Goal: Transaction & Acquisition: Purchase product/service

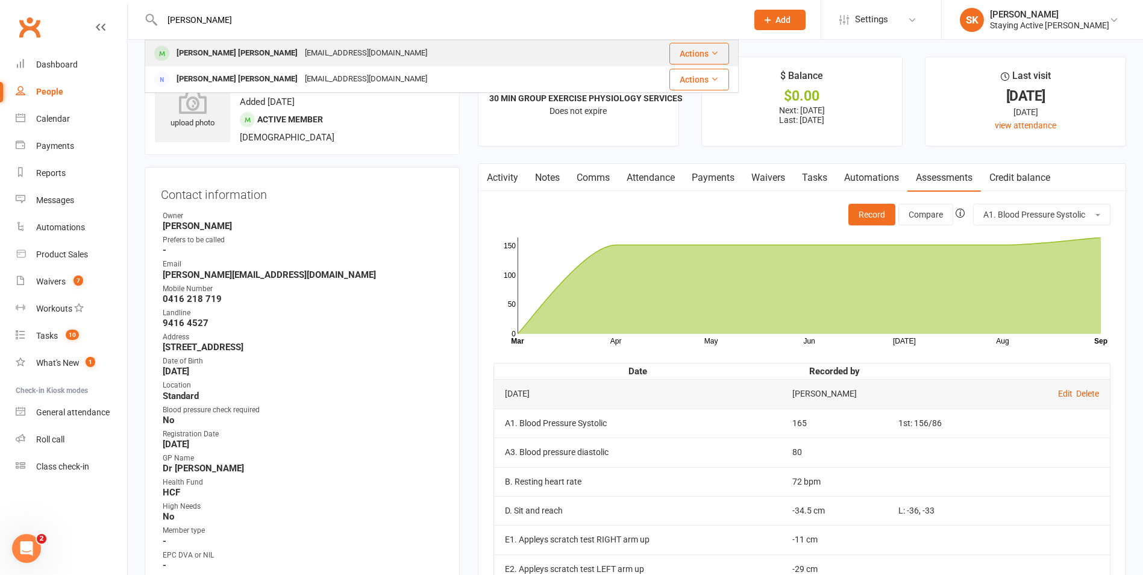
type input "yoon"
click at [301, 55] on div "yoonfatt56@hotmail.com" at bounding box center [366, 53] width 130 height 17
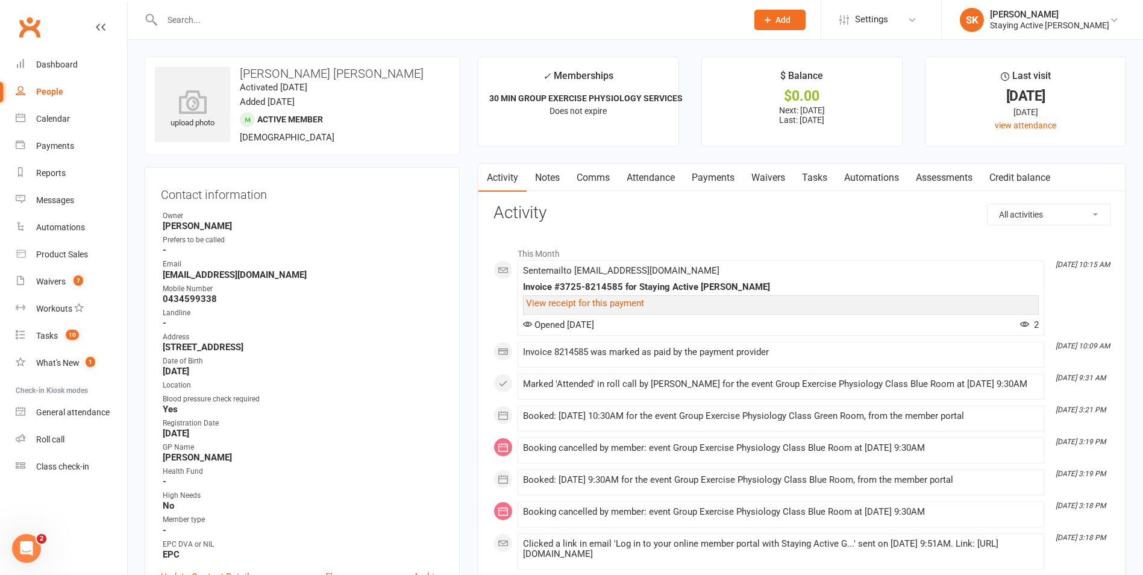
click at [954, 183] on link "Assessments" at bounding box center [943, 178] width 73 height 28
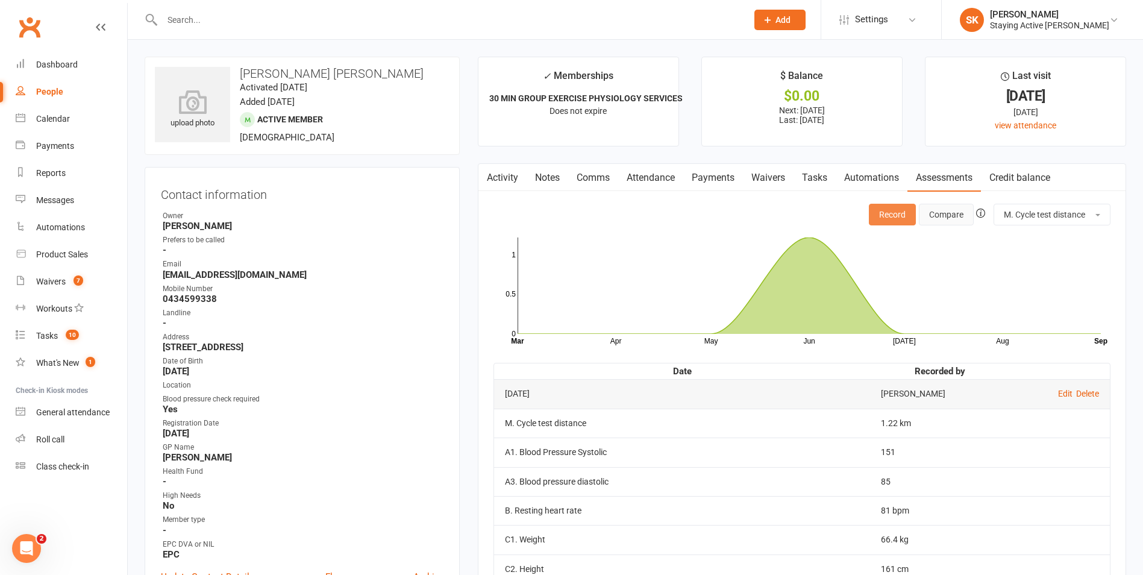
drag, startPoint x: 904, startPoint y: 217, endPoint x: 949, endPoint y: 215, distance: 44.6
click at [946, 213] on div "Record Compare M. Cycle test distance" at bounding box center [990, 215] width 242 height 22
drag, startPoint x: 886, startPoint y: 222, endPoint x: 895, endPoint y: 222, distance: 9.0
click at [895, 222] on button "Record" at bounding box center [892, 215] width 47 height 22
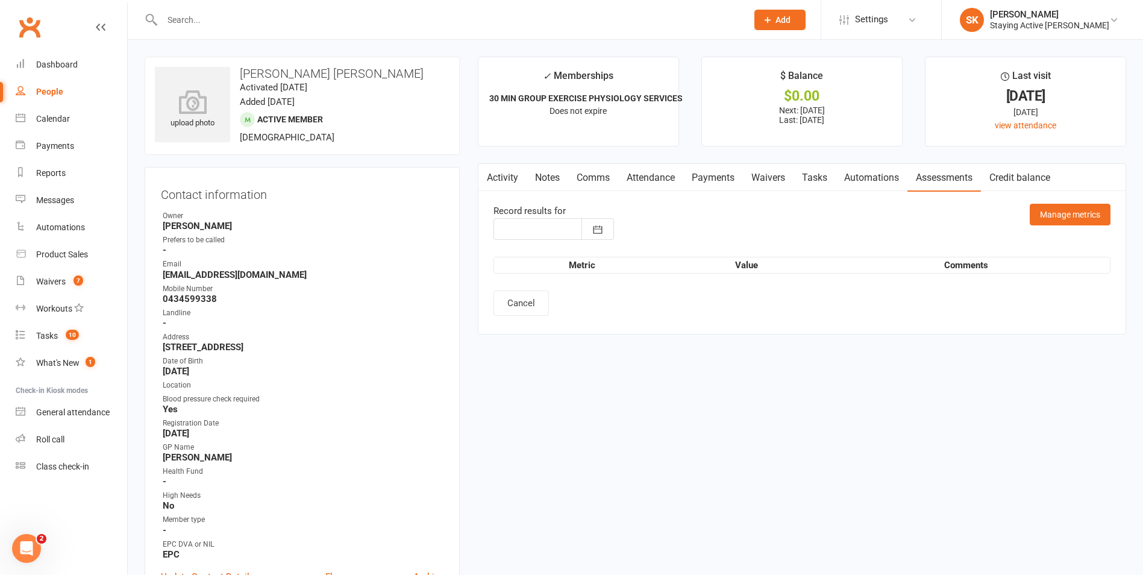
type input "[DATE]"
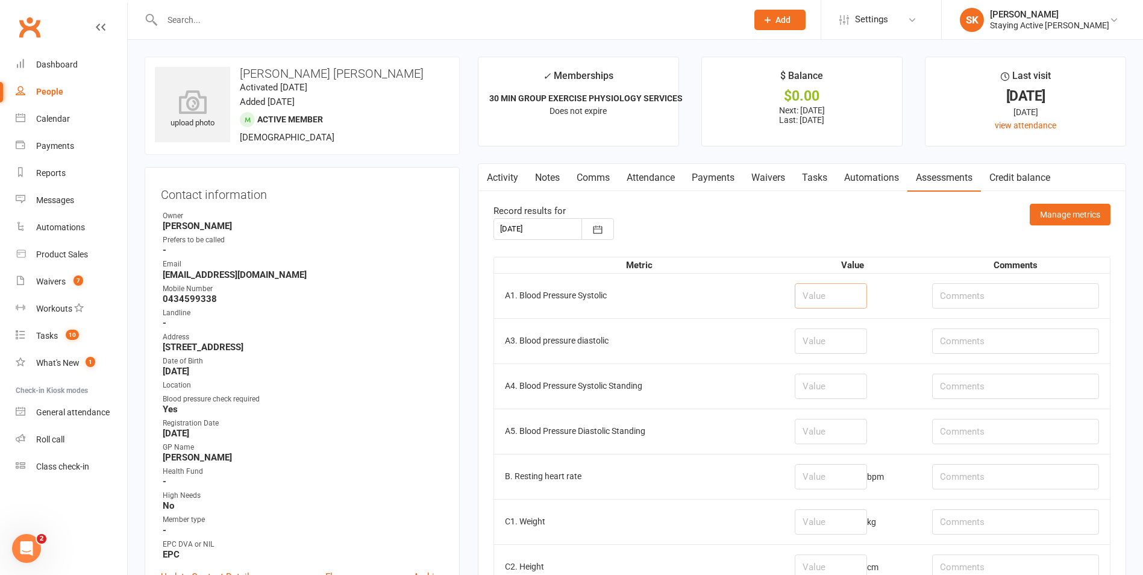
click at [795, 295] on input "number" at bounding box center [831, 295] width 72 height 25
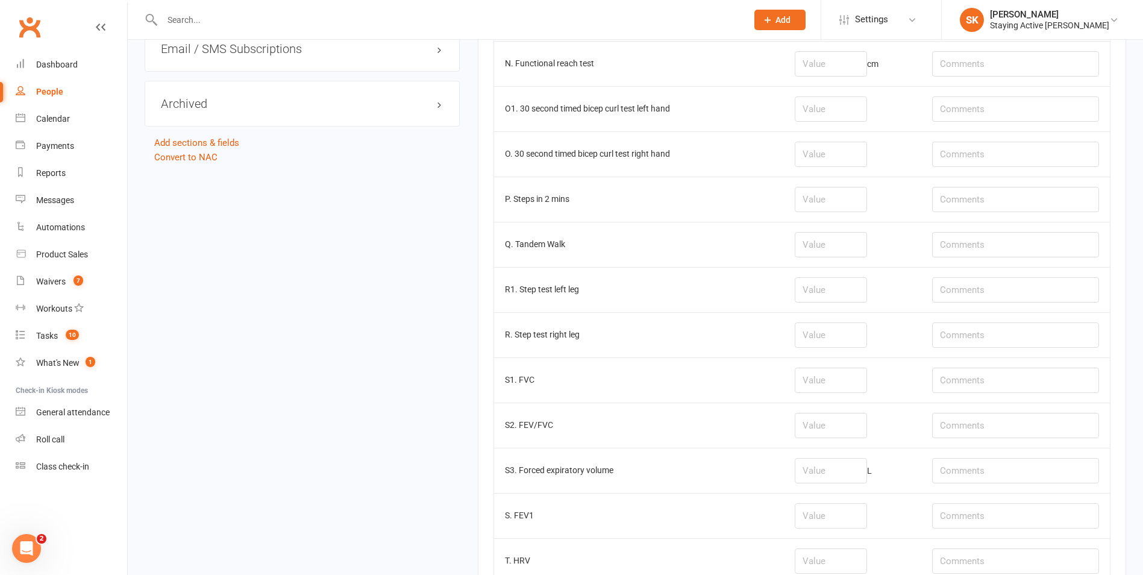
scroll to position [1566, 0]
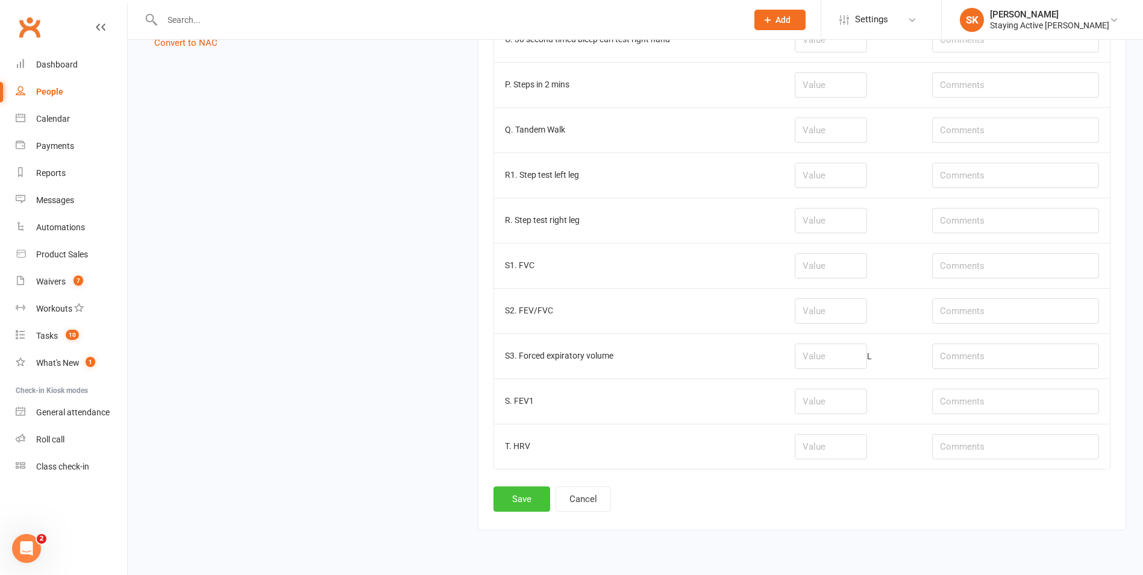
click at [509, 499] on button "Save" at bounding box center [521, 498] width 57 height 25
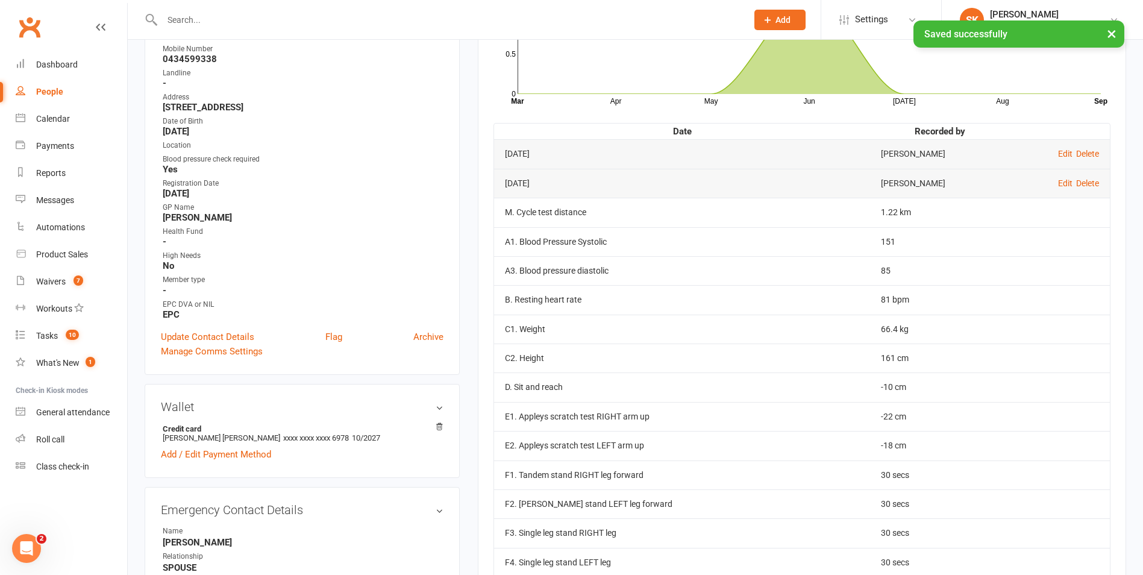
scroll to position [241, 0]
click at [1060, 148] on link "Edit" at bounding box center [1065, 153] width 14 height 10
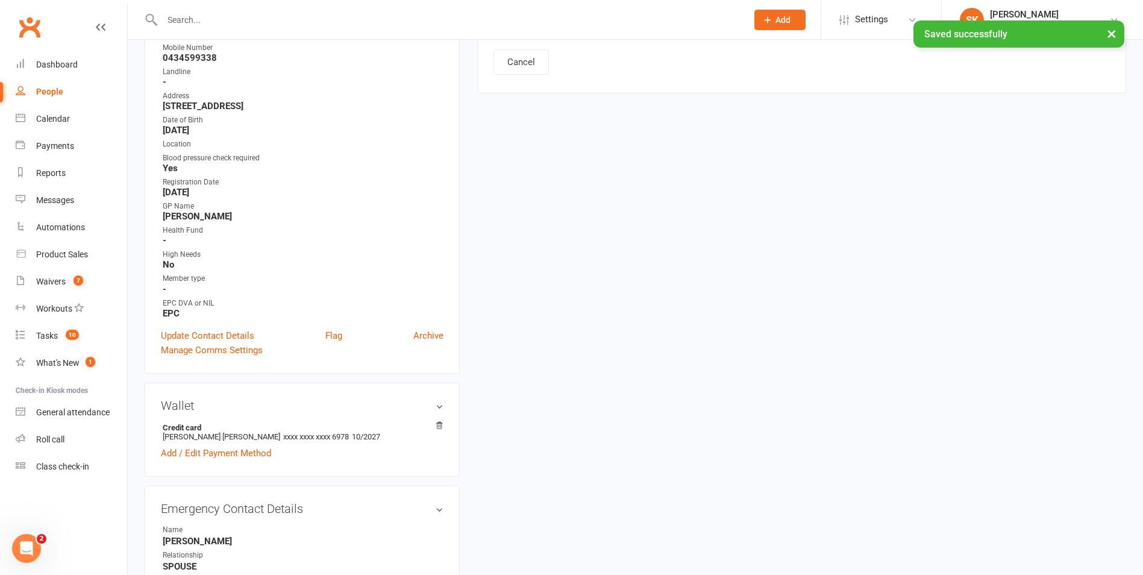
type input "[DATE]"
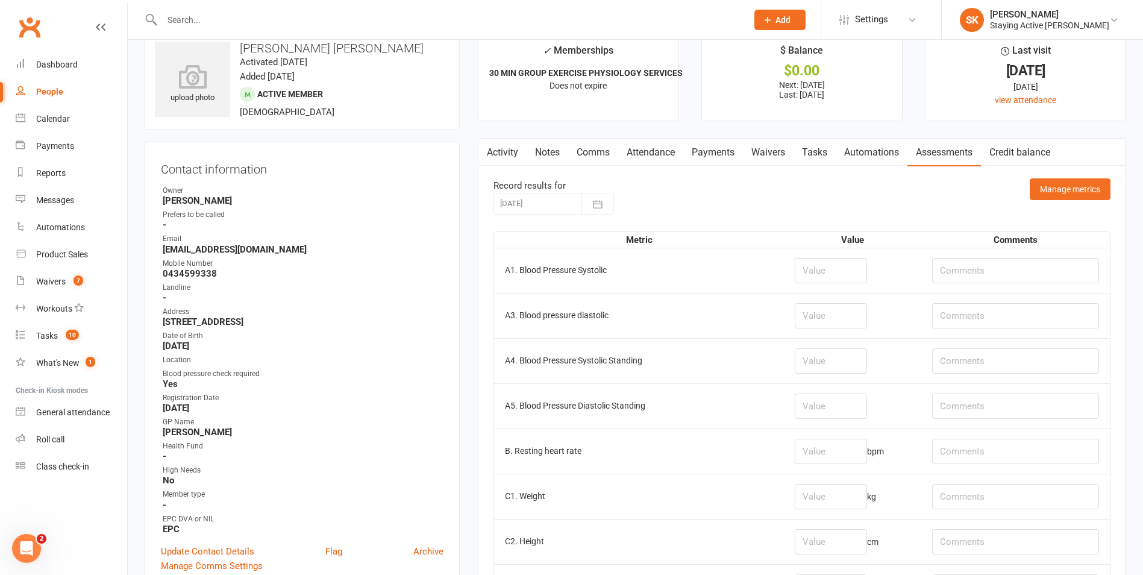
scroll to position [0, 0]
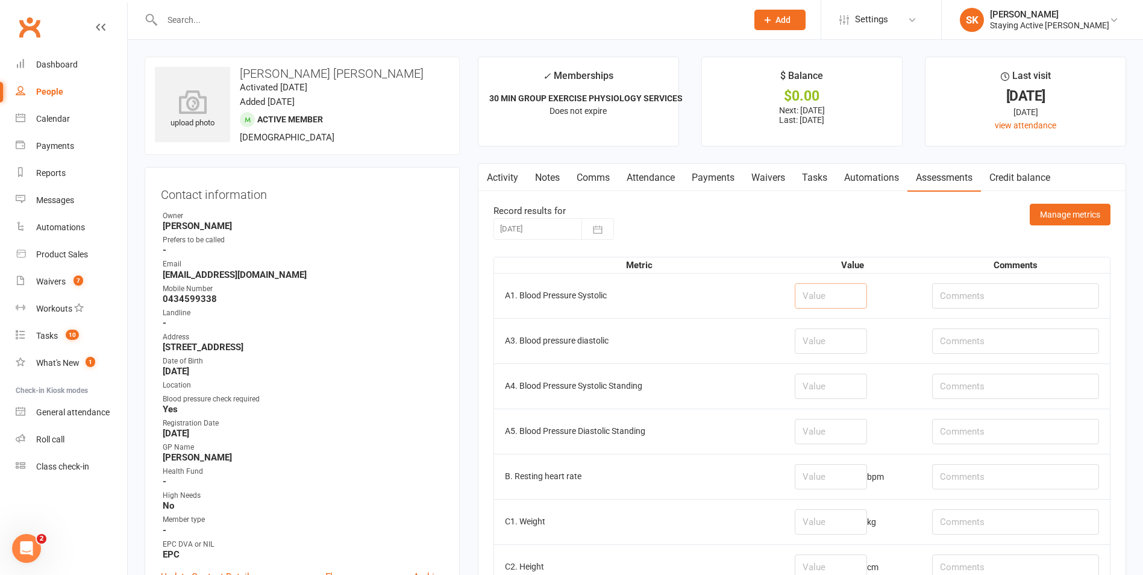
click at [814, 299] on input "number" at bounding box center [831, 295] width 72 height 25
type input "175"
click at [828, 336] on input "number" at bounding box center [831, 340] width 72 height 25
type input "101"
click at [799, 478] on input "number" at bounding box center [831, 476] width 72 height 25
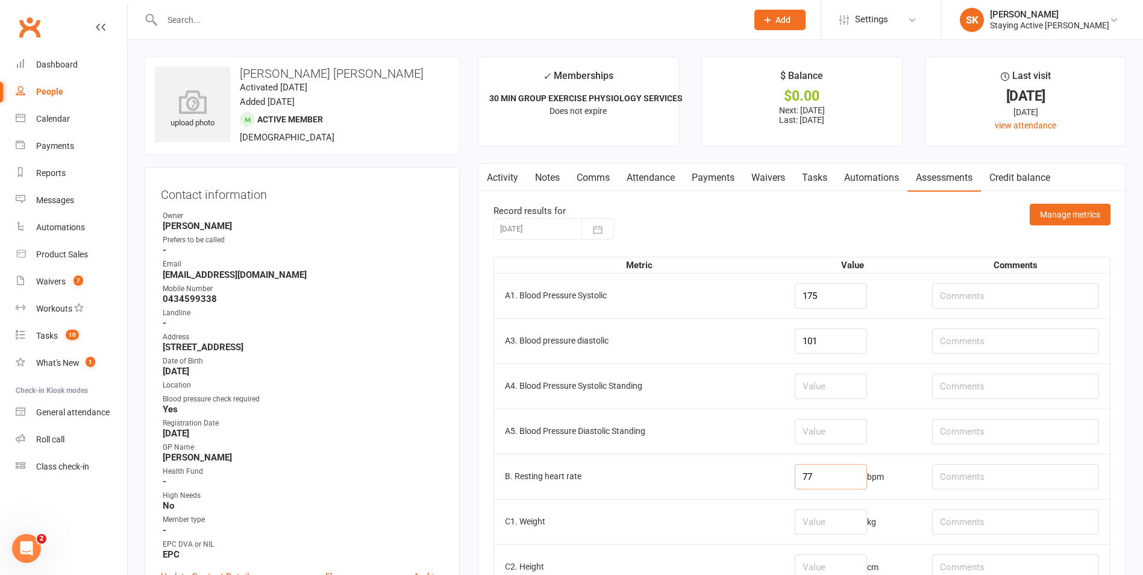
type input "77"
drag, startPoint x: 832, startPoint y: 295, endPoint x: 766, endPoint y: 307, distance: 66.7
click at [766, 307] on tr "A1. Blood Pressure Systolic 175" at bounding box center [802, 295] width 616 height 45
type input "151"
click at [814, 342] on input "101" at bounding box center [831, 340] width 72 height 25
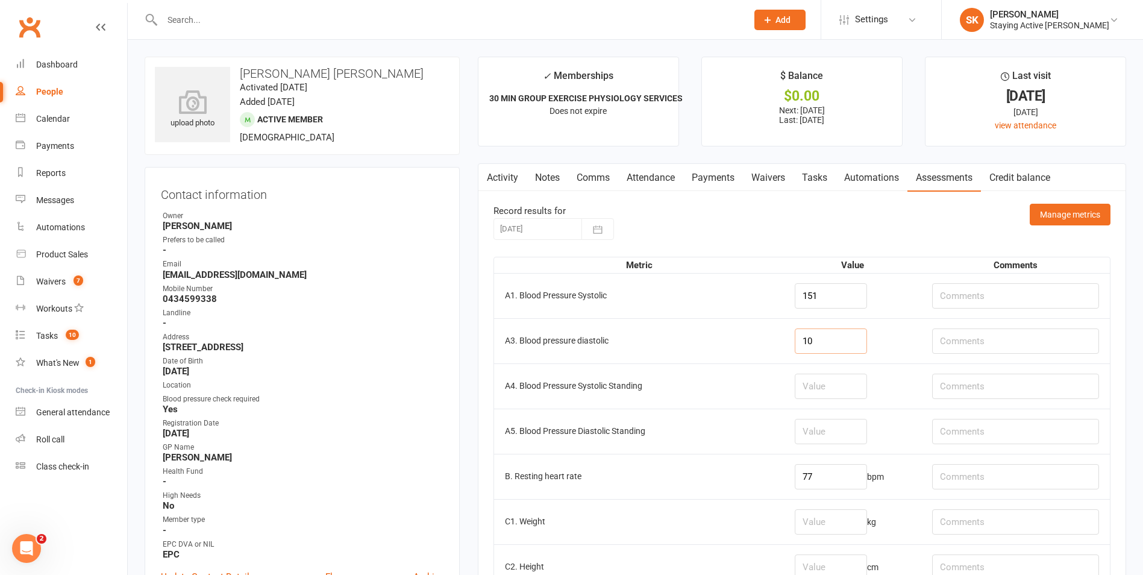
type input "1"
type input "93"
click at [822, 485] on input "77" at bounding box center [831, 476] width 72 height 25
type input "72"
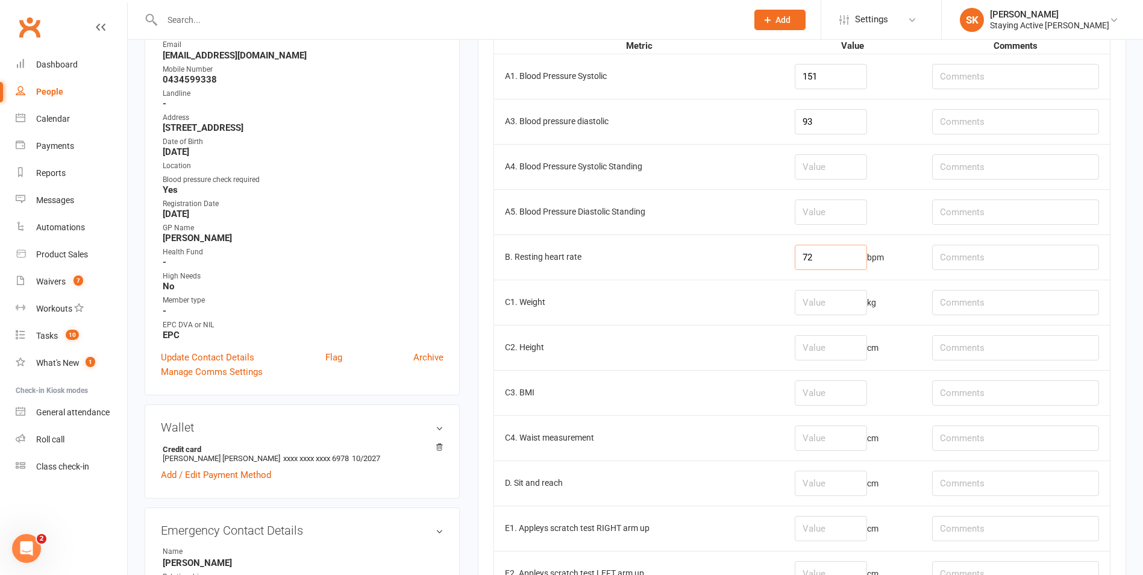
scroll to position [241, 0]
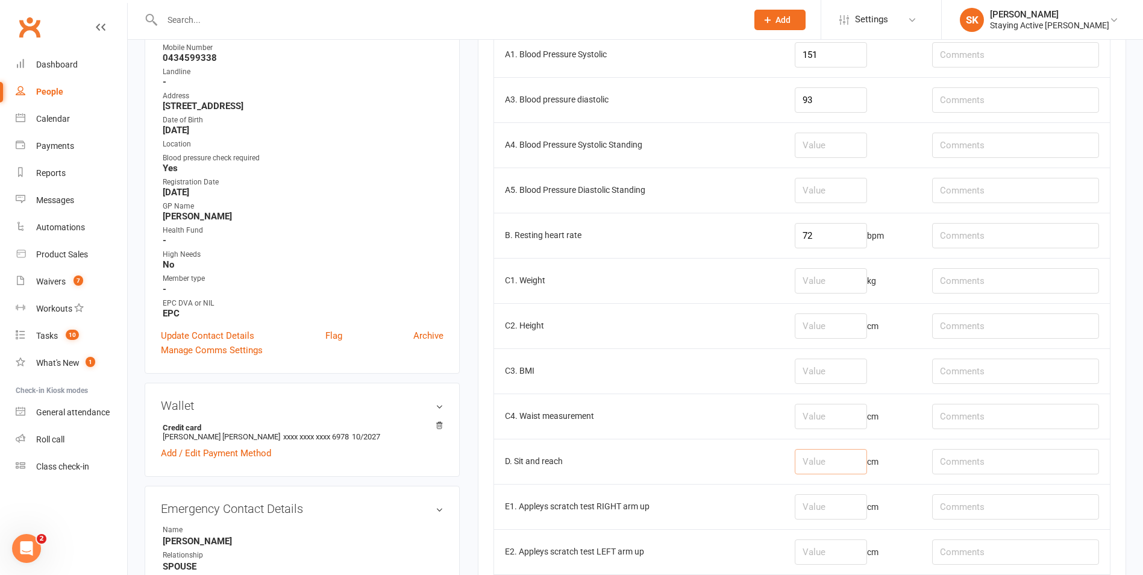
click at [797, 465] on input "number" at bounding box center [831, 461] width 72 height 25
type input "-9.5"
drag, startPoint x: 945, startPoint y: 466, endPoint x: 946, endPoint y: 448, distance: 18.1
click at [946, 450] on input "text" at bounding box center [1015, 461] width 167 height 25
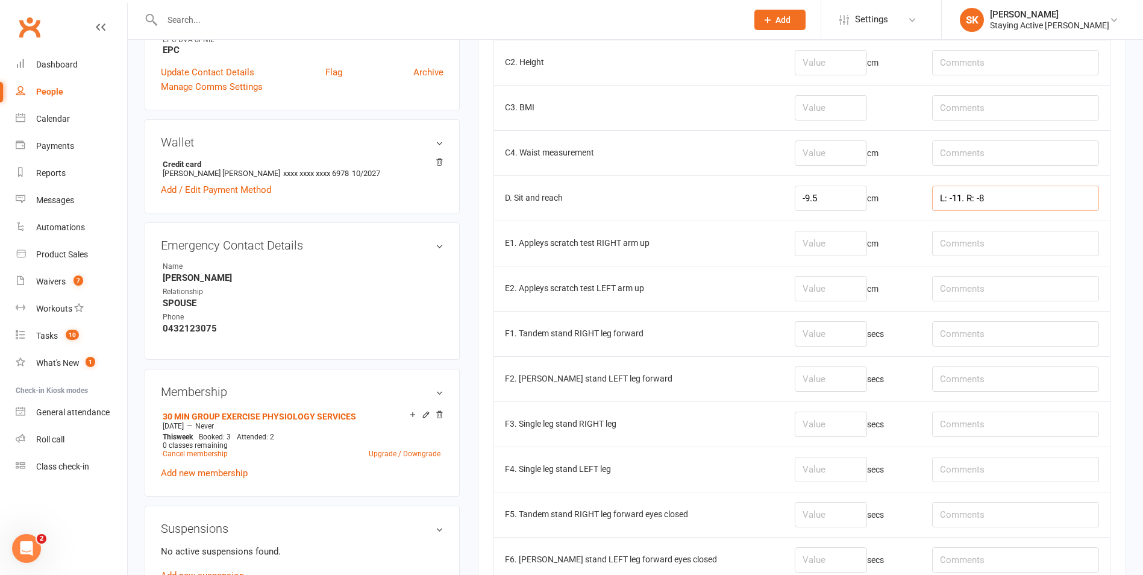
scroll to position [542, 0]
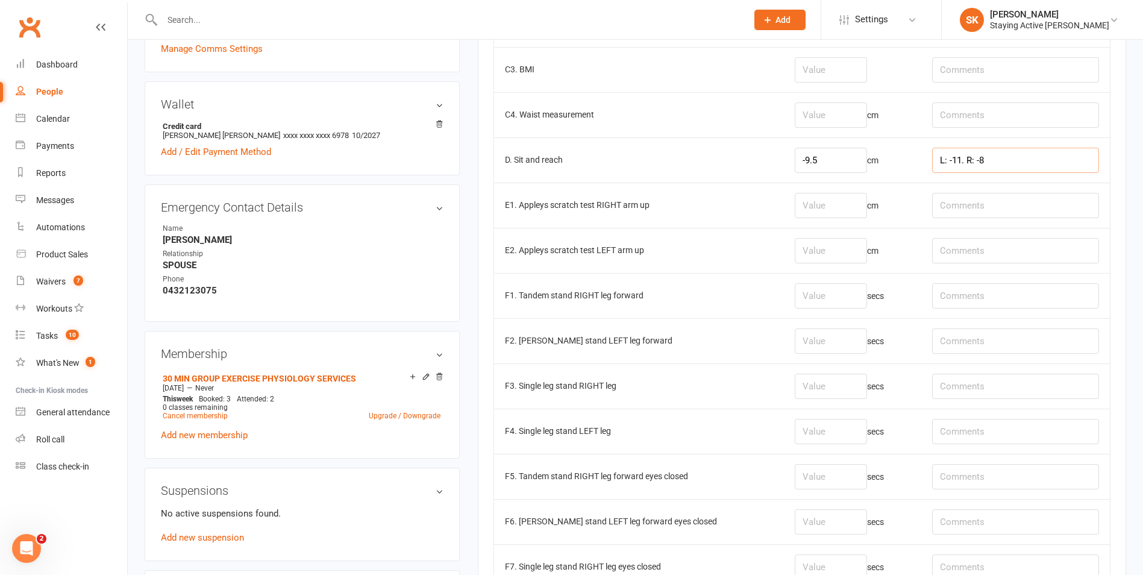
type input "L: -11. R: -8"
drag, startPoint x: 813, startPoint y: 256, endPoint x: 828, endPoint y: 256, distance: 14.5
click at [828, 256] on input "number" at bounding box center [831, 250] width 72 height 25
type input "-18"
click at [844, 215] on input "number" at bounding box center [831, 205] width 72 height 25
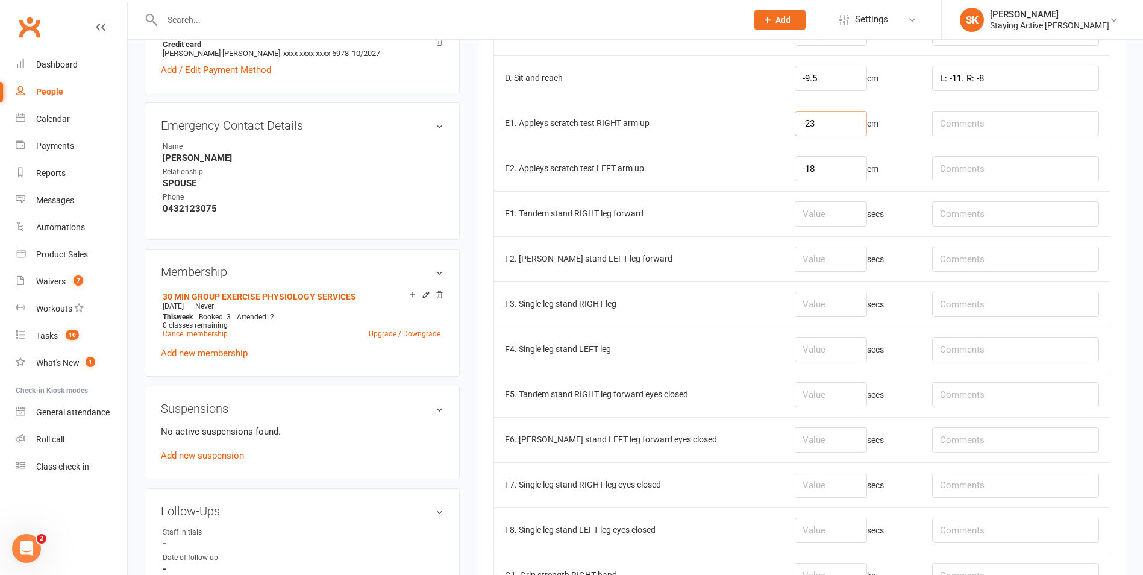
scroll to position [602, 0]
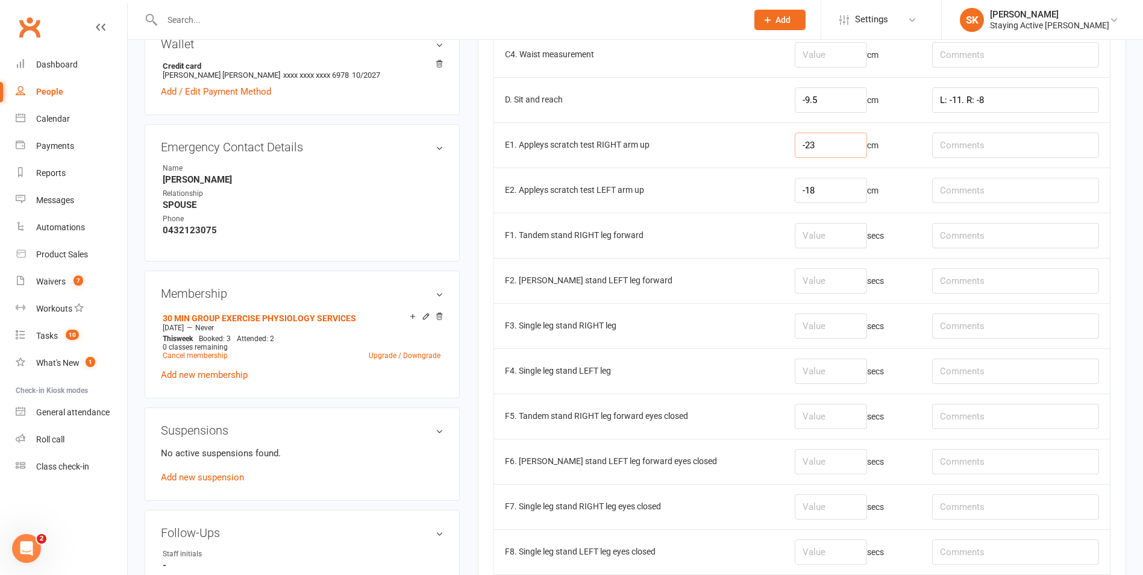
type input "-23"
click at [984, 142] on input "text" at bounding box center [1015, 145] width 167 height 25
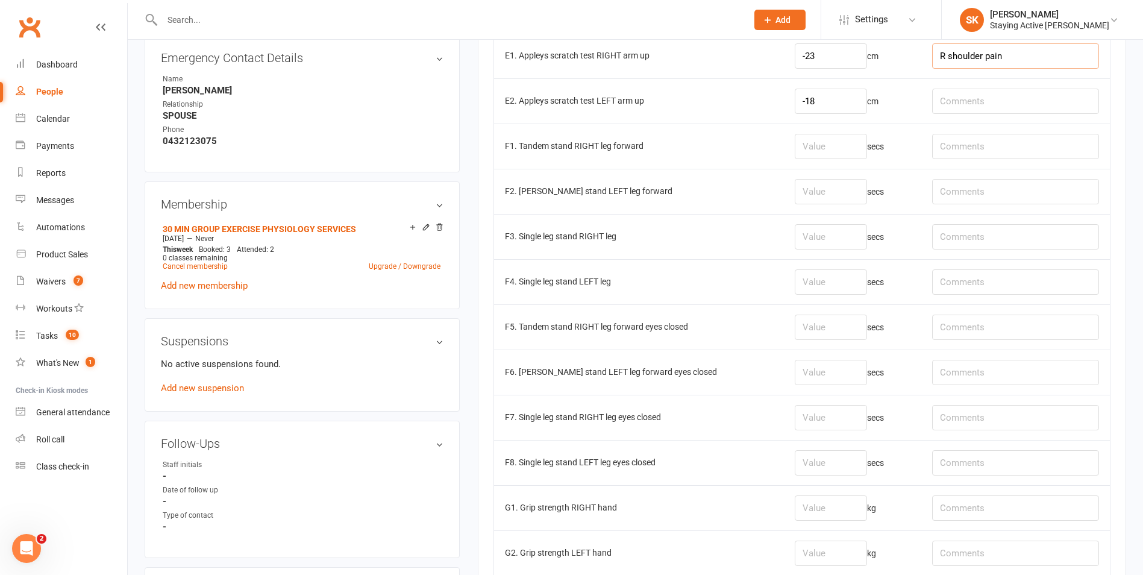
scroll to position [723, 0]
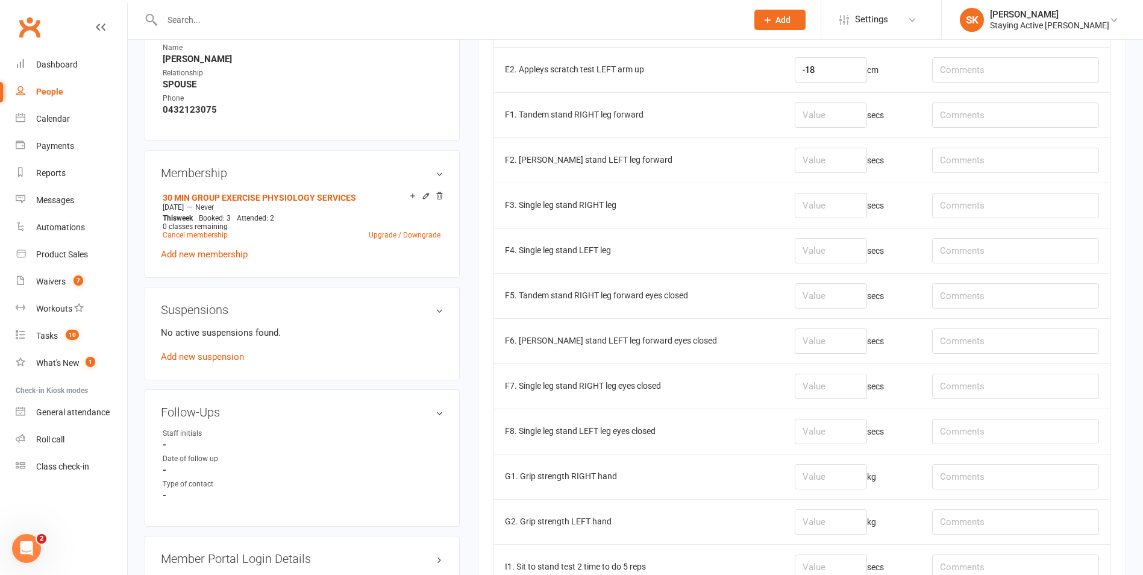
type input "R shoulder pain"
click at [822, 116] on input "number" at bounding box center [831, 114] width 72 height 25
type input "30"
click at [836, 159] on input "number" at bounding box center [831, 160] width 72 height 25
type input "30"
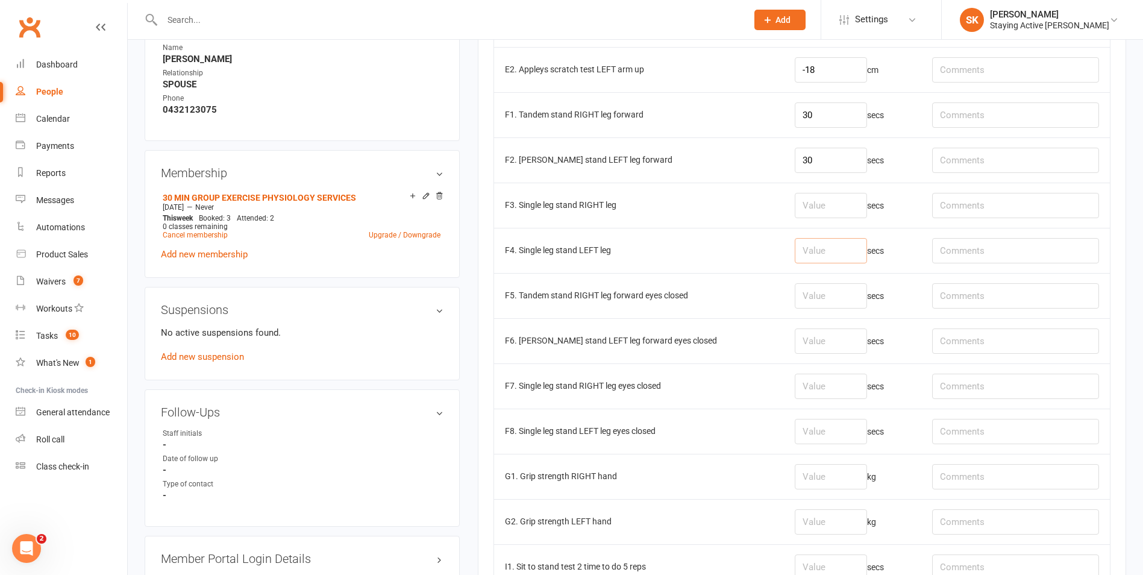
click at [799, 249] on input "number" at bounding box center [831, 250] width 72 height 25
type input "30"
drag, startPoint x: 817, startPoint y: 211, endPoint x: 813, endPoint y: 219, distance: 8.9
click at [814, 217] on input "number" at bounding box center [831, 205] width 72 height 25
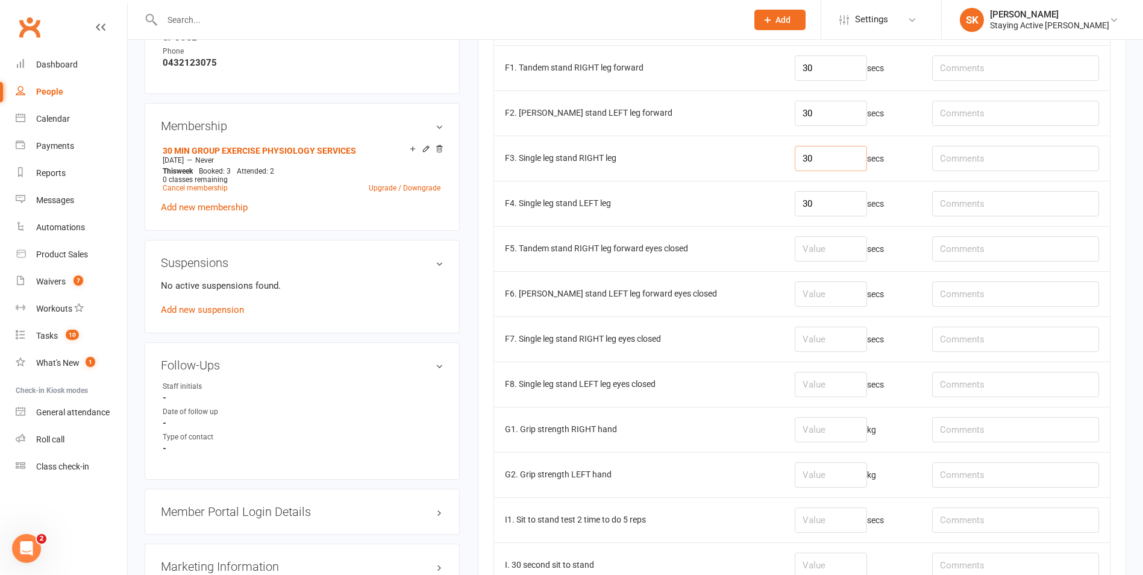
scroll to position [843, 0]
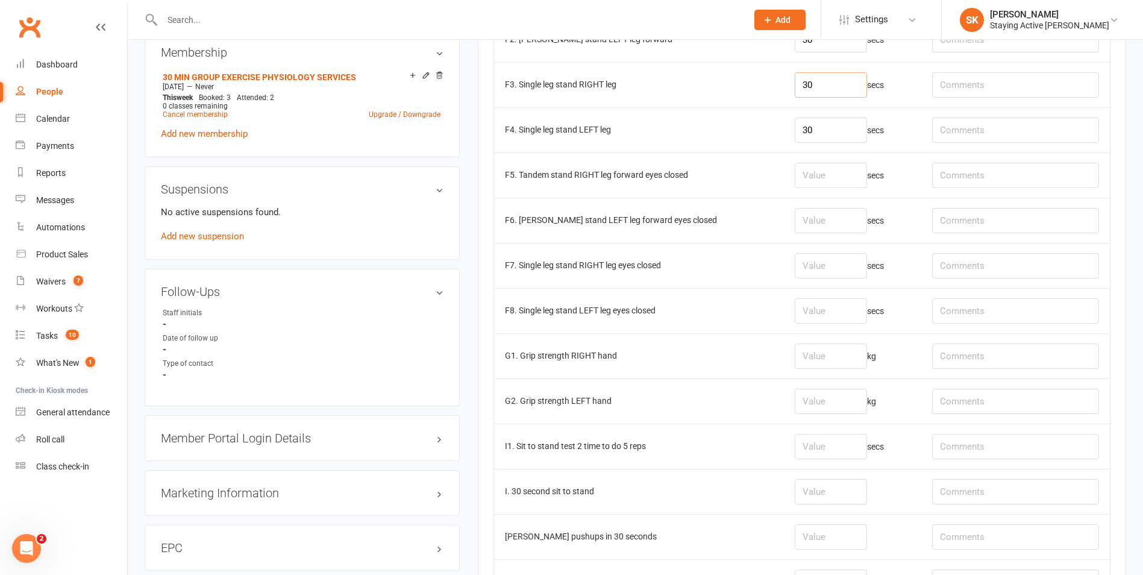
type input "30"
click at [835, 221] on input "number" at bounding box center [831, 220] width 72 height 25
type input "30"
click at [818, 171] on input "number" at bounding box center [831, 175] width 72 height 25
type input "24.16"
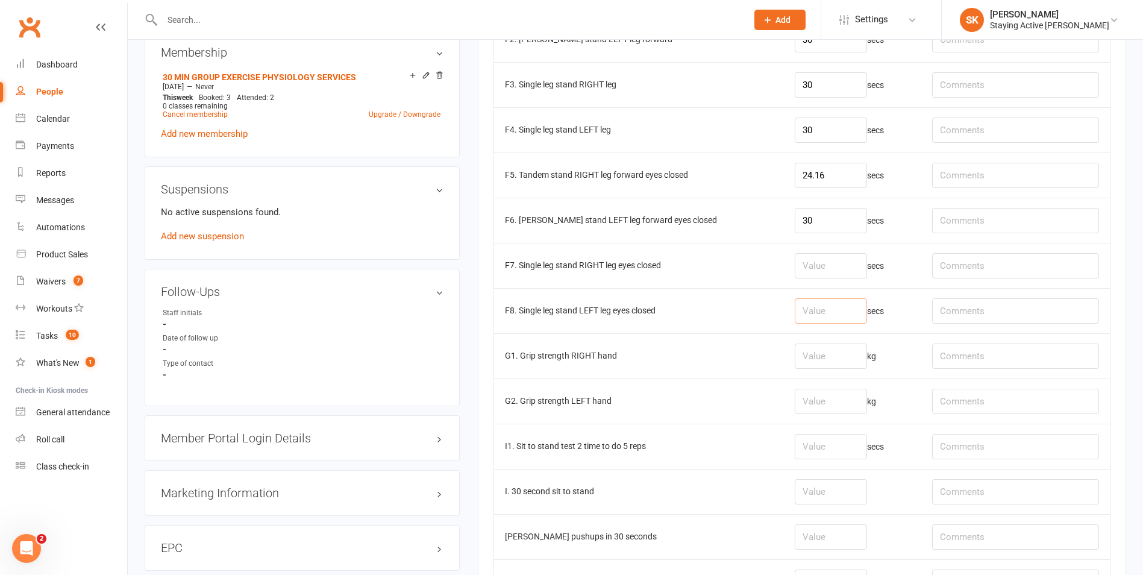
click at [816, 314] on input "number" at bounding box center [831, 310] width 72 height 25
type input "2.90"
click at [802, 266] on input "number" at bounding box center [831, 265] width 72 height 25
type input "2"
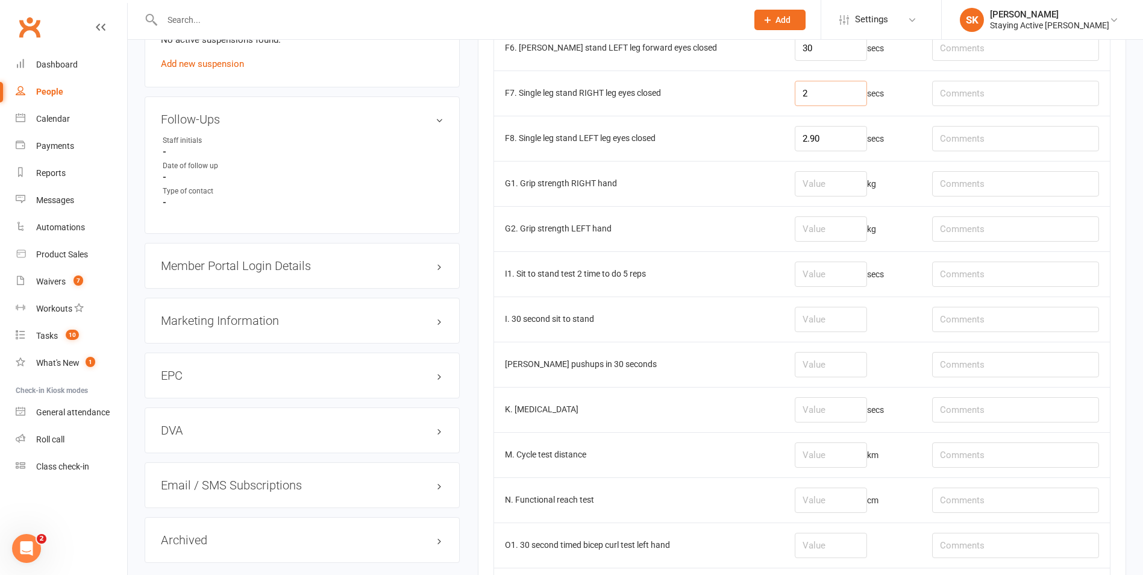
scroll to position [1024, 0]
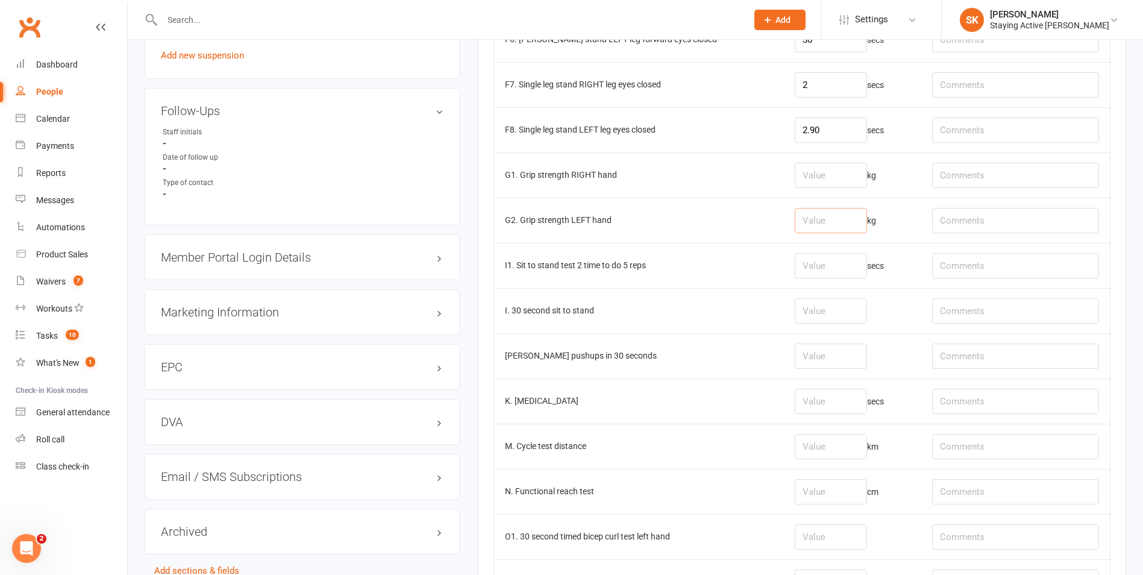
click at [812, 224] on input "number" at bounding box center [831, 220] width 72 height 25
type input "30.5"
click at [825, 183] on input "number" at bounding box center [831, 175] width 72 height 25
type input "33.1"
drag, startPoint x: 840, startPoint y: 219, endPoint x: 768, endPoint y: 214, distance: 73.1
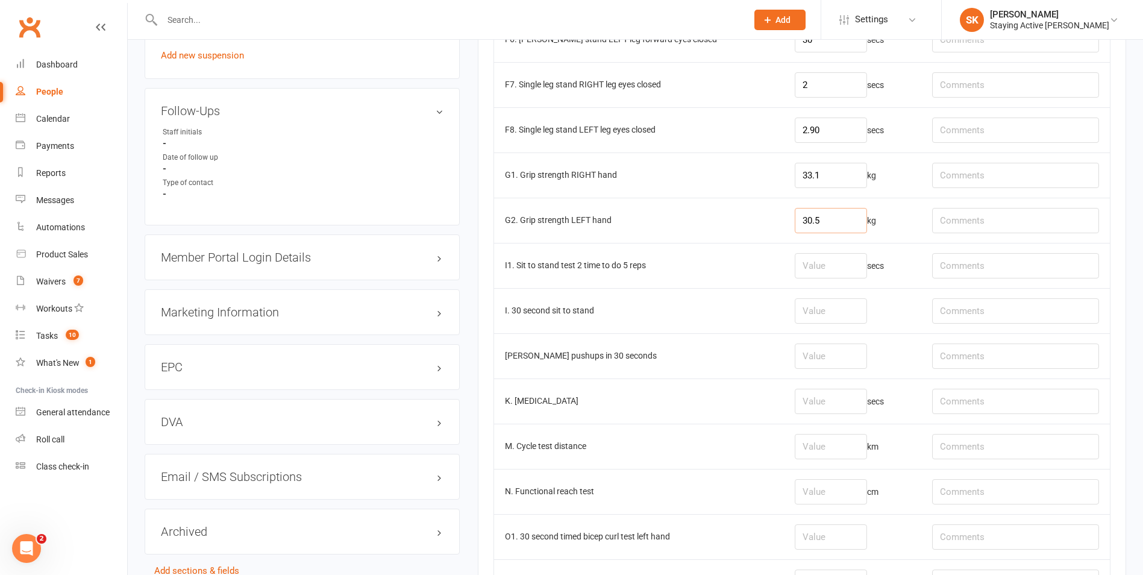
click at [769, 218] on tr "G2. Grip strength LEFT hand 30.5 kg" at bounding box center [802, 220] width 616 height 45
type input "32.8"
click at [837, 172] on input "33.1" at bounding box center [831, 175] width 72 height 25
click at [832, 317] on input "number" at bounding box center [831, 310] width 72 height 25
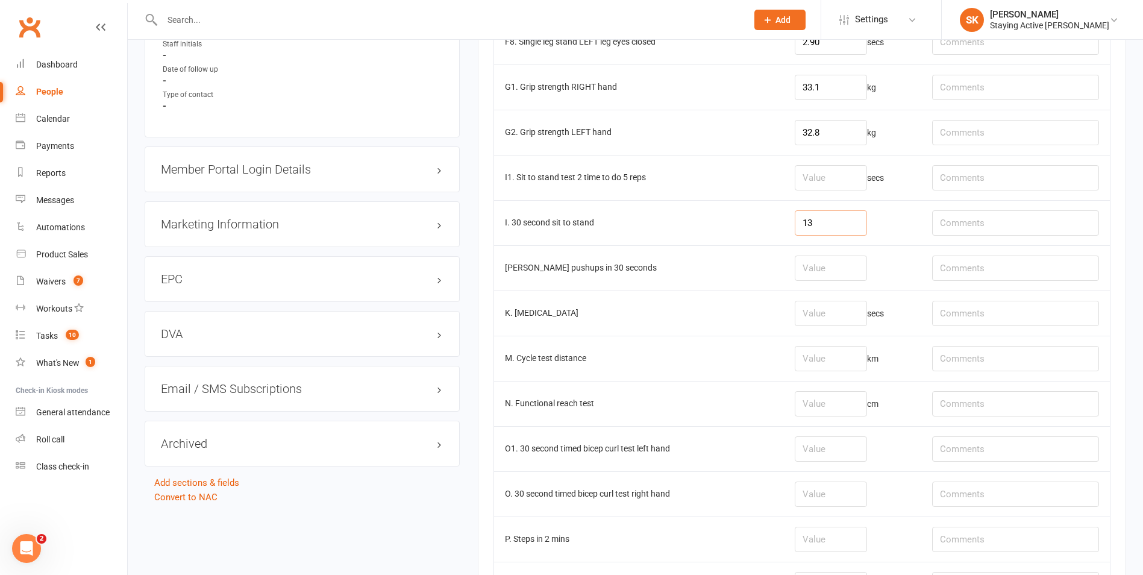
scroll to position [1145, 0]
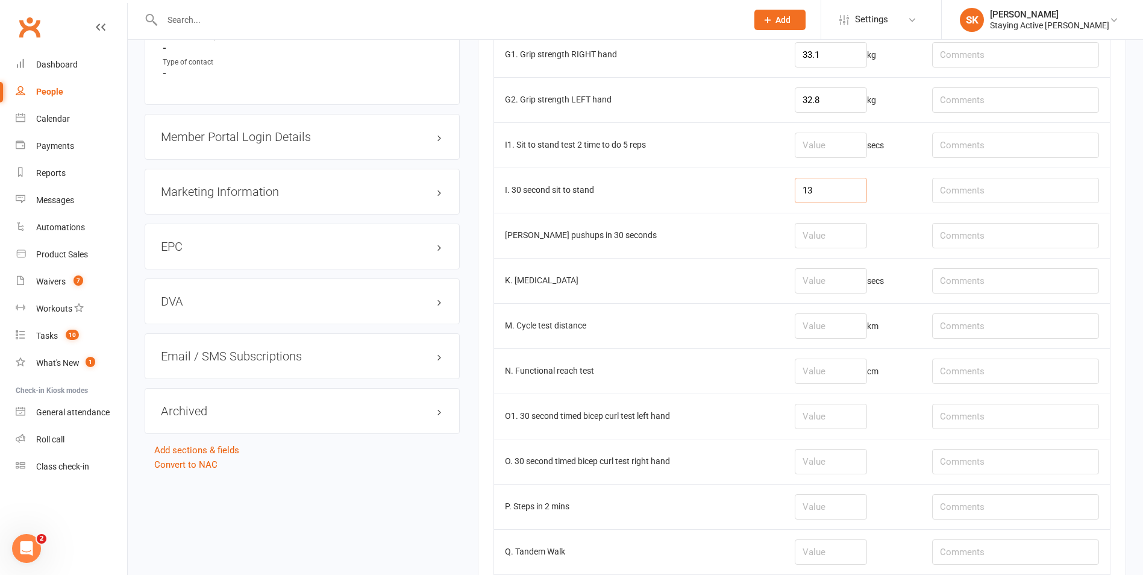
type input "13"
click at [802, 233] on input "number" at bounding box center [831, 235] width 72 height 25
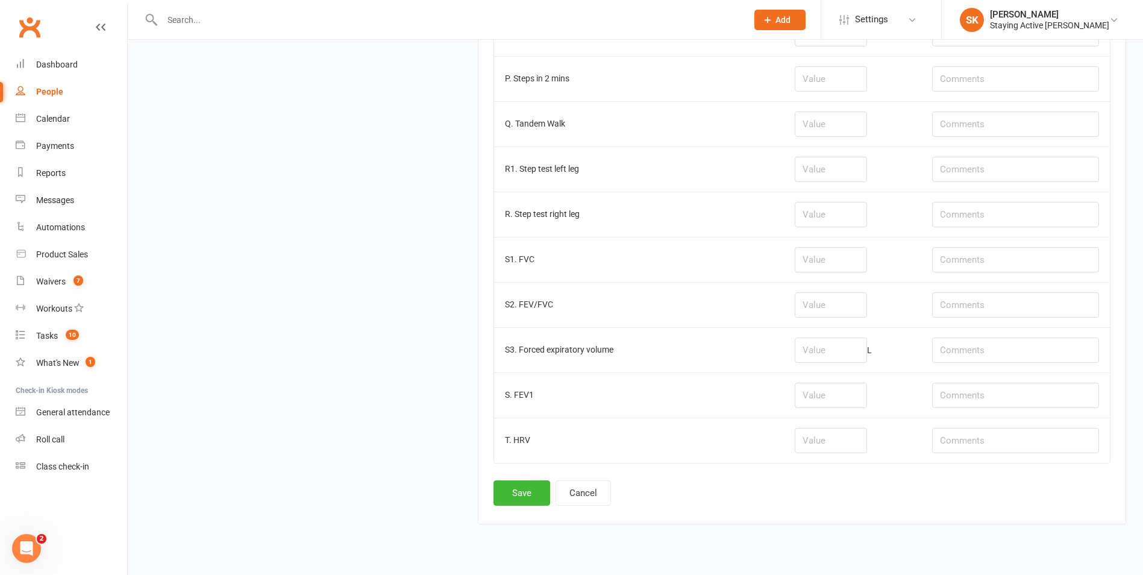
scroll to position [1598, 0]
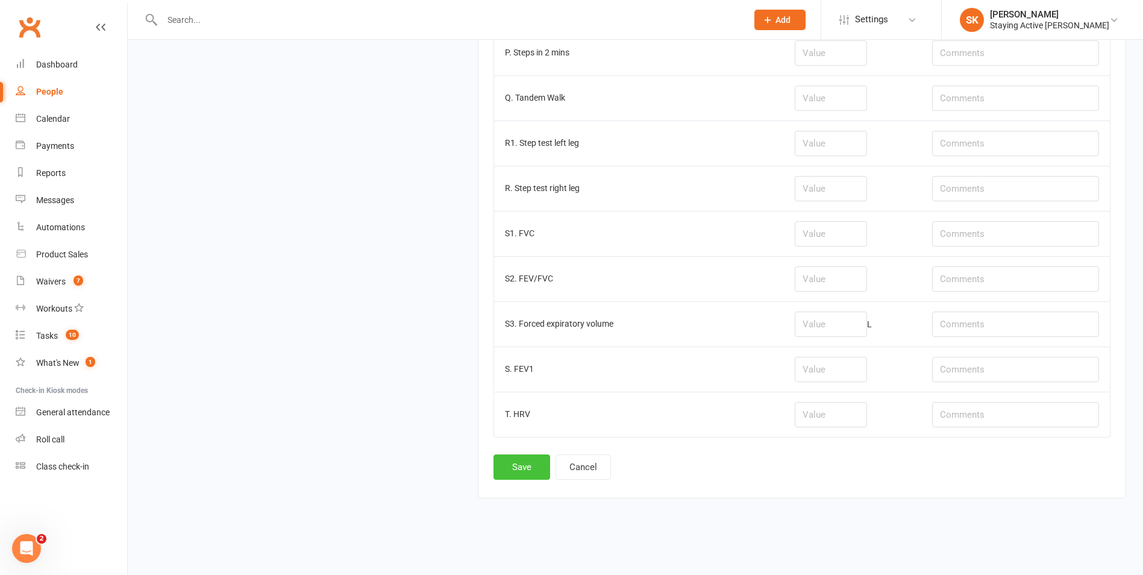
type input "16"
click at [529, 467] on button "Save" at bounding box center [521, 466] width 57 height 25
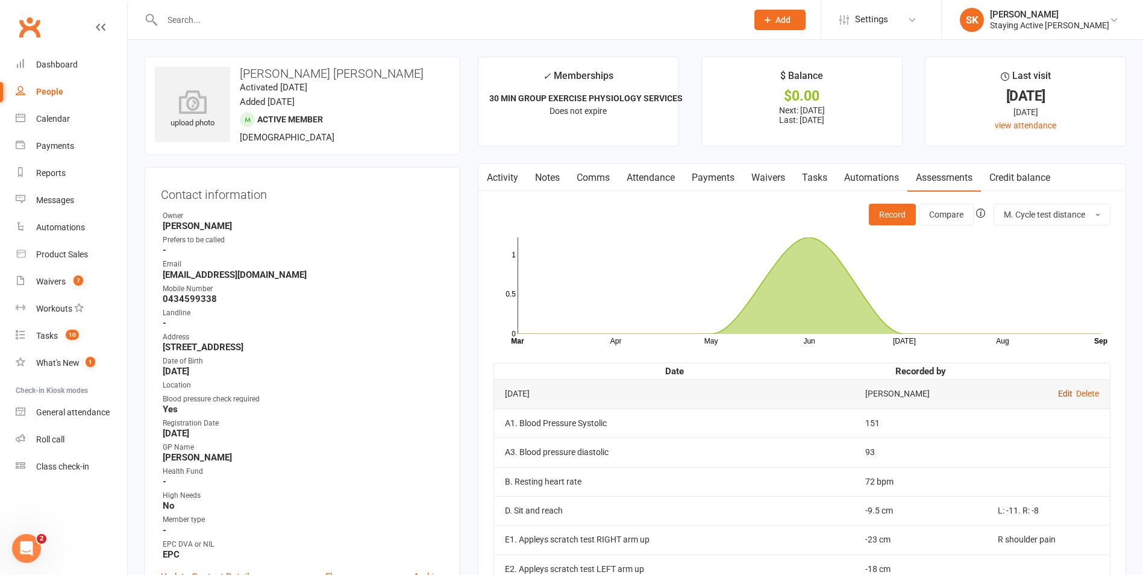
click at [1065, 395] on link "Edit" at bounding box center [1065, 394] width 14 height 10
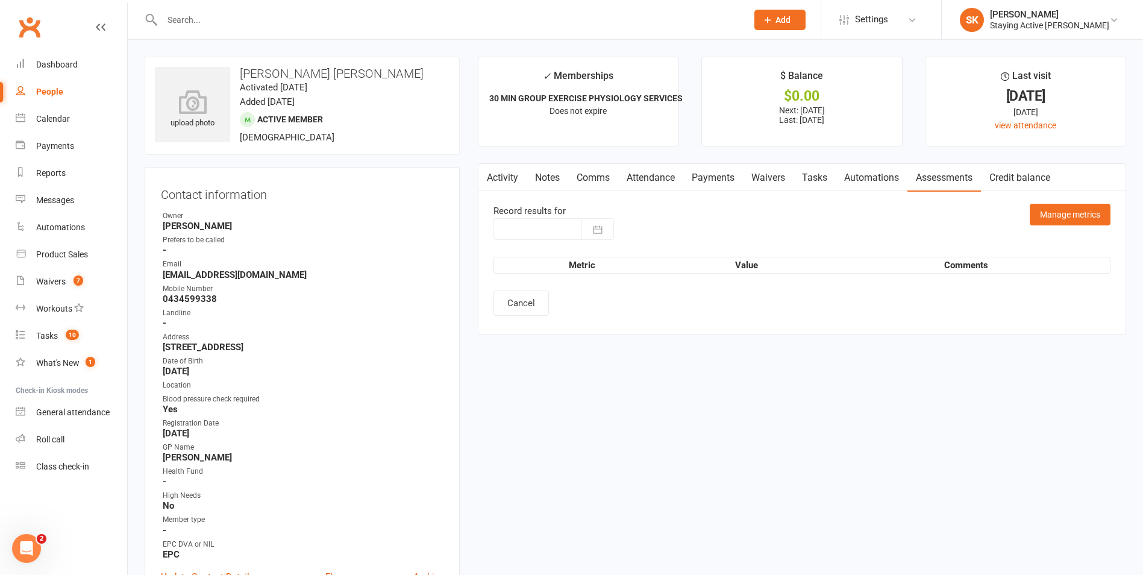
type input "[DATE]"
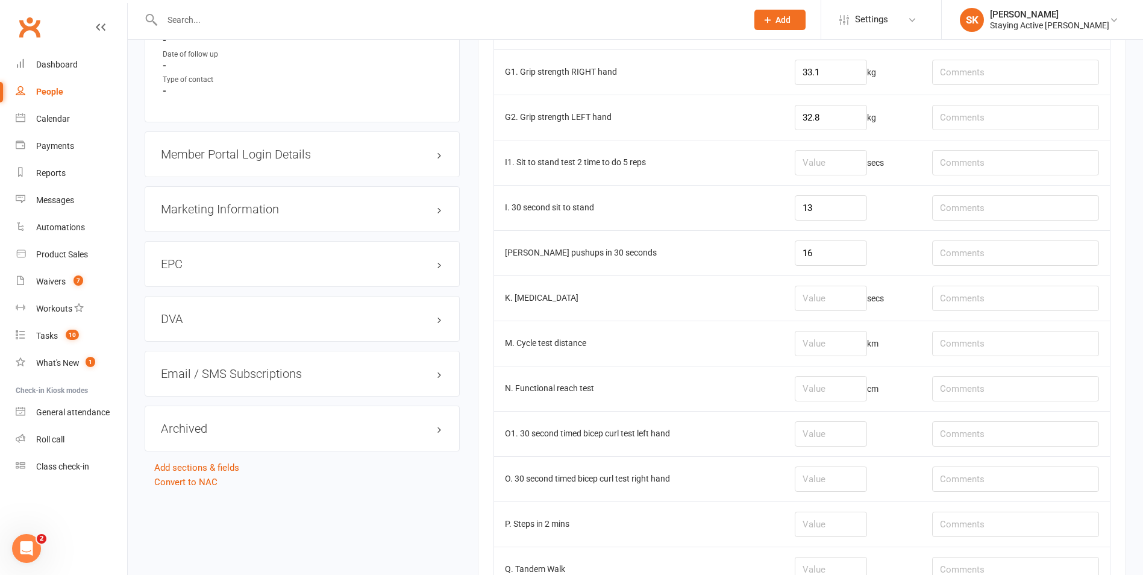
scroll to position [1205, 0]
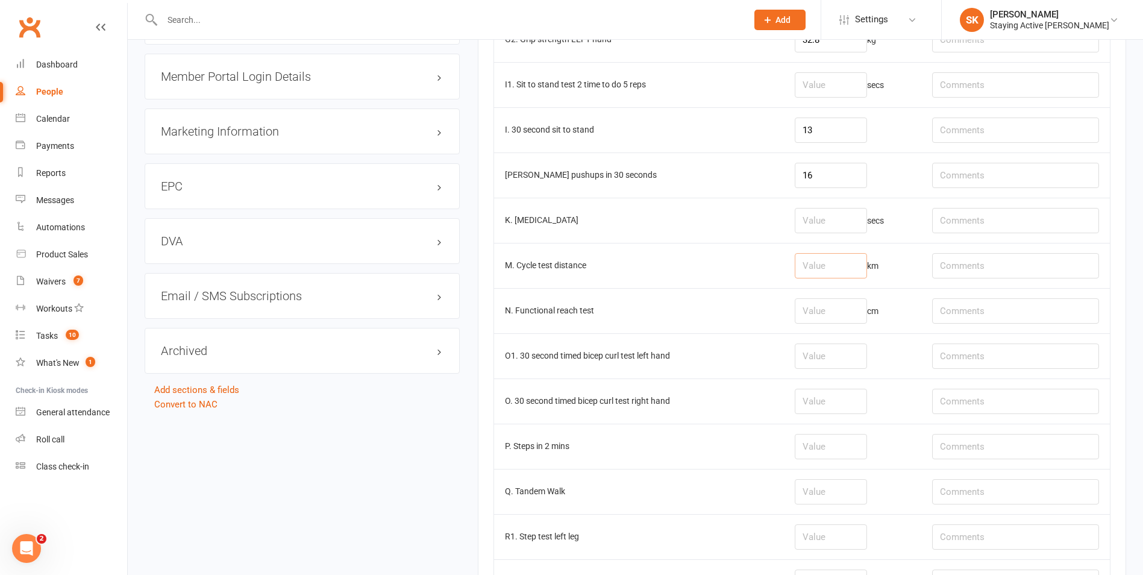
click at [834, 260] on input "number" at bounding box center [831, 265] width 72 height 25
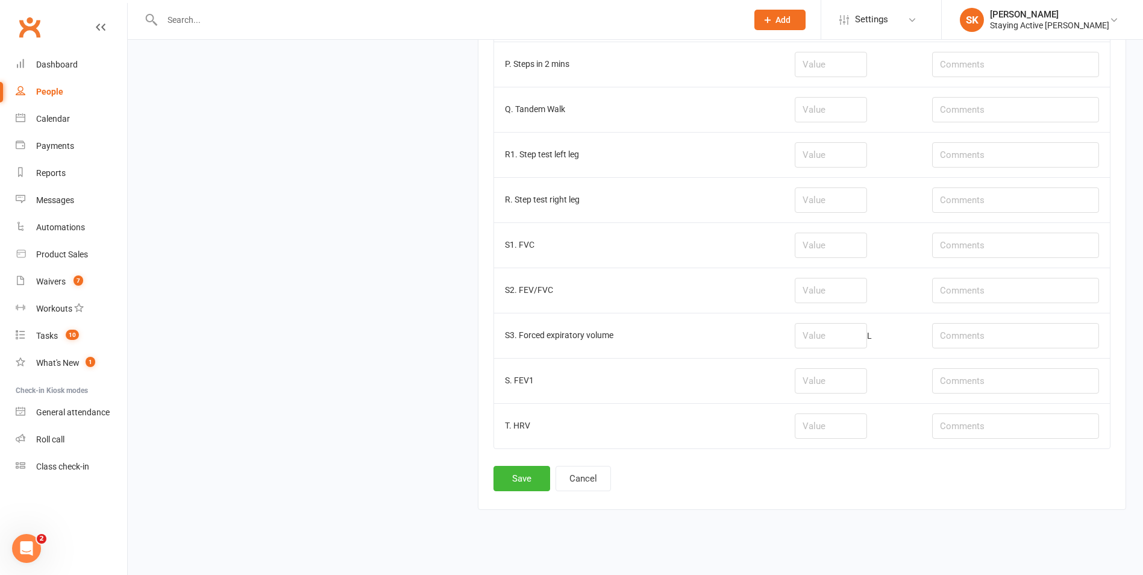
scroll to position [1598, 0]
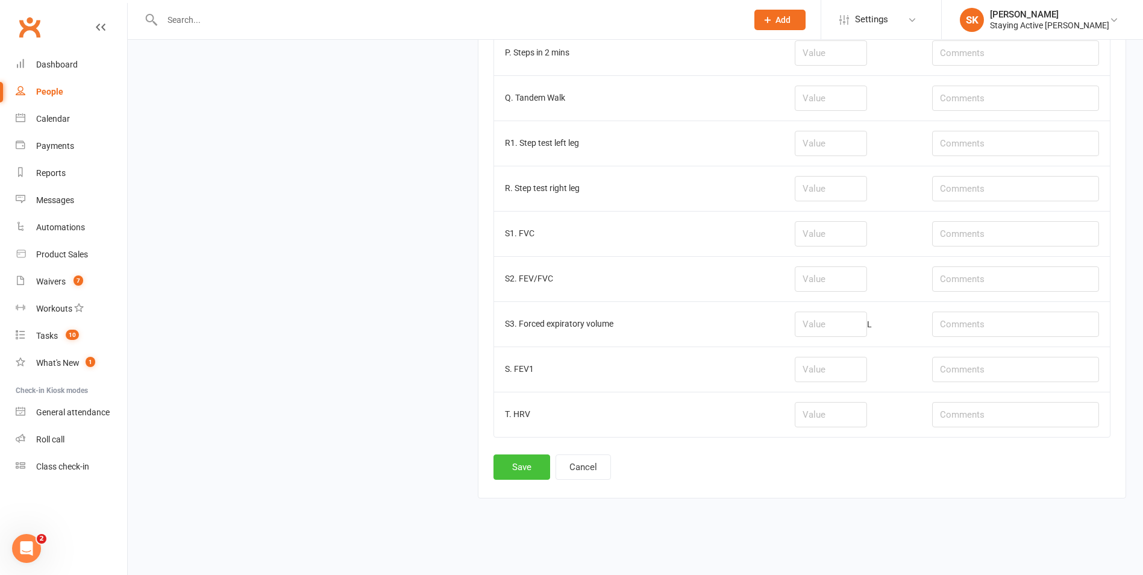
type input "1.29"
click at [520, 468] on button "Save" at bounding box center [521, 466] width 57 height 25
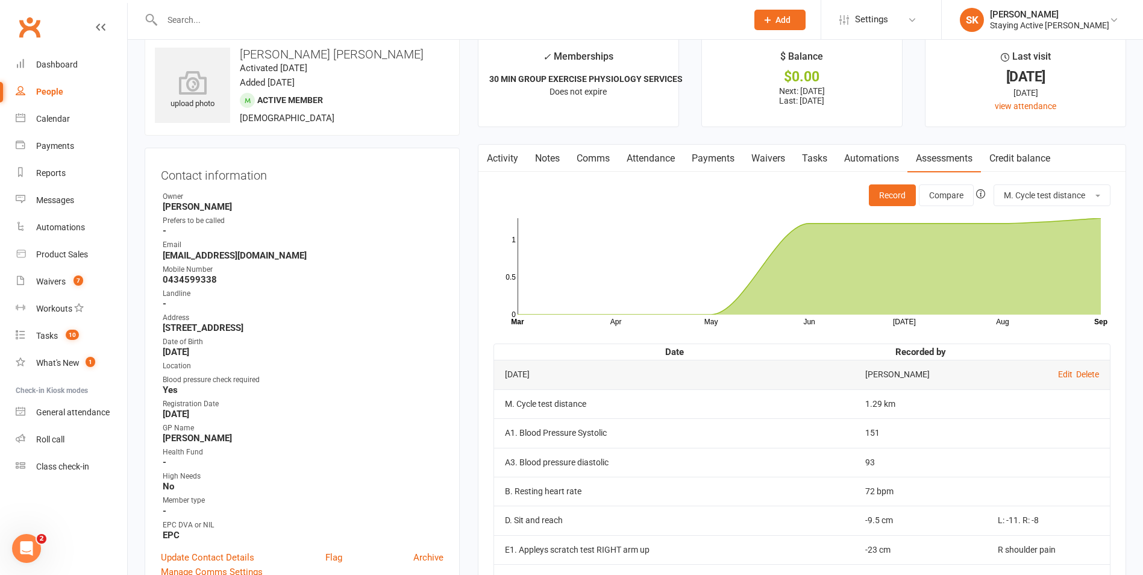
scroll to position [0, 0]
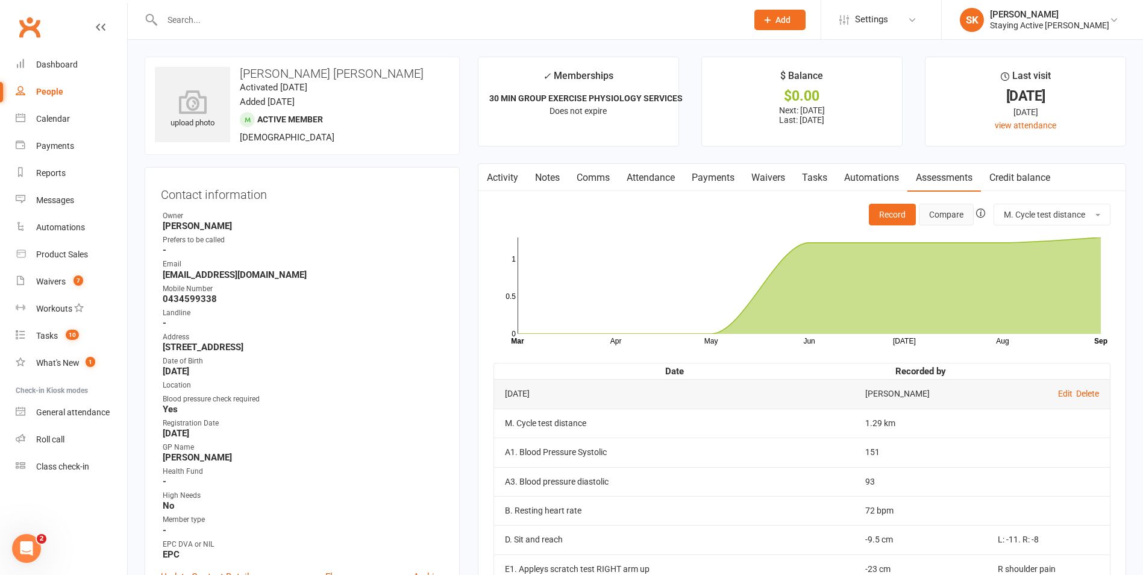
drag, startPoint x: 953, startPoint y: 207, endPoint x: 934, endPoint y: 293, distance: 88.3
click at [954, 219] on button "Compare" at bounding box center [946, 215] width 55 height 22
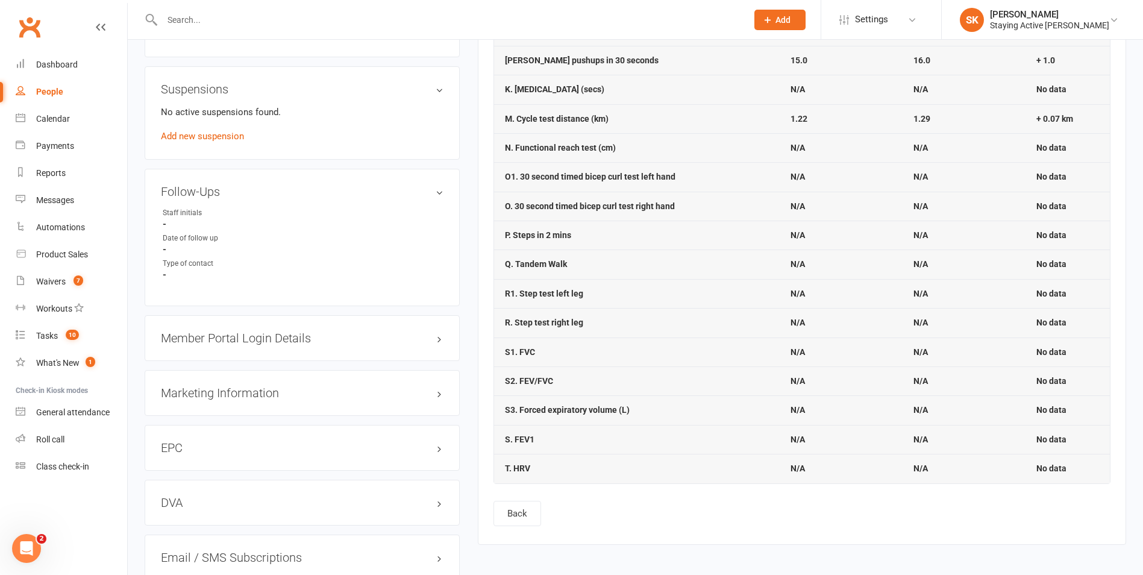
scroll to position [964, 0]
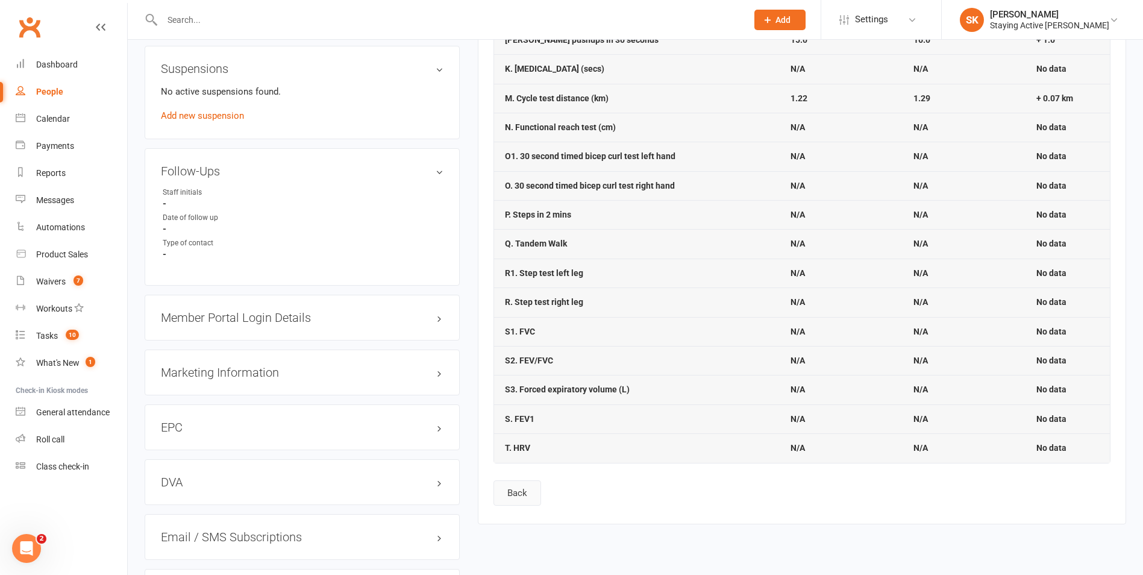
click at [534, 500] on button "Back" at bounding box center [517, 492] width 48 height 25
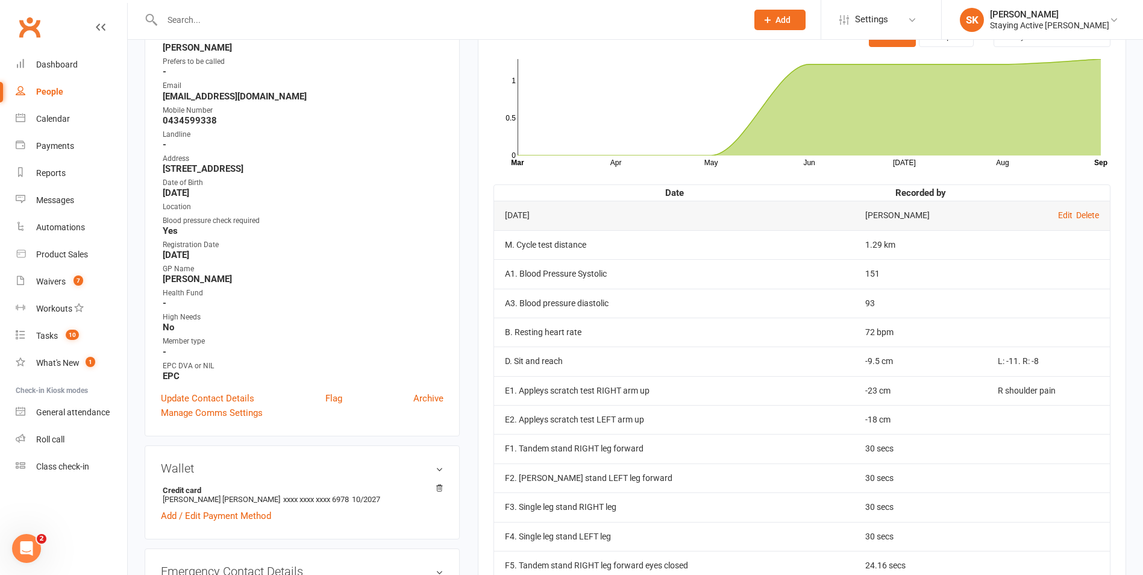
scroll to position [241, 0]
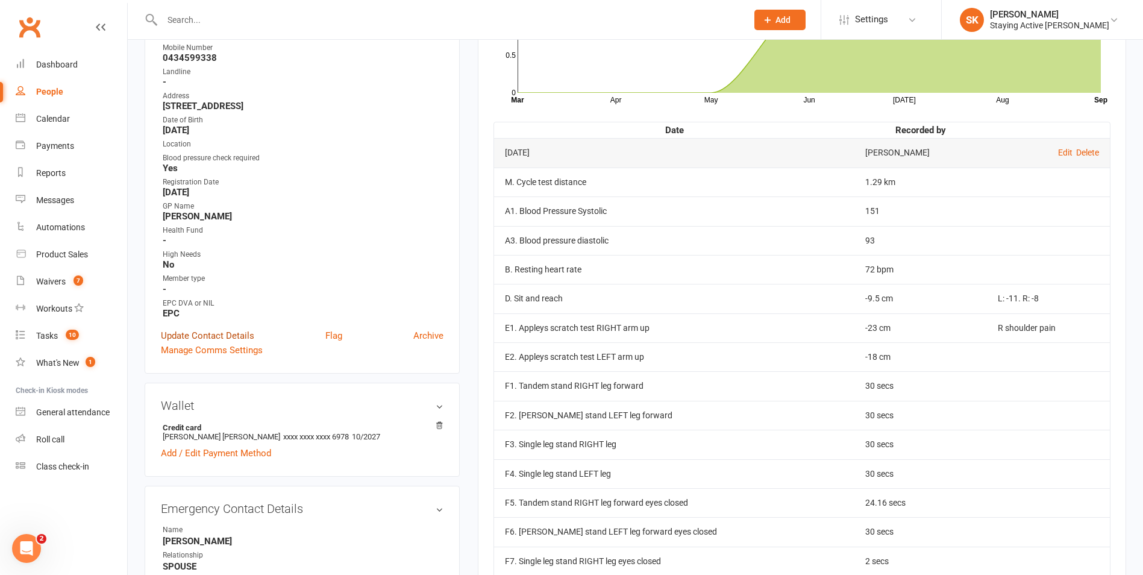
click at [217, 334] on link "Update Contact Details" at bounding box center [207, 335] width 93 height 14
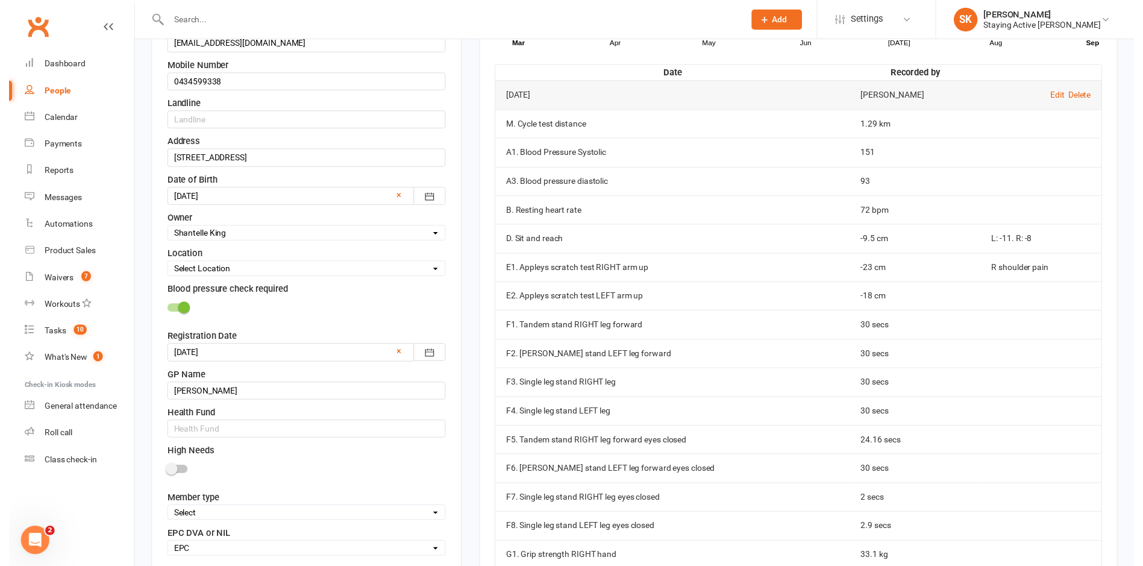
scroll to position [358, 0]
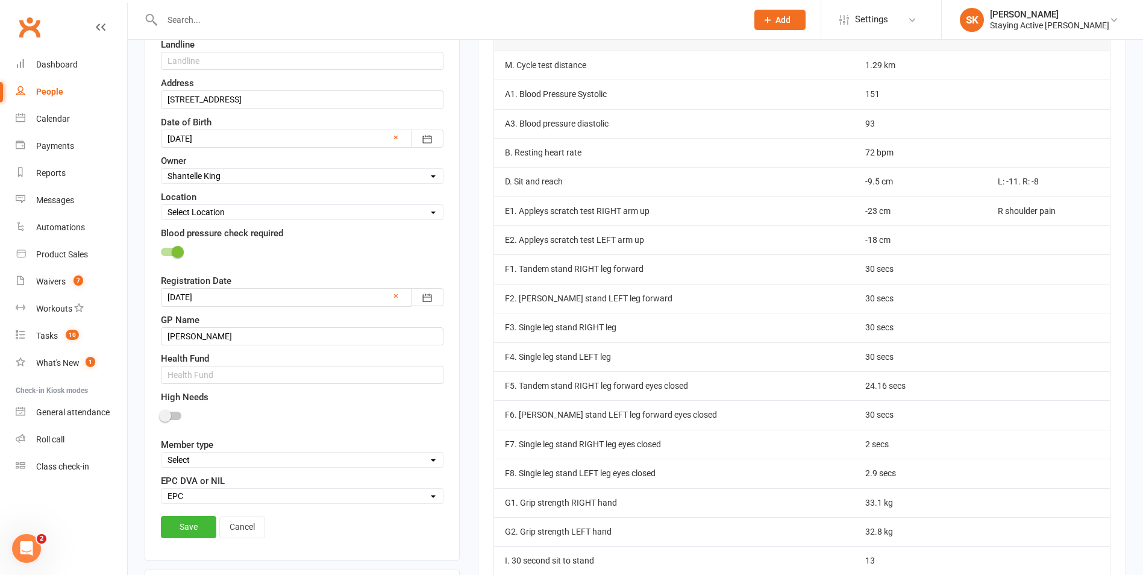
click at [205, 542] on div "Save Cancel" at bounding box center [302, 530] width 283 height 28
click at [194, 537] on link "Save" at bounding box center [188, 527] width 55 height 22
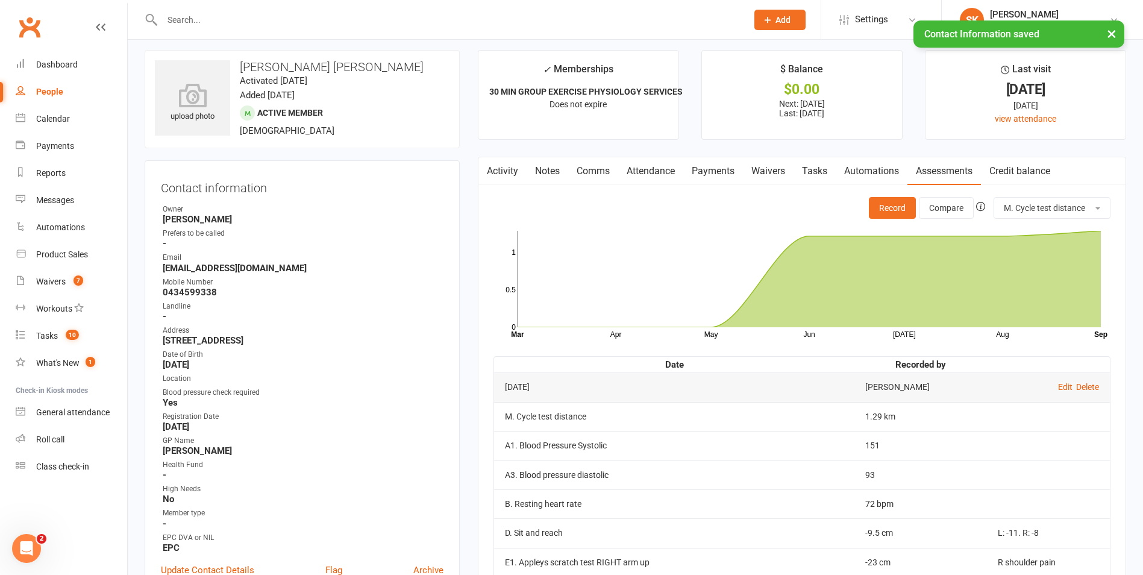
scroll to position [0, 0]
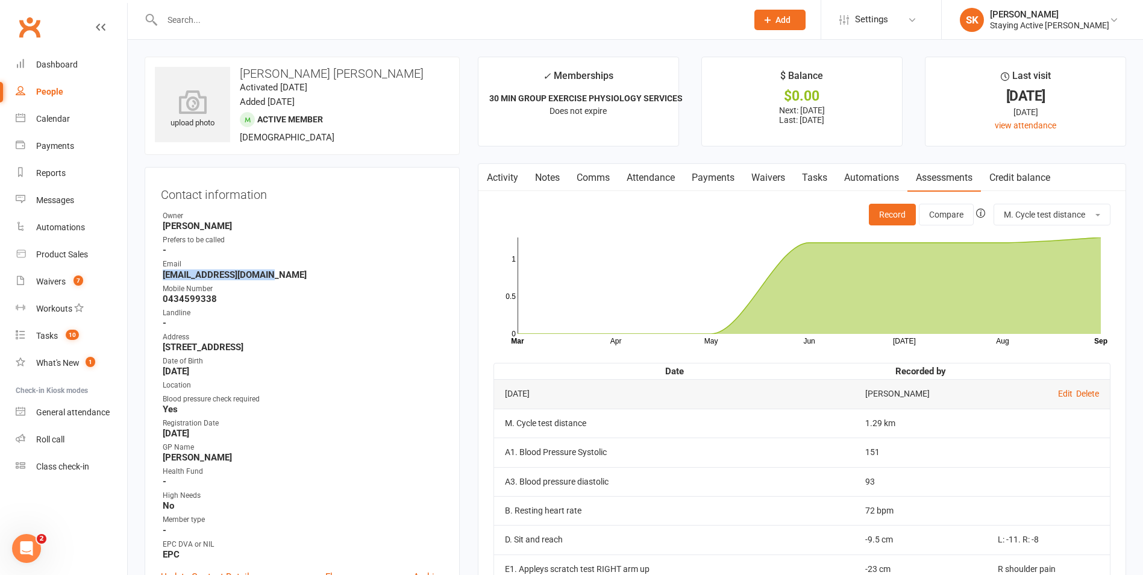
drag, startPoint x: 163, startPoint y: 276, endPoint x: 290, endPoint y: 273, distance: 127.8
click at [290, 273] on strong "yoonfatt56@hotmail.com" at bounding box center [303, 274] width 281 height 11
drag, startPoint x: 290, startPoint y: 273, endPoint x: 248, endPoint y: 272, distance: 42.2
copy strong "yoonfatt56@hotmail.com"
drag, startPoint x: 530, startPoint y: 261, endPoint x: 526, endPoint y: 246, distance: 16.1
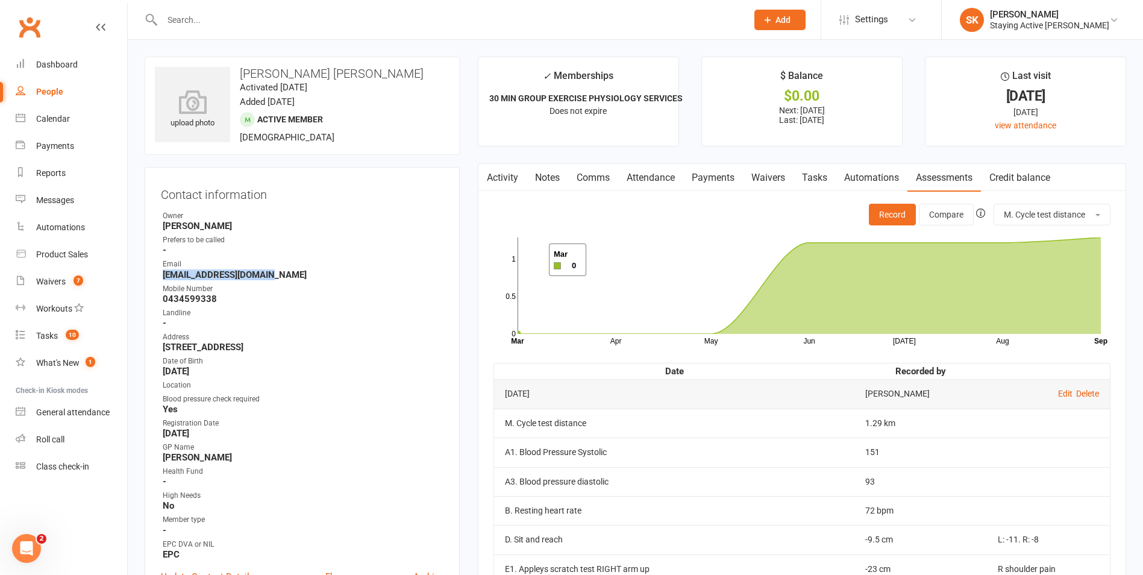
click at [526, 246] on rect at bounding box center [808, 285] width 583 height 96
drag, startPoint x: 178, startPoint y: 8, endPoint x: 179, endPoint y: 29, distance: 20.5
click at [182, 14] on div at bounding box center [442, 19] width 594 height 39
click at [213, 18] on input "text" at bounding box center [448, 19] width 580 height 17
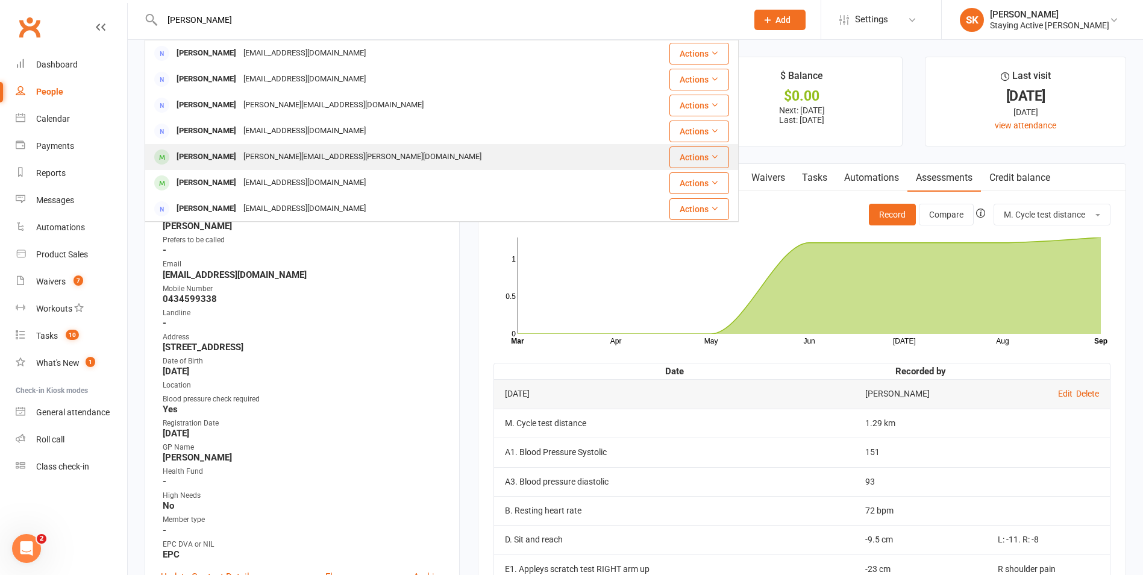
type input "ron"
click at [312, 161] on div "jenny@mansfield-family.com" at bounding box center [362, 156] width 245 height 17
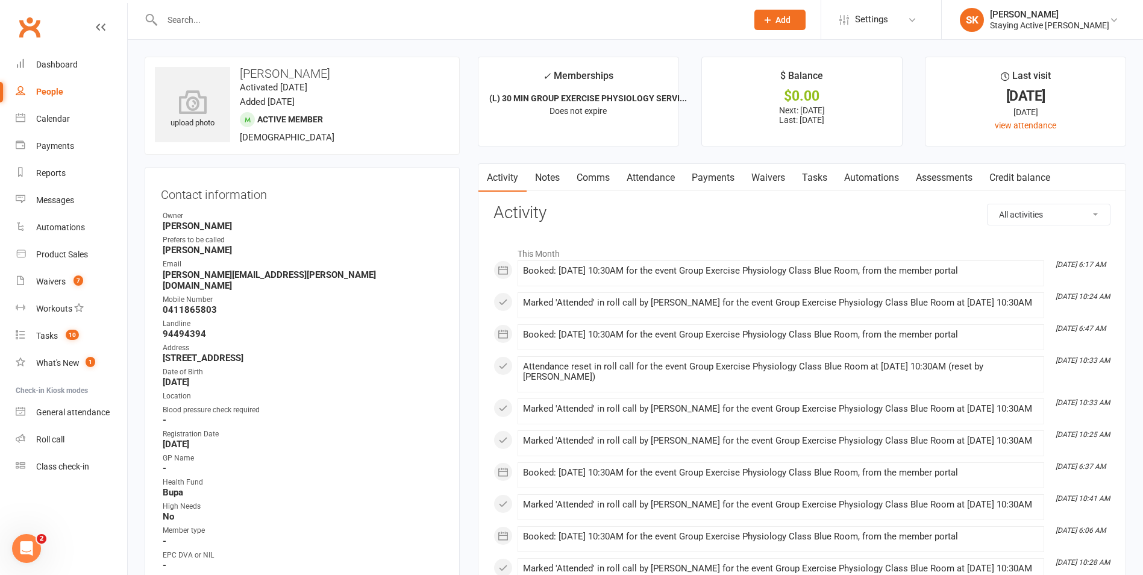
drag, startPoint x: 966, startPoint y: 178, endPoint x: 983, endPoint y: 187, distance: 18.9
click at [974, 177] on link "Assessments" at bounding box center [943, 178] width 73 height 28
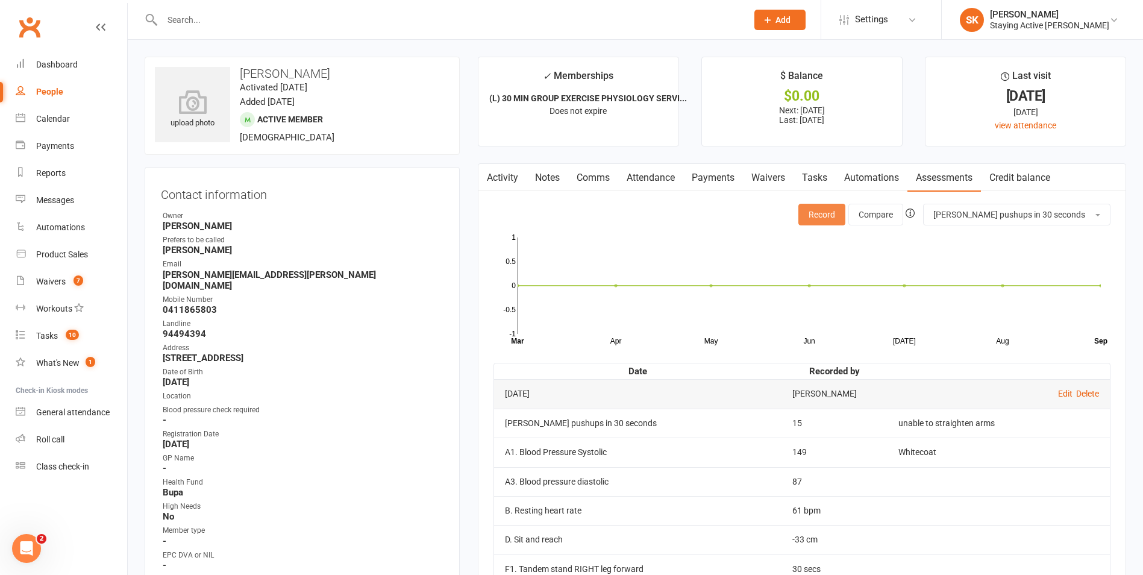
click at [845, 213] on button "Record" at bounding box center [821, 215] width 47 height 22
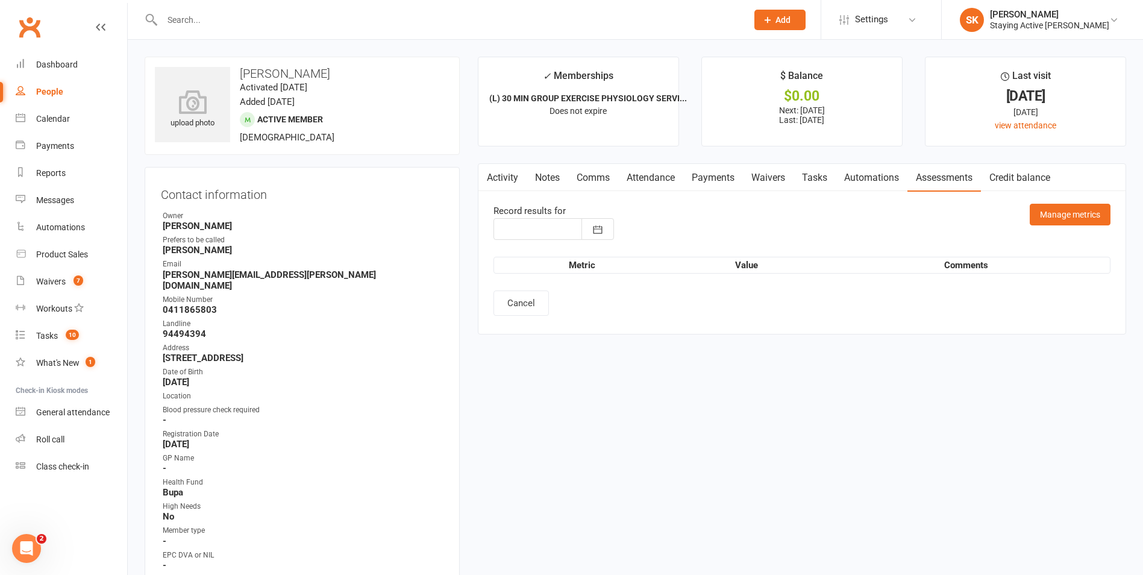
type input "[DATE]"
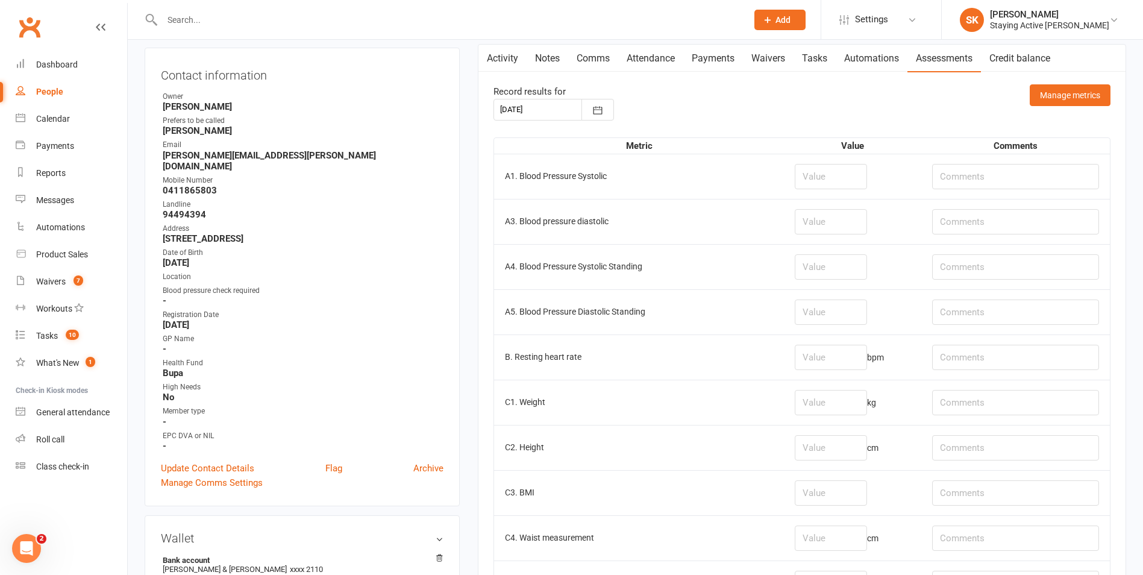
scroll to position [241, 0]
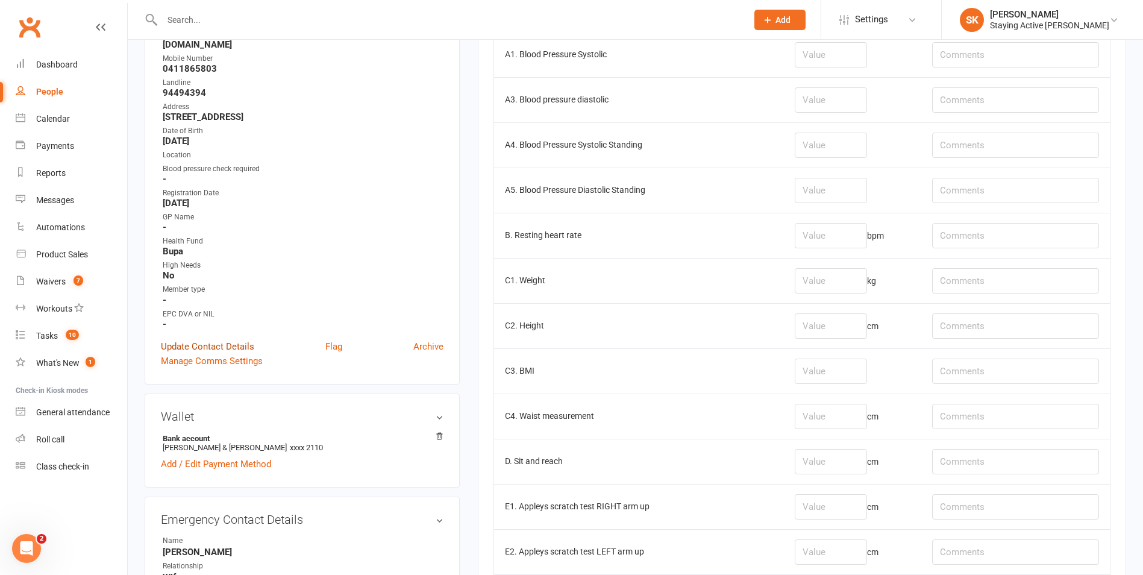
click at [217, 339] on link "Update Contact Details" at bounding box center [207, 346] width 93 height 14
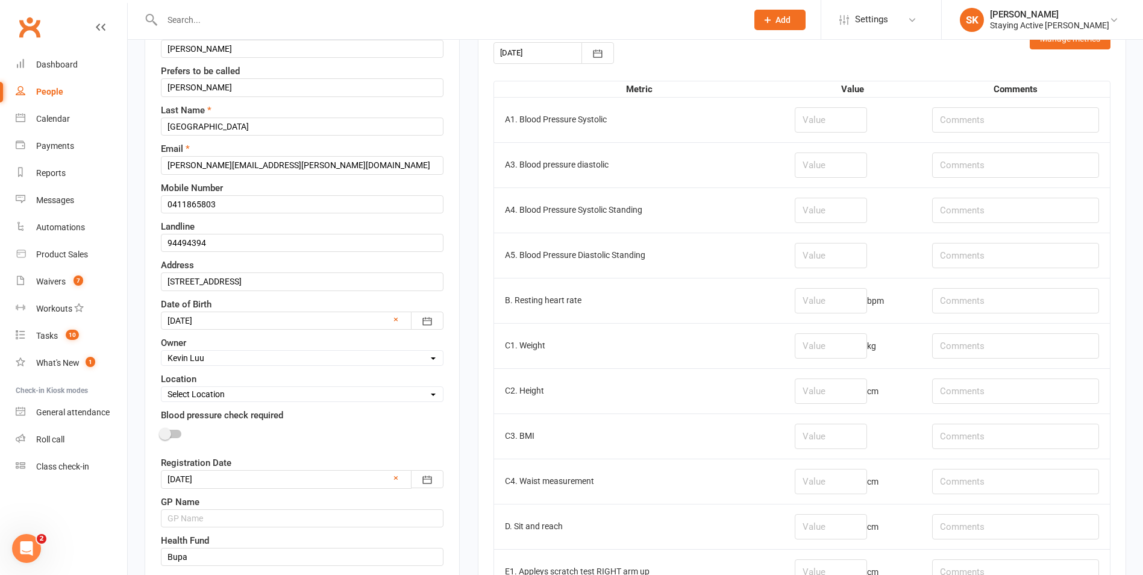
scroll to position [177, 0]
click at [344, 367] on div "First Name Ron Prefers to be called Ron Last Name Mansfield Email jenny@mansfie…" at bounding box center [302, 354] width 283 height 660
click at [347, 359] on select "Select Owner Active Seniors 1F Suzy Oglesby Lewis Pedder Carla Riccobon Emily K…" at bounding box center [301, 356] width 281 height 13
select select "7"
click at [161, 351] on select "Select Owner Active Seniors 1F Suzy Oglesby Lewis Pedder Carla Riccobon Emily K…" at bounding box center [301, 356] width 281 height 13
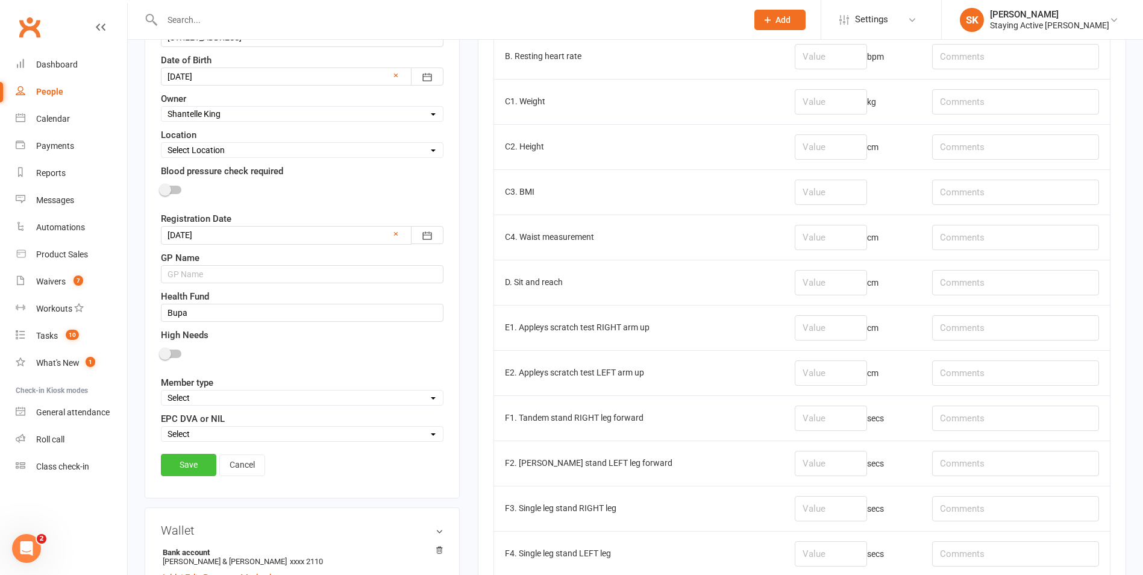
scroll to position [478, 0]
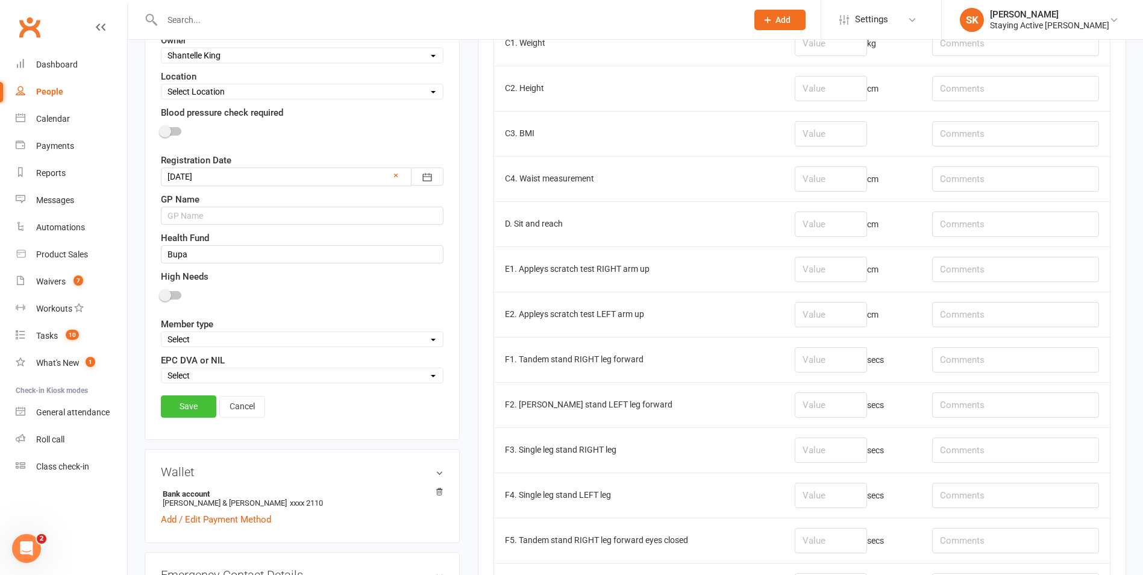
click at [175, 413] on link "Save" at bounding box center [188, 406] width 55 height 22
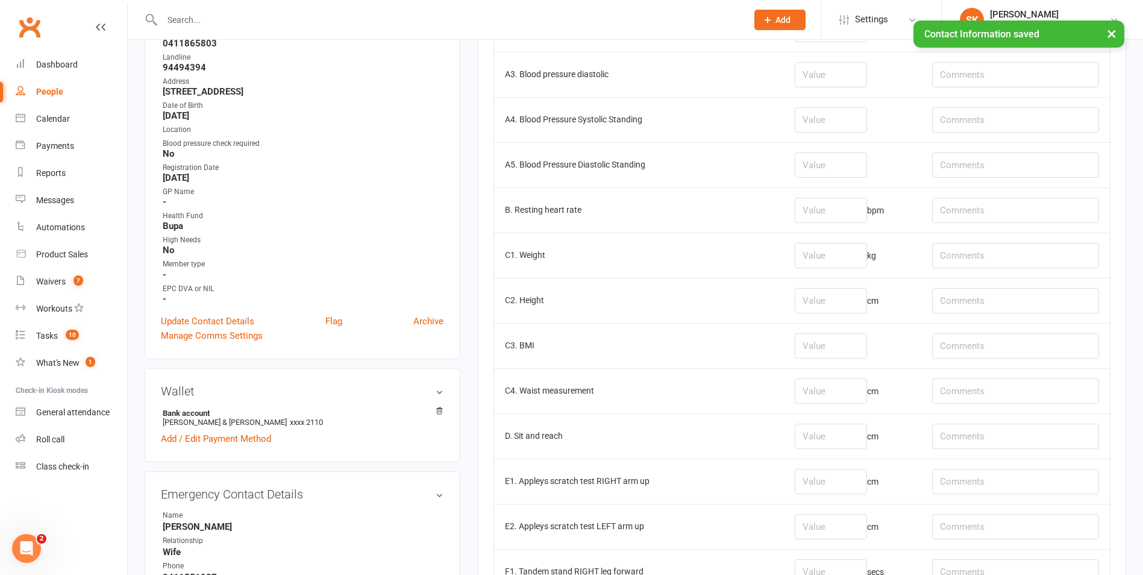
scroll to position [117, 0]
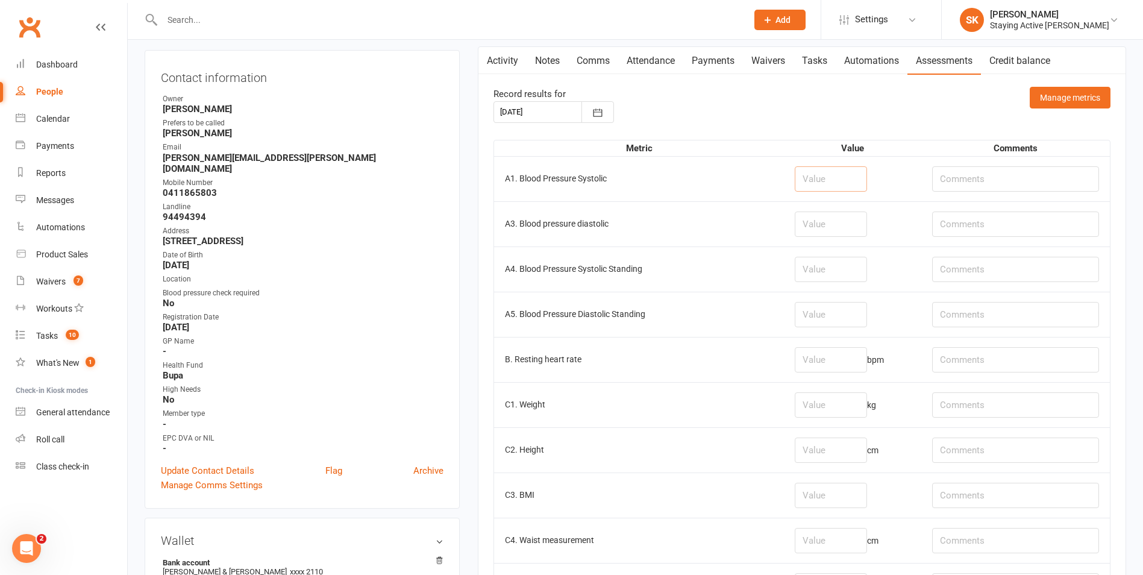
click at [802, 182] on input "number" at bounding box center [831, 178] width 72 height 25
type input "151"
click at [819, 224] on input "number" at bounding box center [831, 223] width 72 height 25
type input "90"
click at [824, 351] on input "number" at bounding box center [831, 359] width 72 height 25
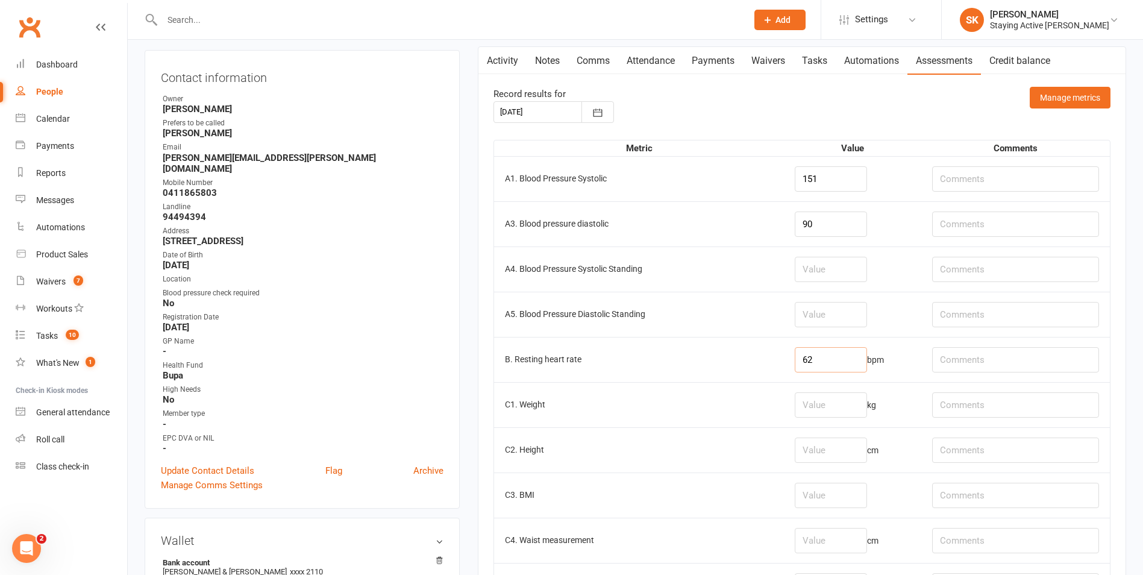
type input "62"
drag, startPoint x: 817, startPoint y: 173, endPoint x: 797, endPoint y: 179, distance: 20.8
click at [797, 179] on input "151" at bounding box center [831, 178] width 72 height 25
type input "141"
click at [825, 220] on input "90" at bounding box center [831, 223] width 72 height 25
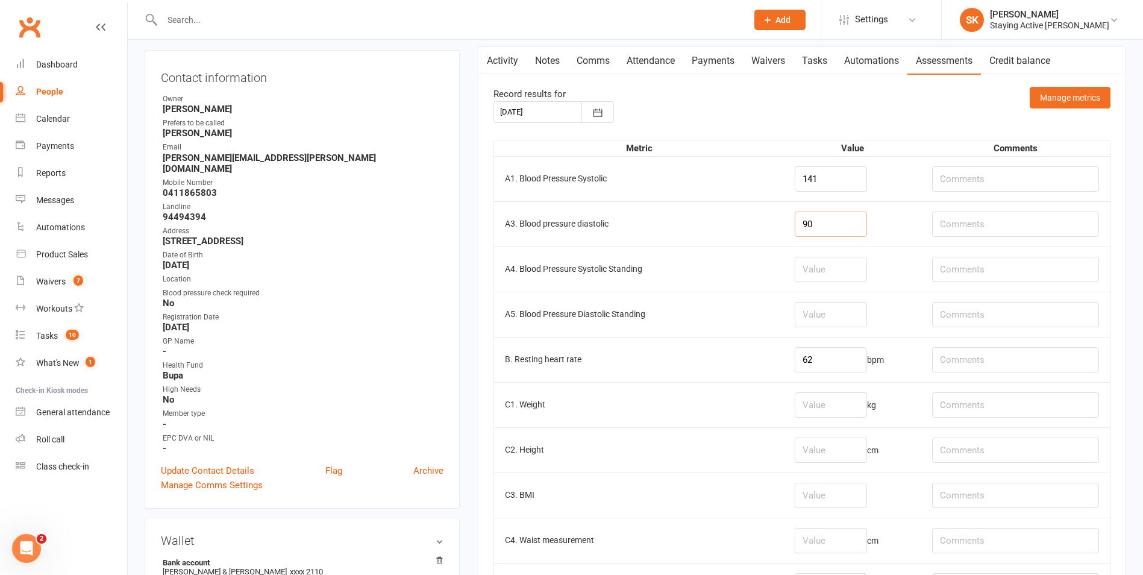
type input "9"
type input "83"
click at [813, 367] on input "62" at bounding box center [831, 359] width 72 height 25
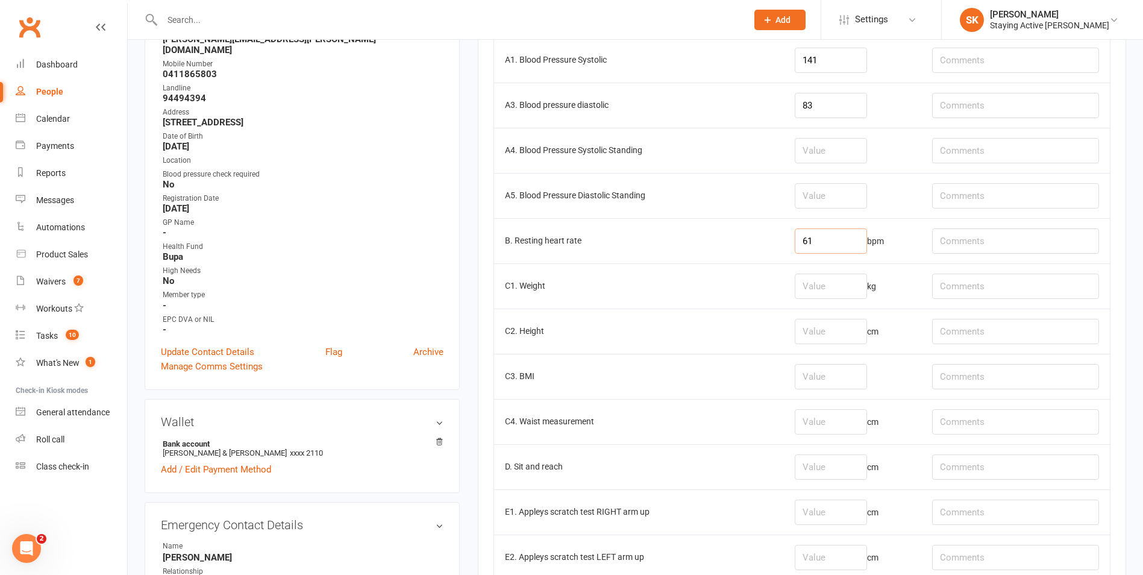
scroll to position [237, 0]
type input "61"
drag, startPoint x: 842, startPoint y: 473, endPoint x: 857, endPoint y: 458, distance: 21.3
click at [845, 468] on input "number" at bounding box center [831, 464] width 72 height 25
type input "-27"
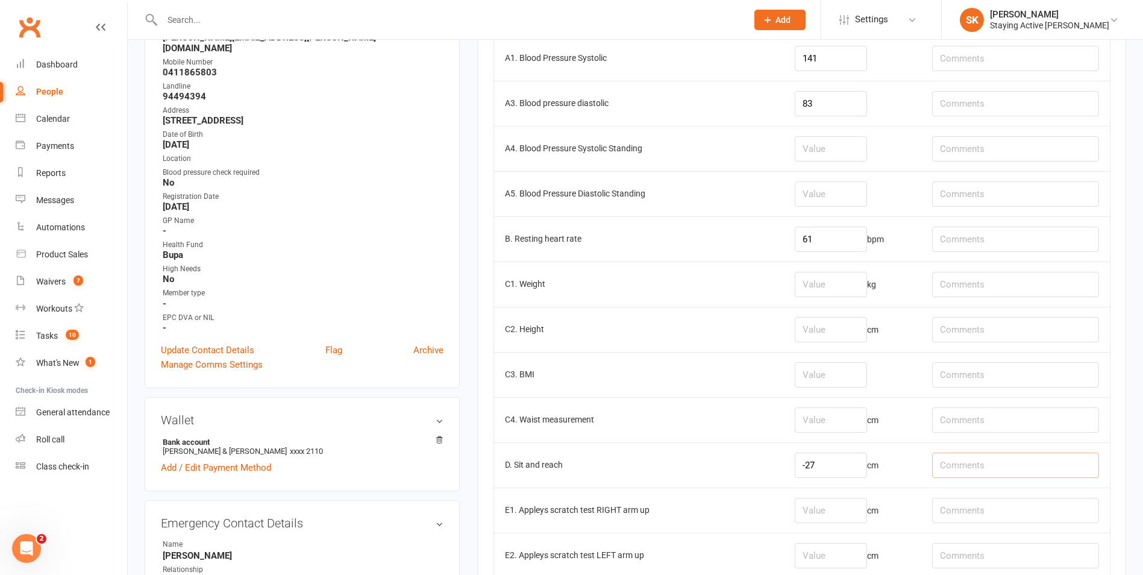
click at [957, 460] on input "text" at bounding box center [1015, 464] width 167 height 25
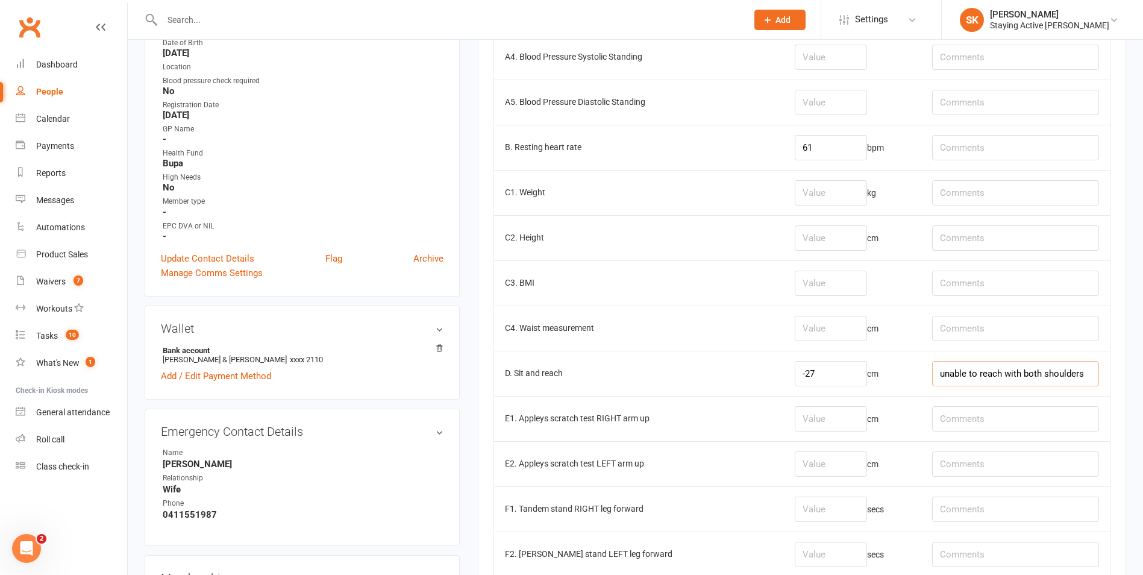
scroll to position [358, 0]
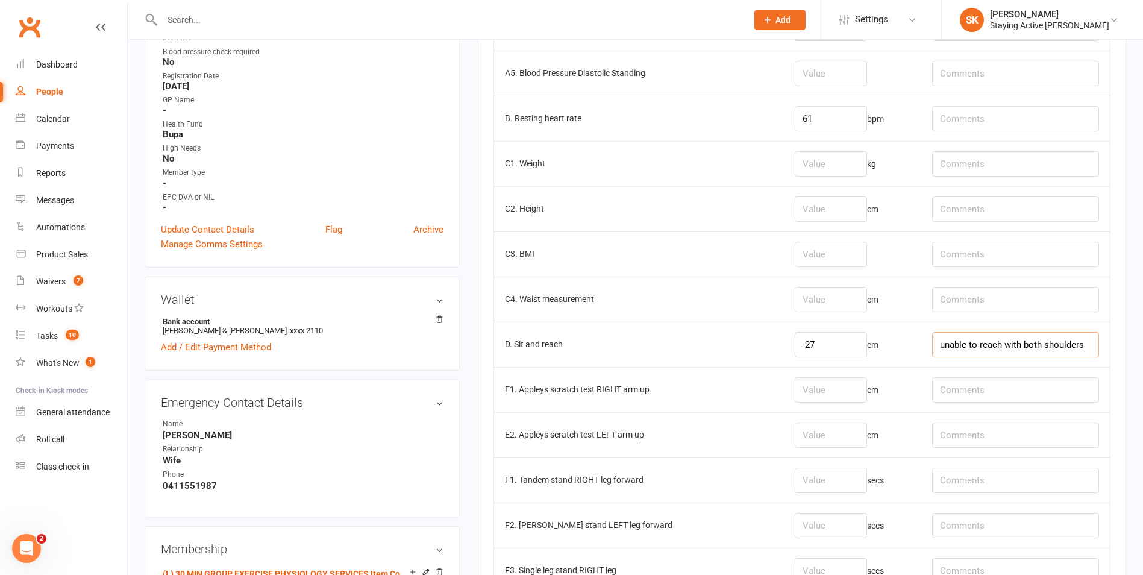
type input "unable to reach with both shoulders"
click at [827, 430] on input "number" at bounding box center [831, 434] width 72 height 25
type input "-71"
click at [813, 392] on input "number" at bounding box center [831, 389] width 72 height 25
type input "-63"
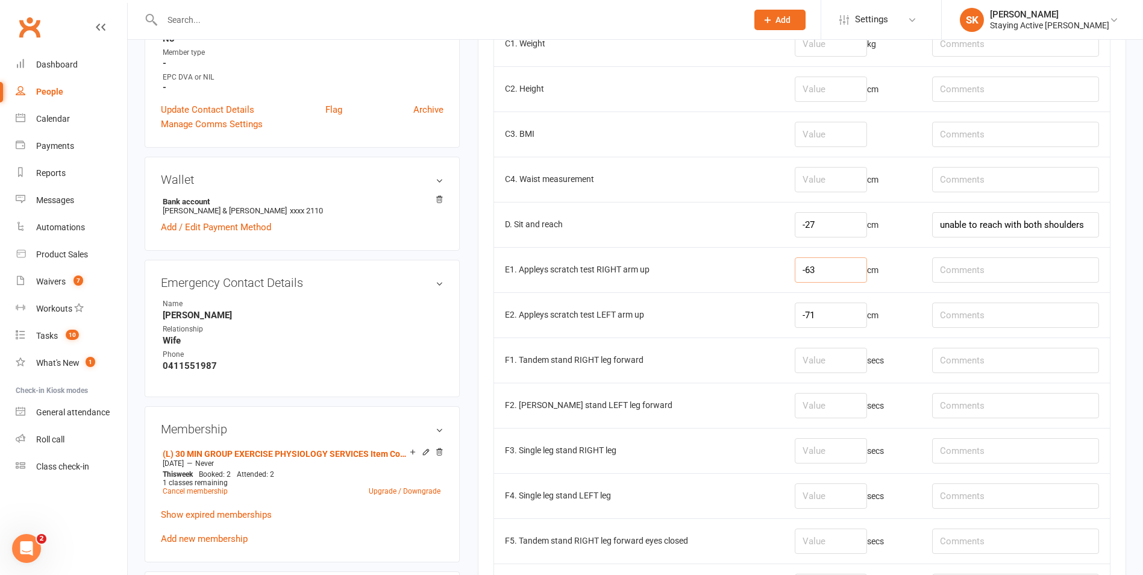
scroll to position [478, 0]
click at [843, 402] on input "number" at bounding box center [831, 404] width 72 height 25
type input "5.22"
click at [1001, 401] on input "text" at bounding box center [1015, 404] width 167 height 25
type input "multiple attempts"
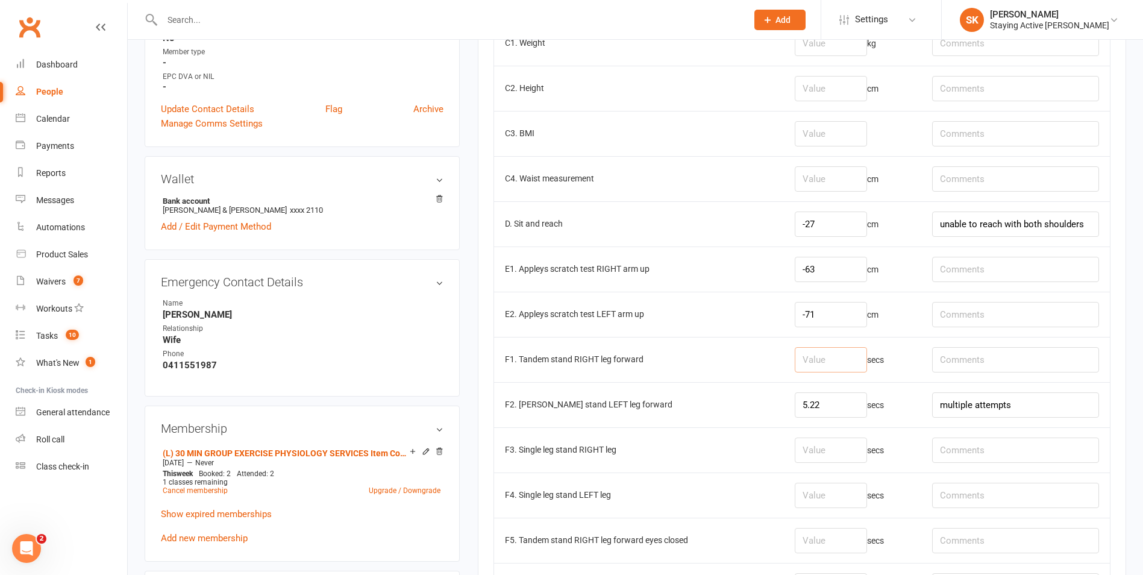
click at [820, 363] on input "number" at bounding box center [831, 359] width 72 height 25
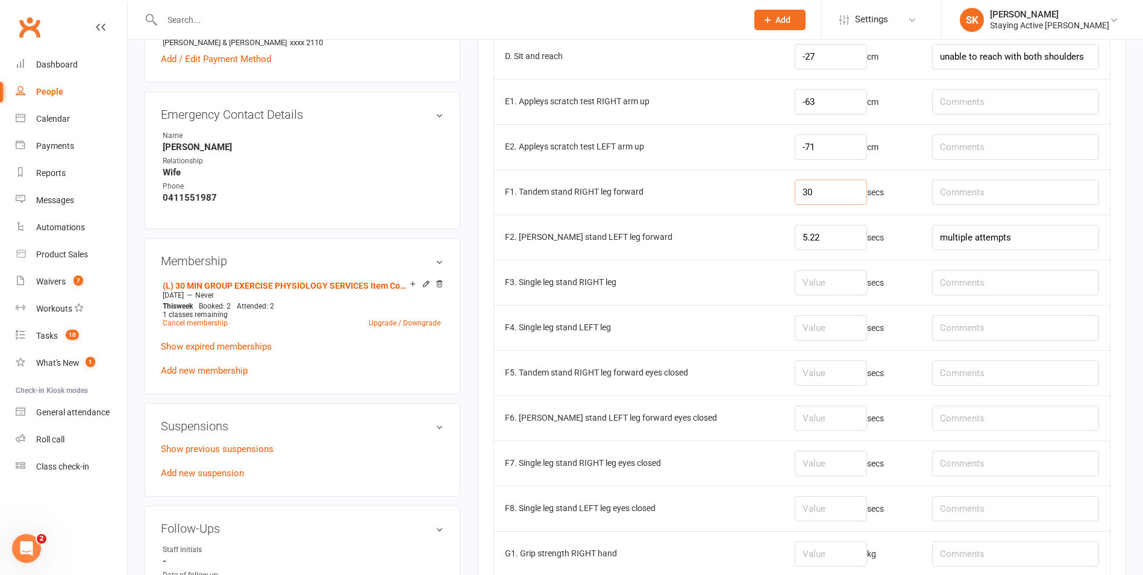
scroll to position [659, 0]
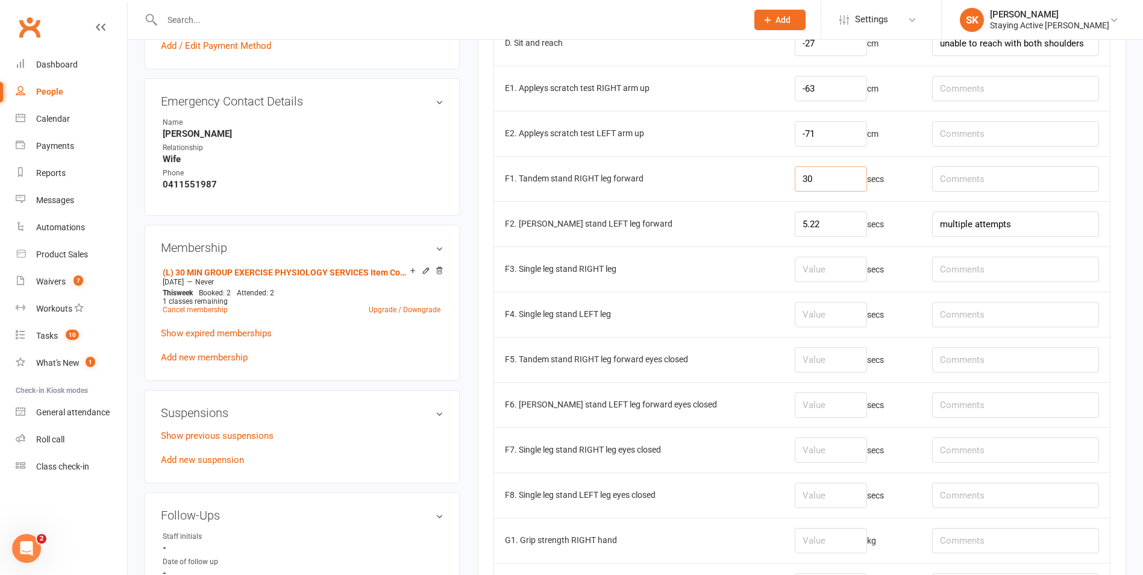
type input "30"
click at [828, 311] on input "number" at bounding box center [831, 314] width 72 height 25
type input "18"
click at [802, 267] on input "number" at bounding box center [831, 269] width 72 height 25
type input "17.3"
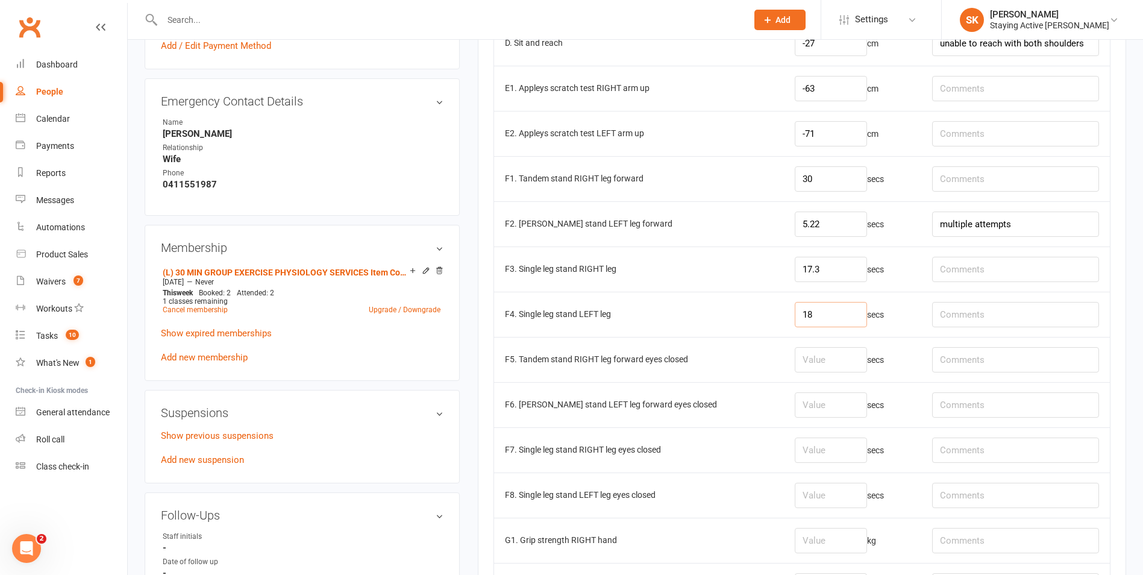
click at [808, 311] on input "18" at bounding box center [831, 314] width 72 height 25
type input "18.4"
drag, startPoint x: 818, startPoint y: 267, endPoint x: 783, endPoint y: 269, distance: 35.6
click at [795, 270] on input "17.3" at bounding box center [831, 269] width 72 height 25
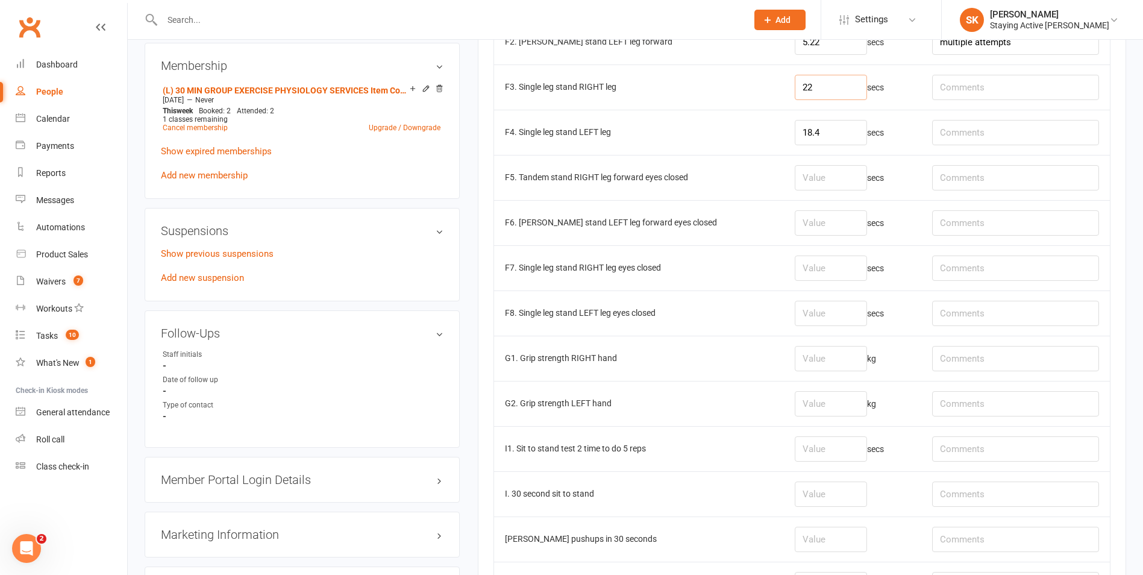
scroll to position [900, 0]
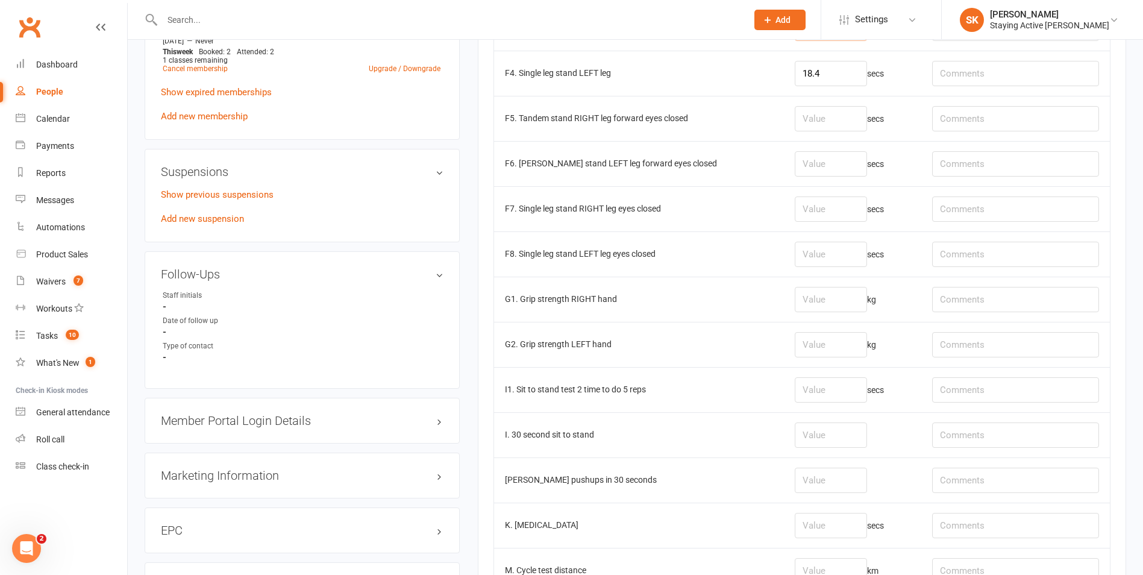
type input "22"
click at [831, 430] on input "number" at bounding box center [831, 434] width 72 height 25
type input "9"
click at [955, 431] on input "text" at bounding box center [1015, 434] width 167 height 25
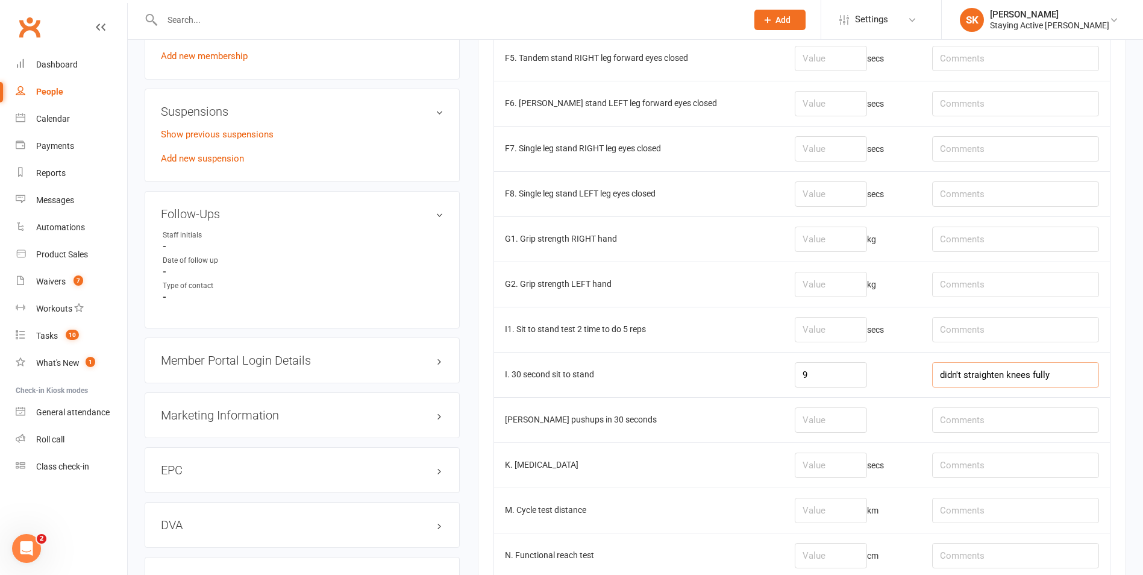
scroll to position [1021, 0]
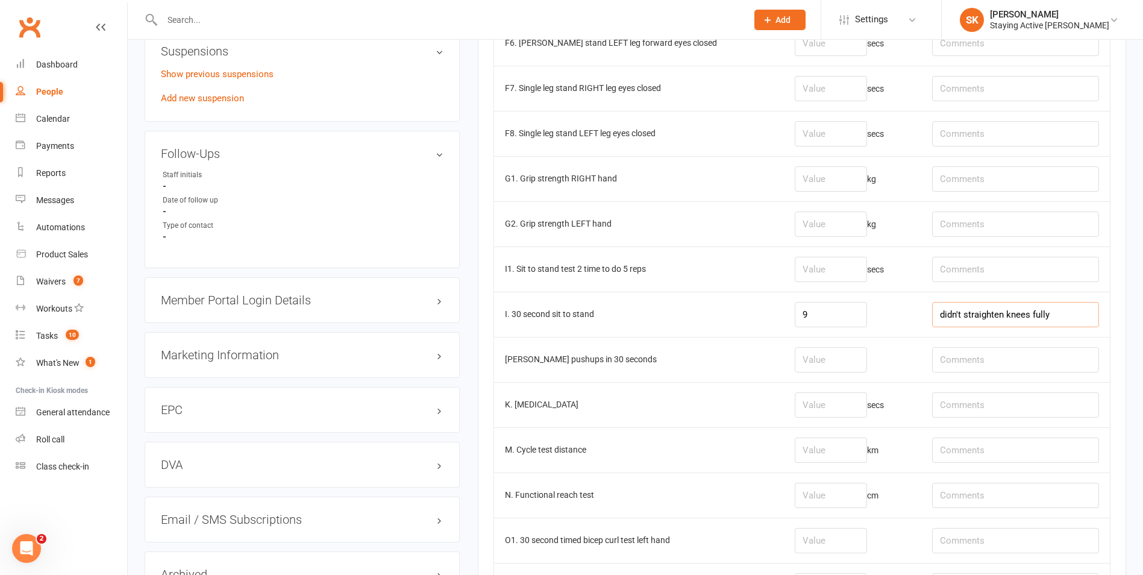
type input "didn't straighten knees fully"
click at [795, 355] on input "number" at bounding box center [831, 359] width 72 height 25
type input "13"
drag, startPoint x: 1010, startPoint y: 358, endPoint x: 1020, endPoint y: 334, distance: 25.6
click at [1020, 334] on tbody "A1. Blood Pressure Systolic 141 A3. Blood pressure diastolic 83 A4. Blood Press…" at bounding box center [802, 133] width 616 height 1762
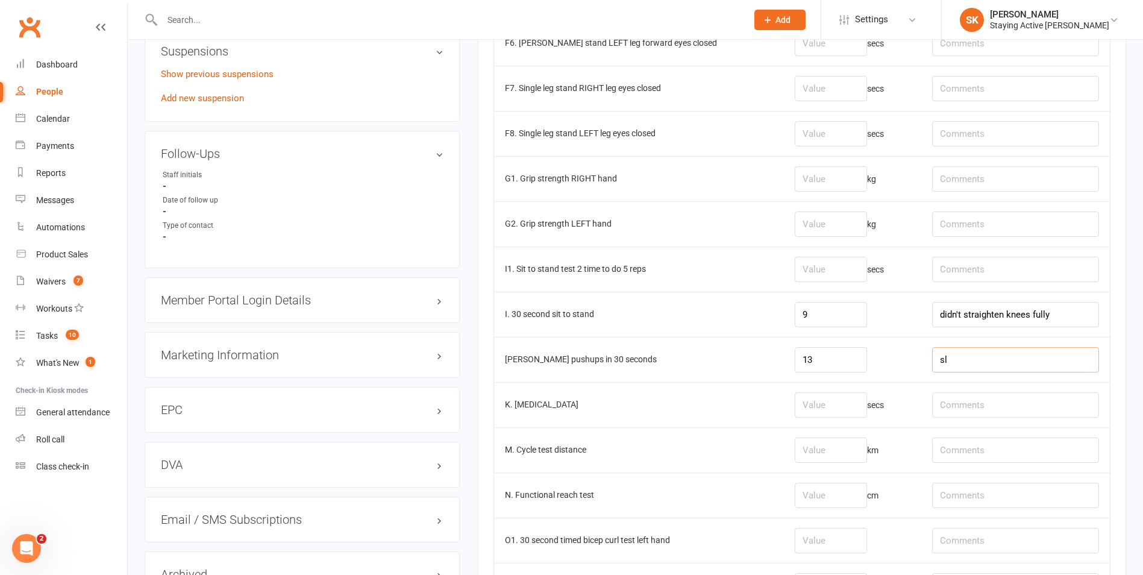
type input "s"
type input "slight pain in shoulder"
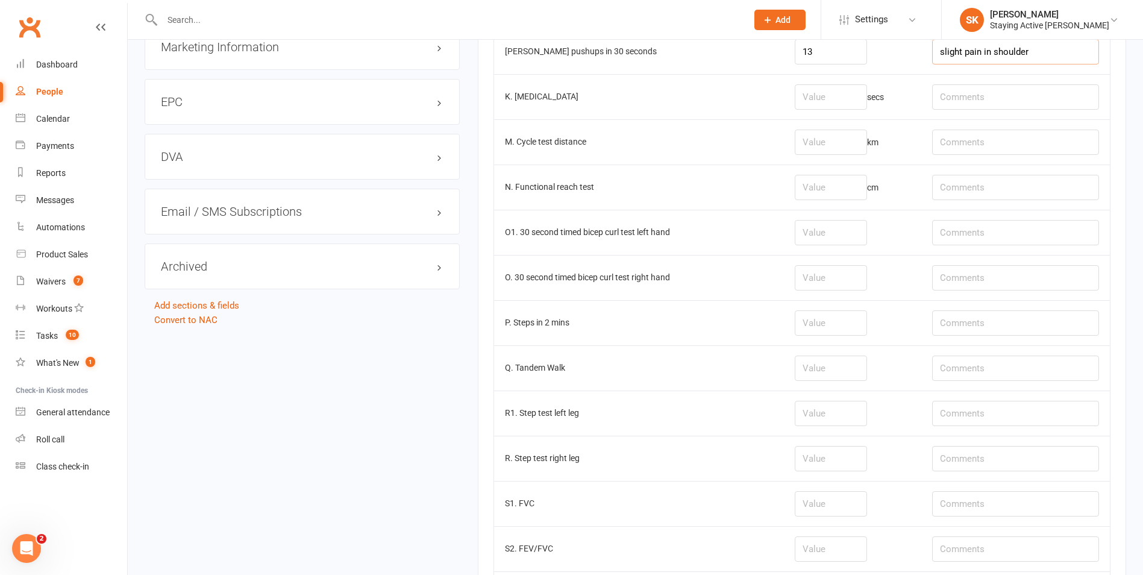
scroll to position [1262, 0]
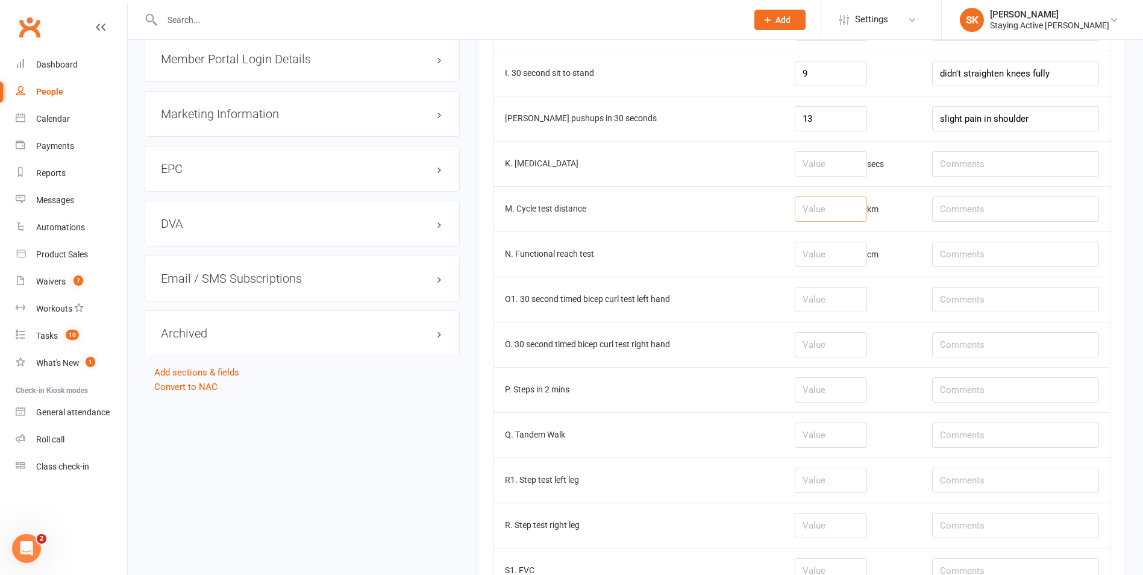
click at [828, 205] on input "number" at bounding box center [831, 208] width 72 height 25
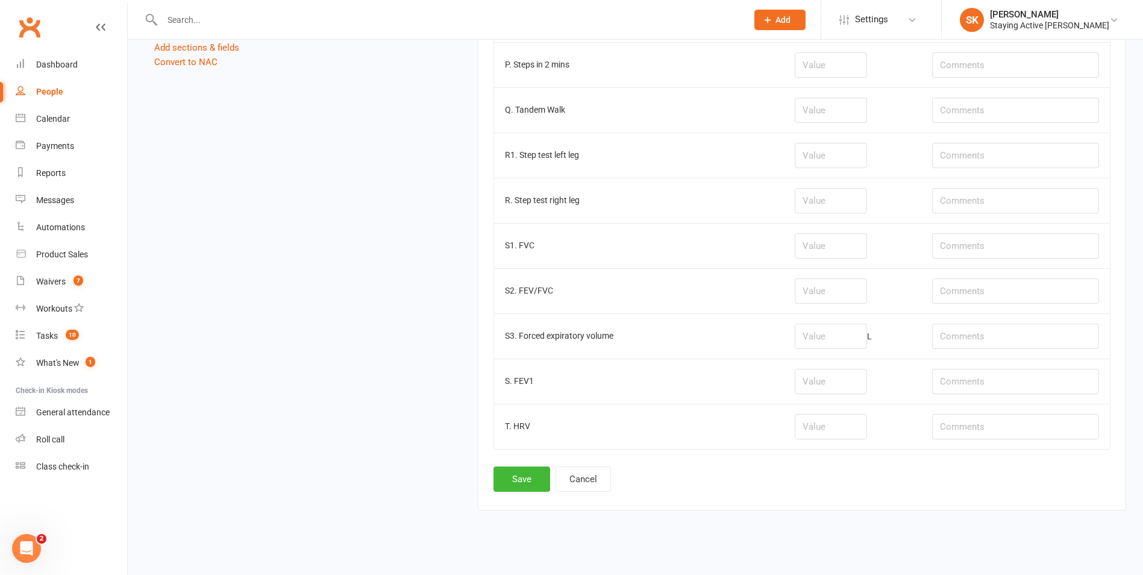
scroll to position [1598, 0]
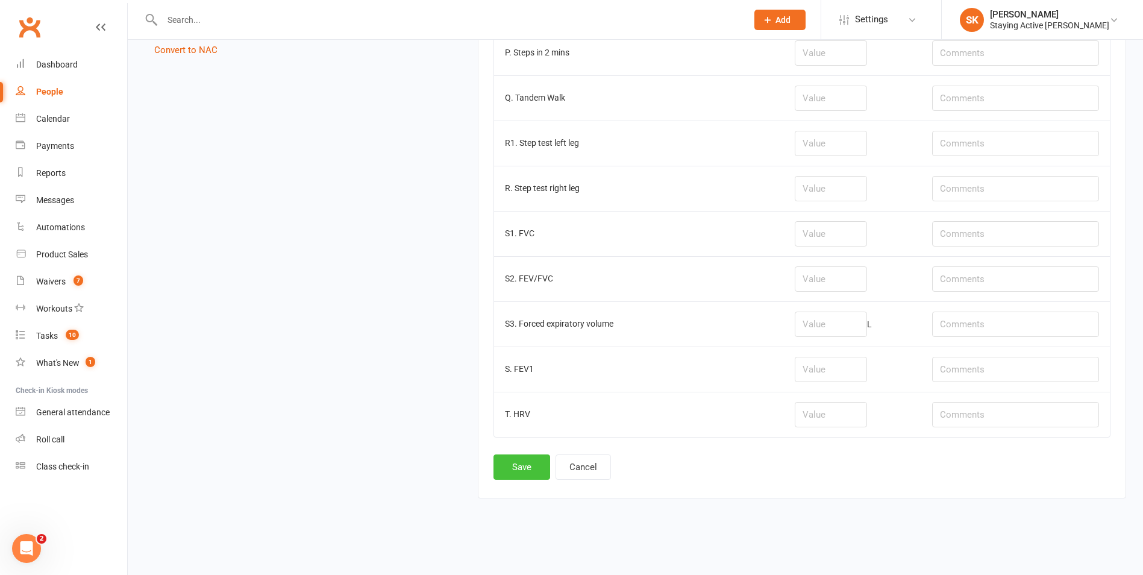
type input "1.13"
click at [529, 466] on button "Save" at bounding box center [521, 466] width 57 height 25
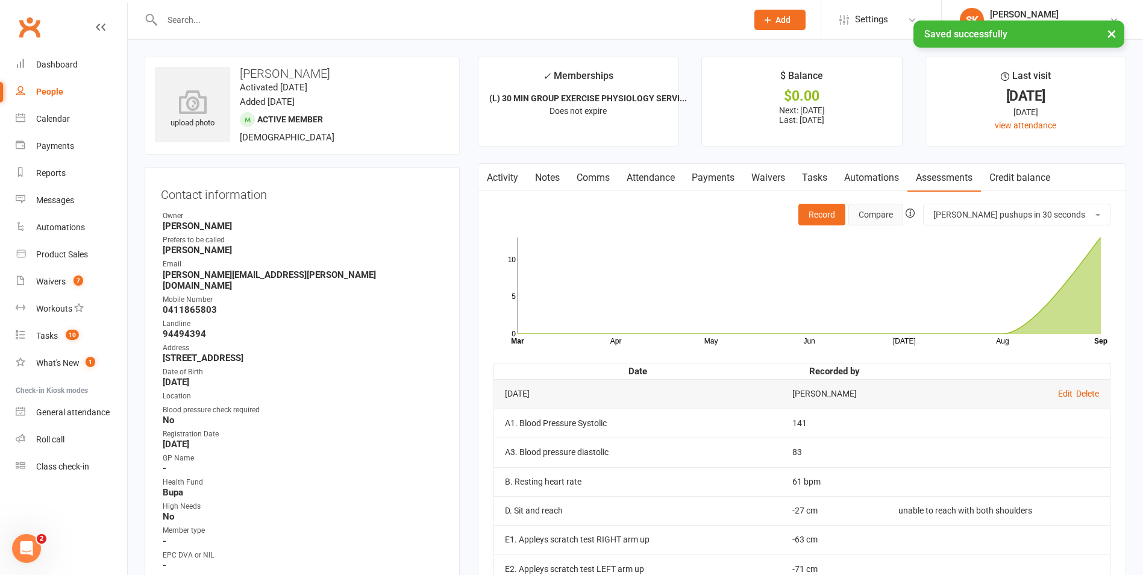
click at [903, 214] on button "Compare" at bounding box center [875, 215] width 55 height 22
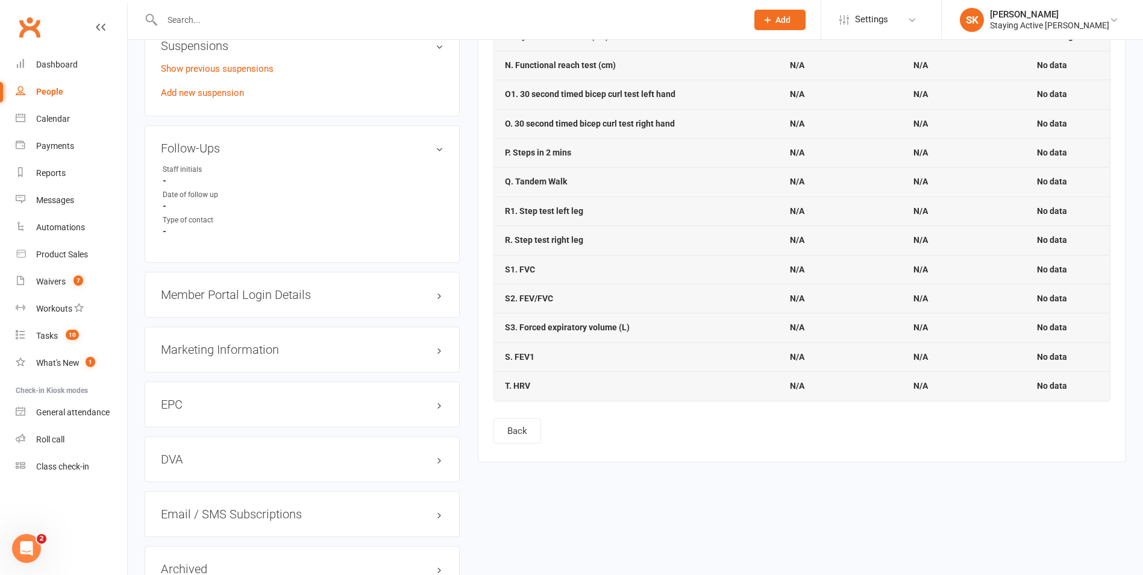
scroll to position [1117, 0]
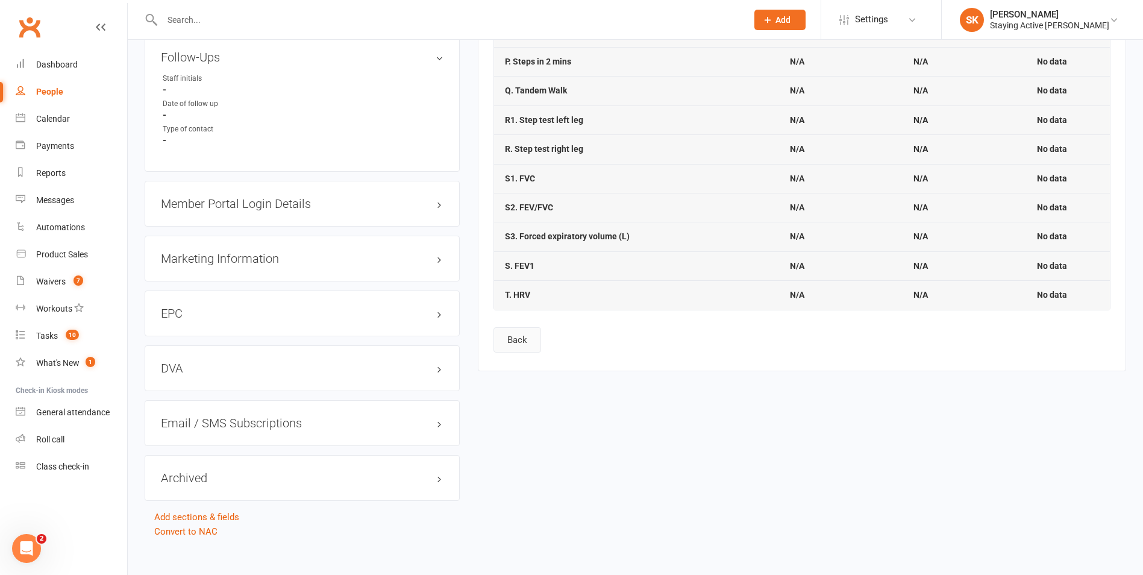
click at [528, 333] on button "Back" at bounding box center [517, 339] width 48 height 25
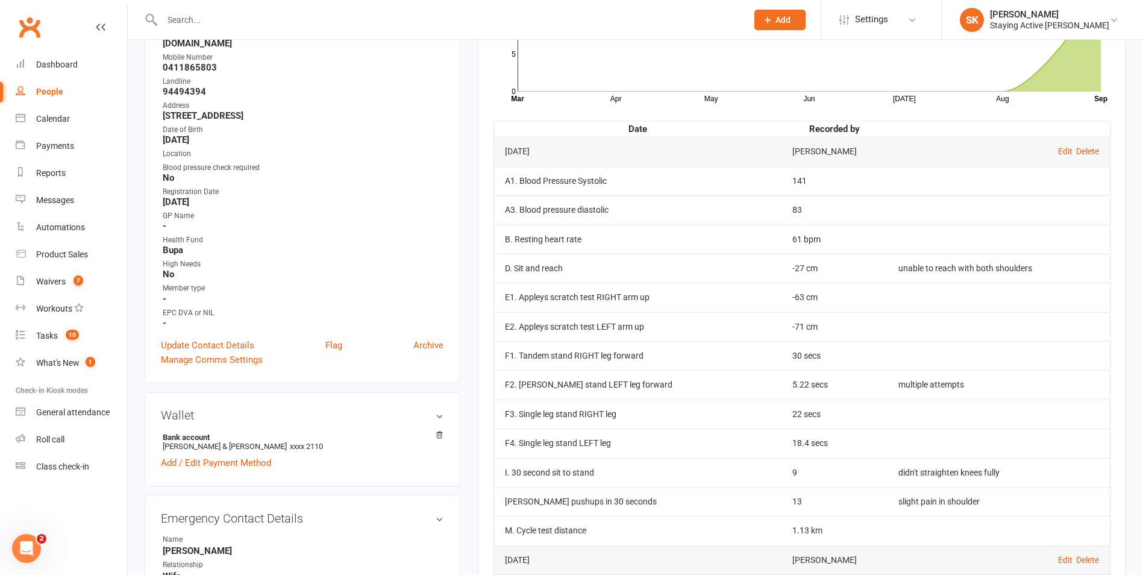
scroll to position [241, 0]
click at [1058, 152] on link "Edit" at bounding box center [1065, 153] width 14 height 10
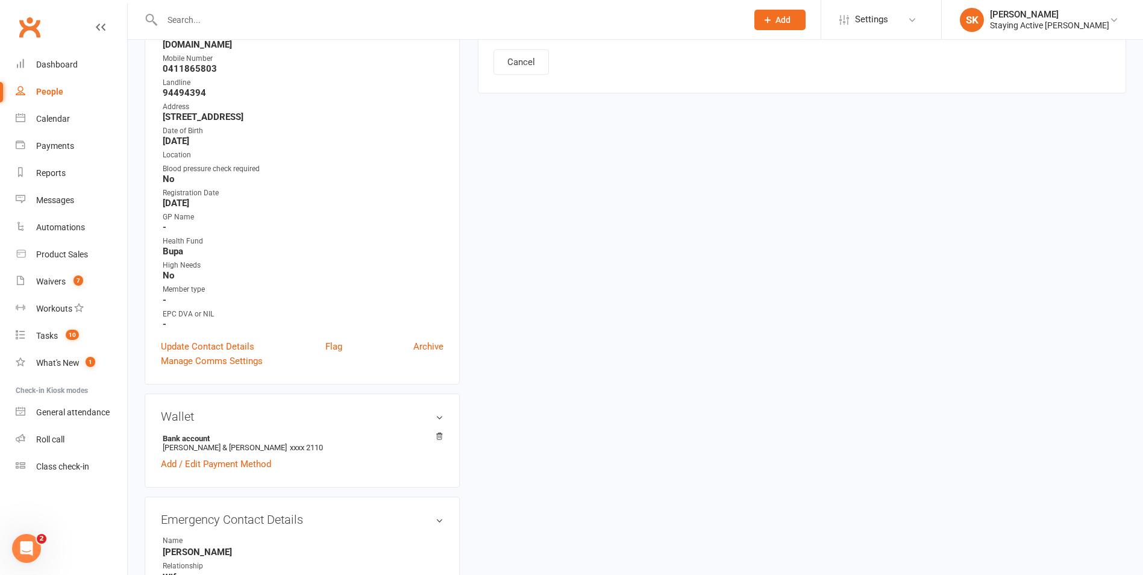
type input "[DATE]"
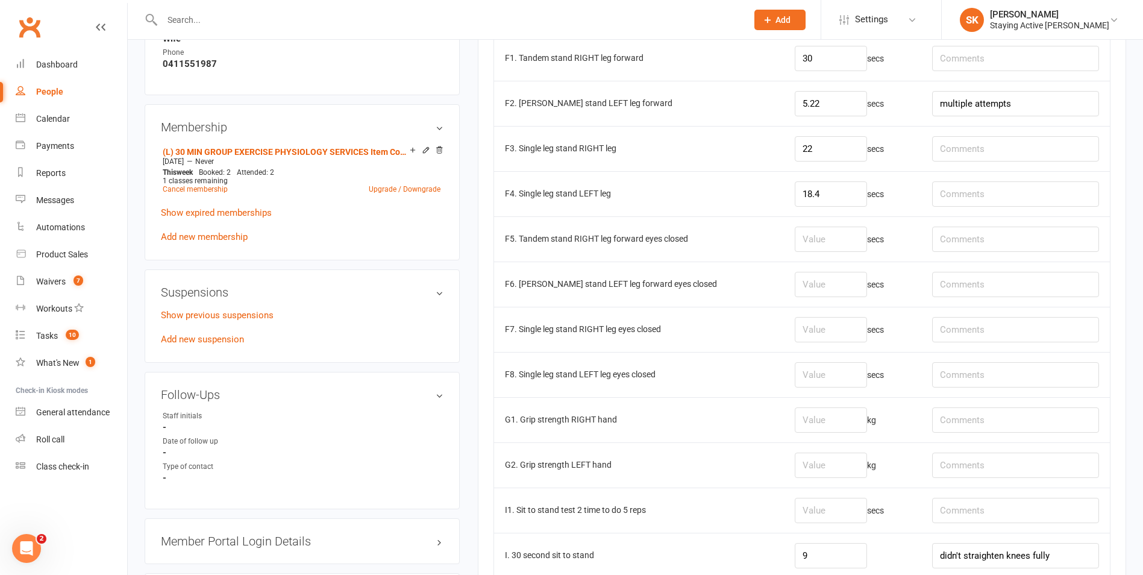
scroll to position [783, 0]
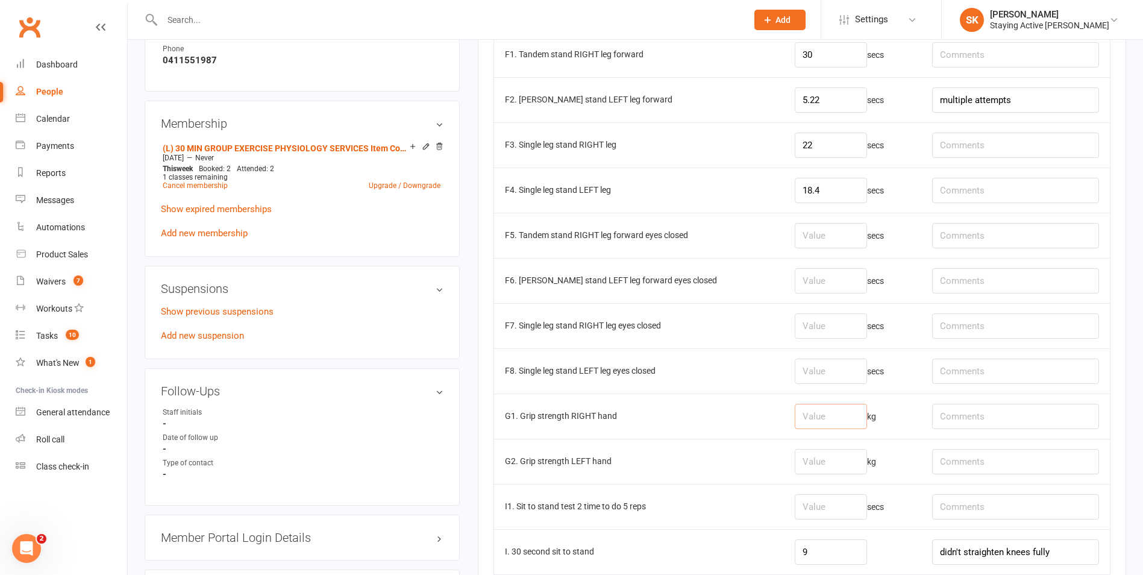
click at [827, 416] on input "number" at bounding box center [831, 416] width 72 height 25
type input "22"
click at [833, 467] on input "number" at bounding box center [831, 461] width 72 height 25
type input "18.4"
drag, startPoint x: 823, startPoint y: 187, endPoint x: 781, endPoint y: 187, distance: 42.2
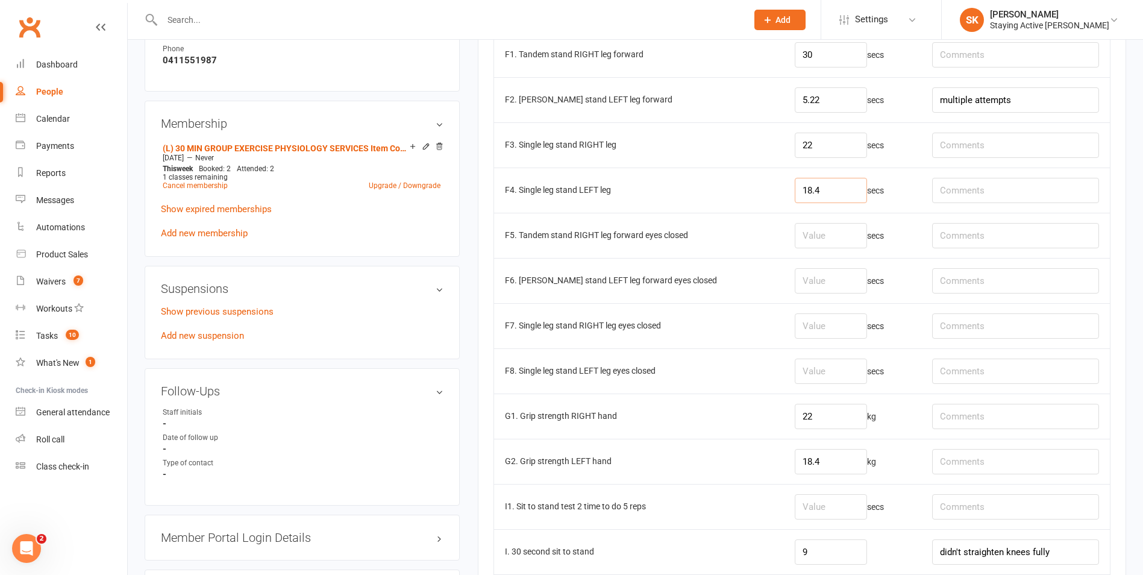
click at [784, 187] on td "18.4 secs" at bounding box center [852, 189] width 137 height 45
drag, startPoint x: 831, startPoint y: 142, endPoint x: 859, endPoint y: 372, distance: 231.8
click at [784, 142] on td "22 secs" at bounding box center [852, 144] width 137 height 45
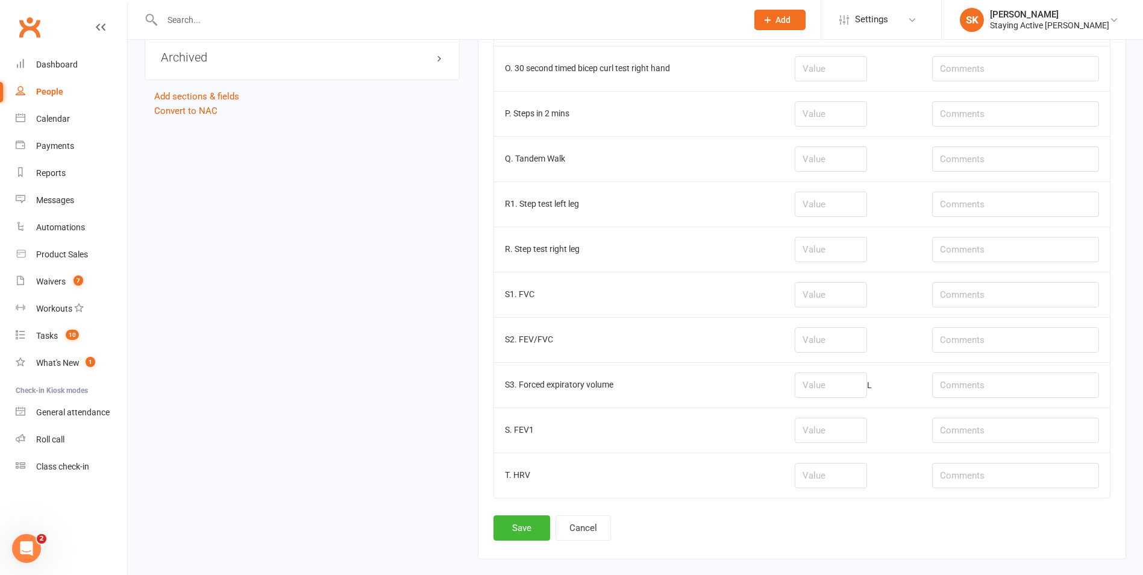
scroll to position [1598, 0]
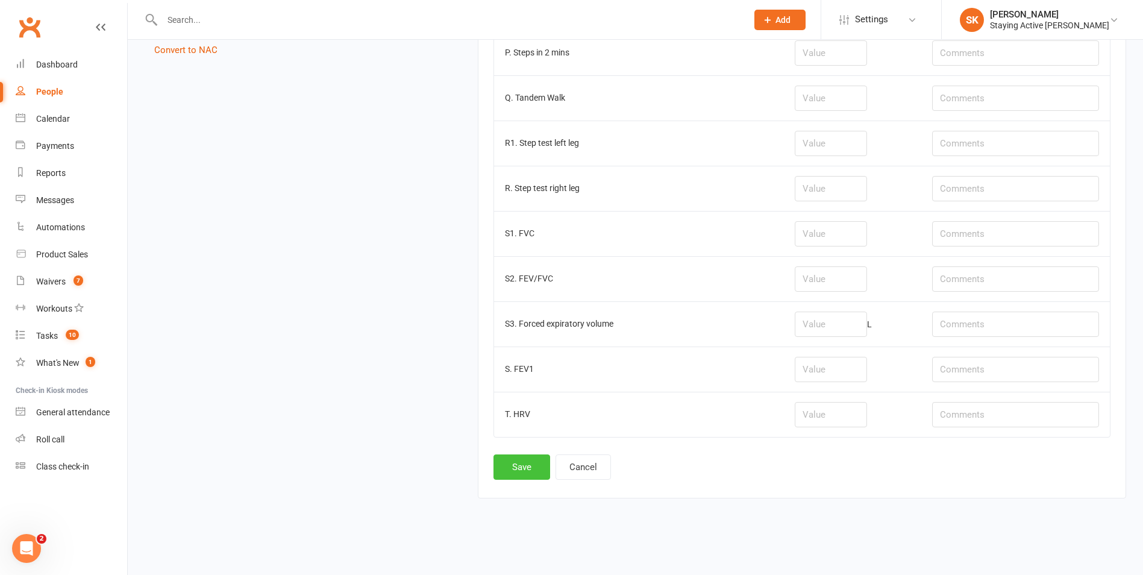
click at [522, 464] on button "Save" at bounding box center [521, 466] width 57 height 25
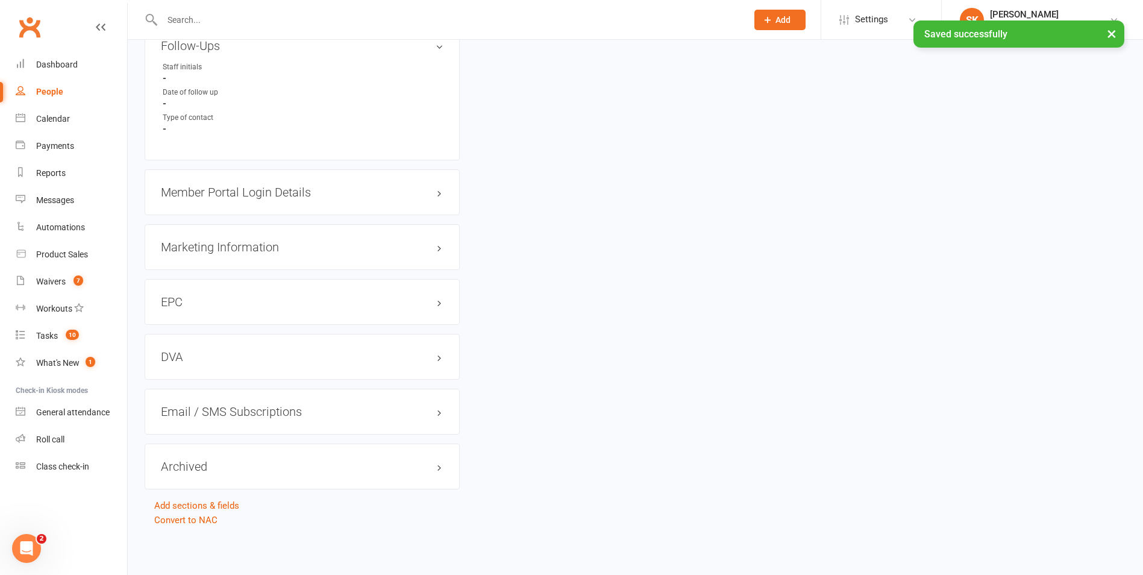
scroll to position [0, 0]
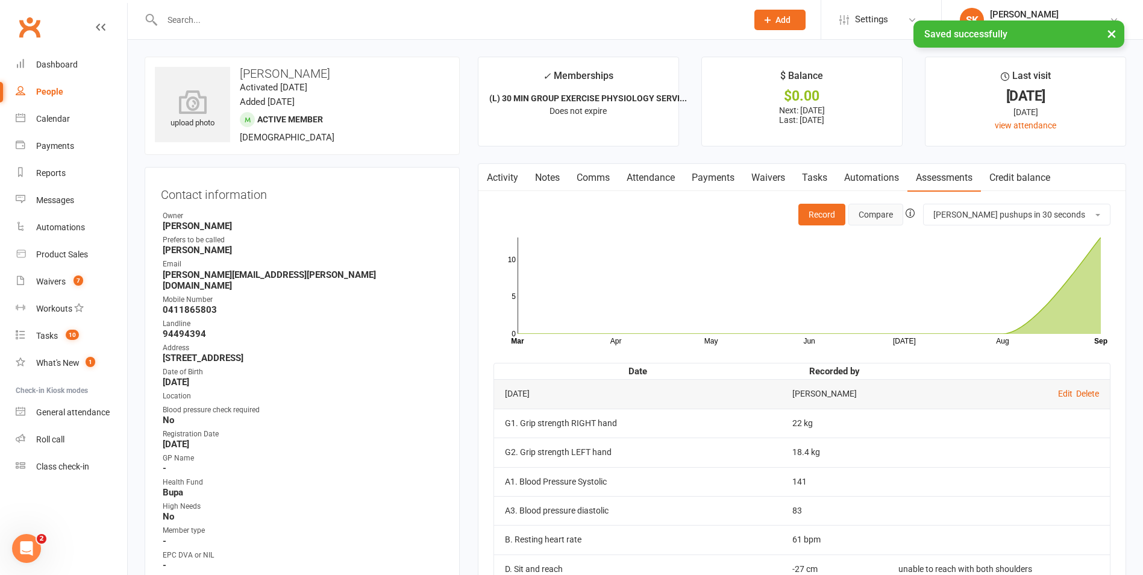
click at [903, 211] on button "Compare" at bounding box center [875, 215] width 55 height 22
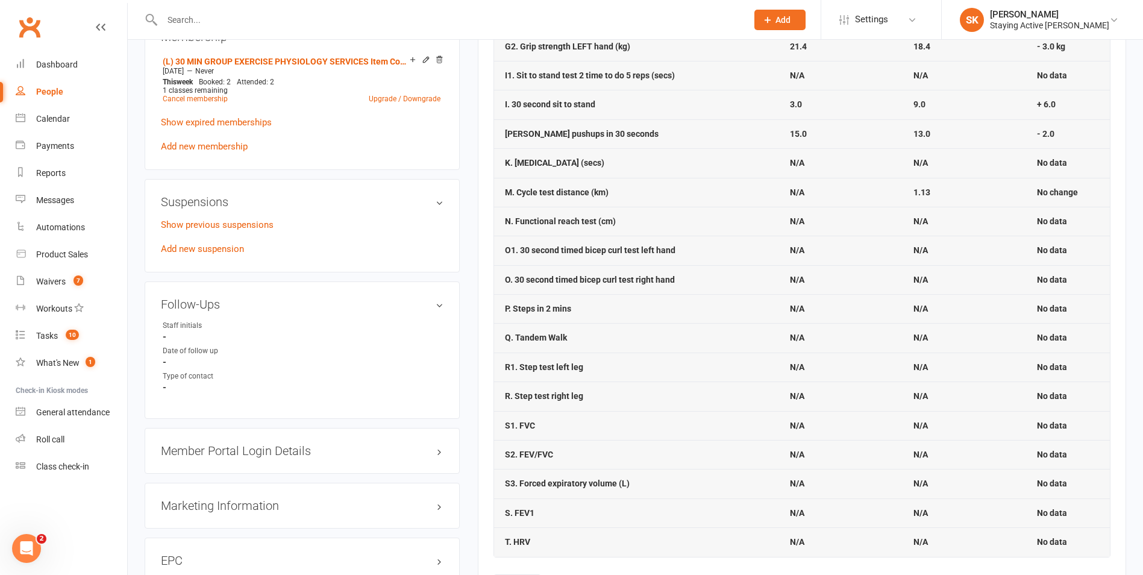
scroll to position [964, 0]
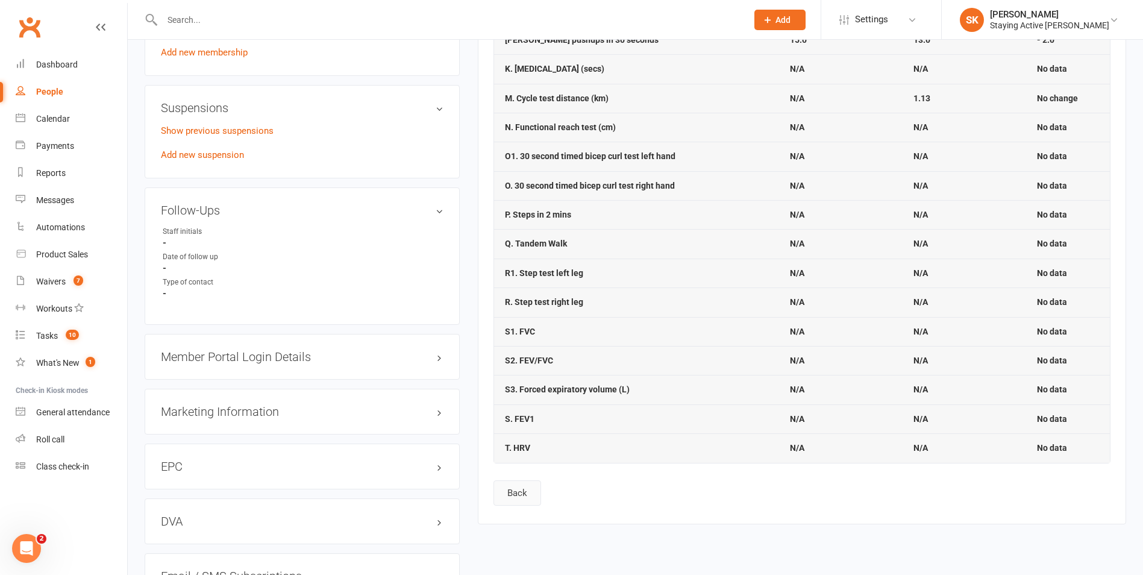
click at [508, 490] on button "Back" at bounding box center [517, 492] width 48 height 25
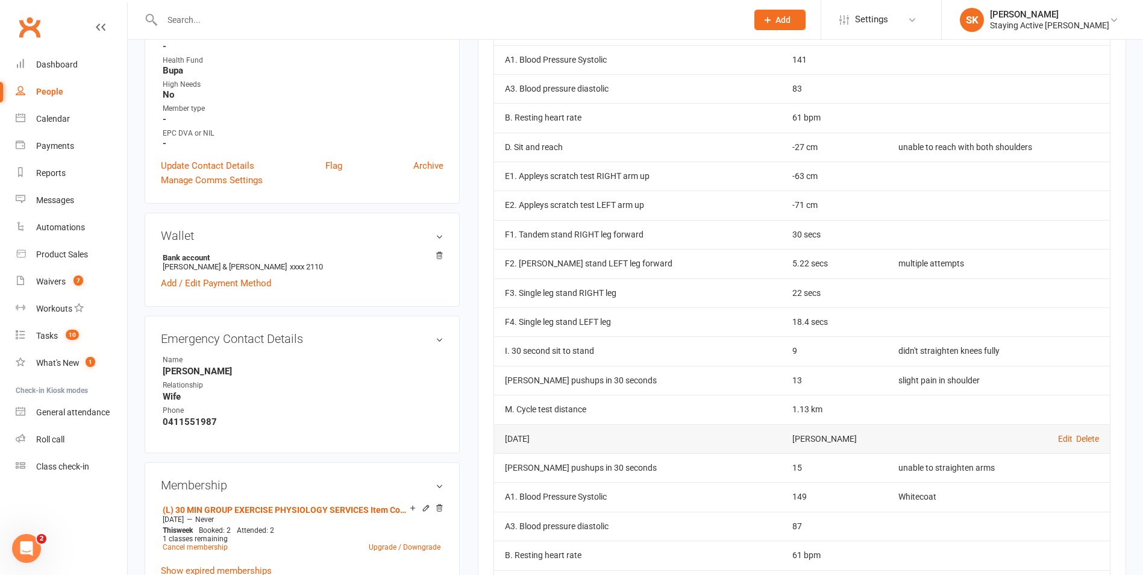
scroll to position [60, 0]
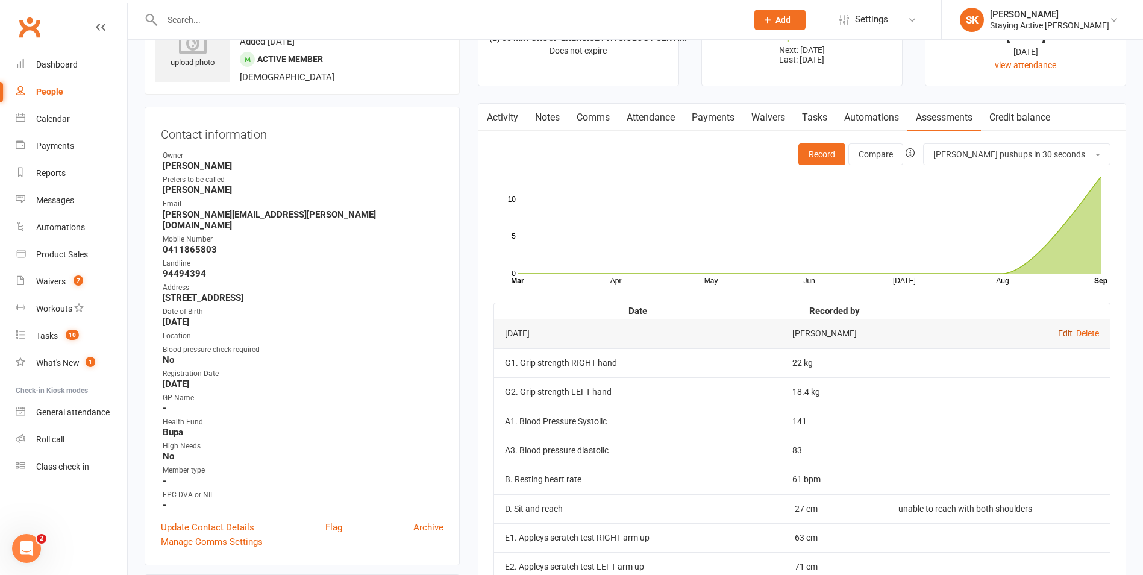
drag, startPoint x: 1061, startPoint y: 331, endPoint x: 1065, endPoint y: 349, distance: 18.3
click at [1062, 331] on link "Edit" at bounding box center [1065, 333] width 14 height 10
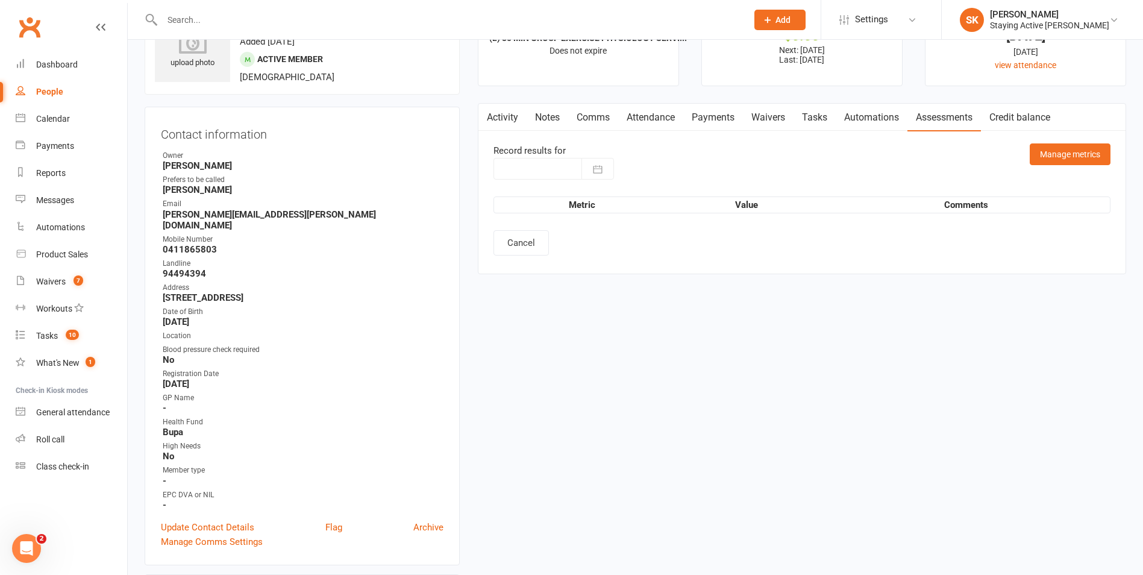
type input "[DATE]"
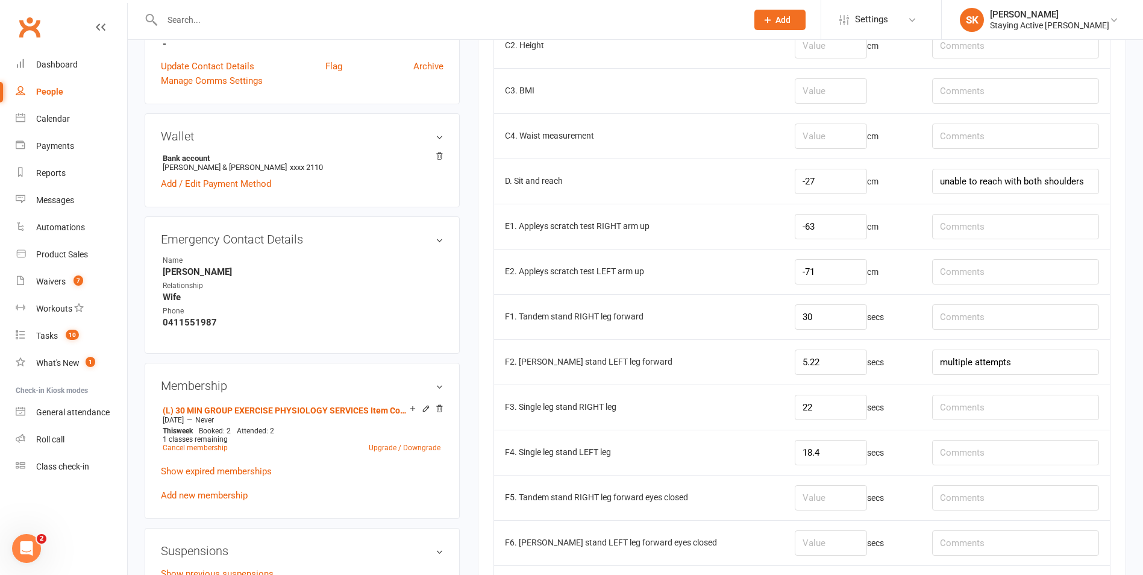
scroll to position [542, 0]
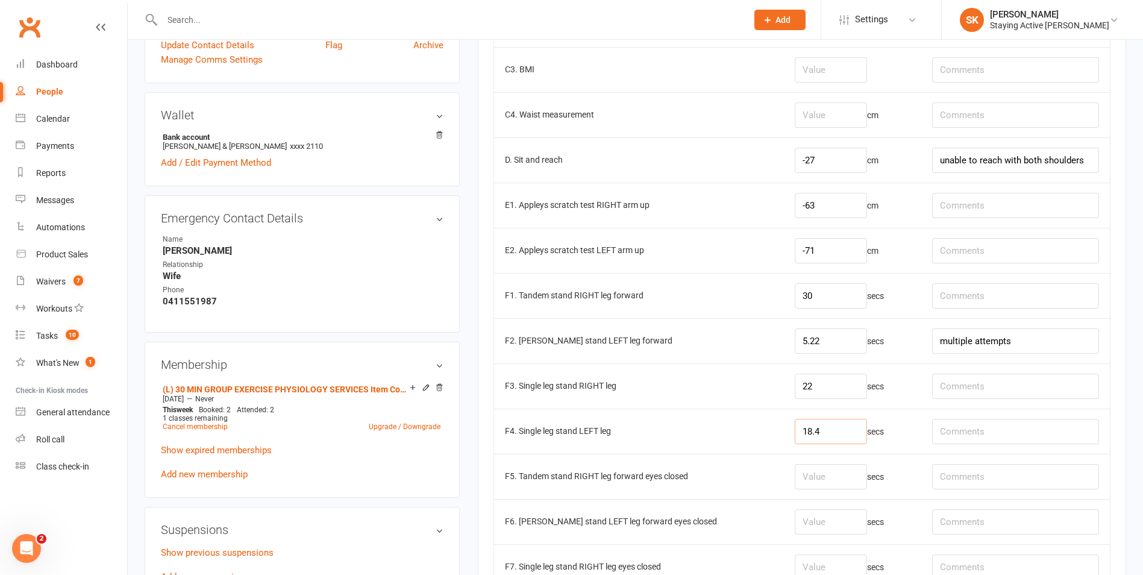
drag, startPoint x: 815, startPoint y: 429, endPoint x: 766, endPoint y: 428, distance: 49.4
click at [766, 428] on tr "F4. Single leg stand LEFT leg 18.4 secs" at bounding box center [802, 430] width 616 height 45
drag, startPoint x: 823, startPoint y: 378, endPoint x: 760, endPoint y: 374, distance: 63.4
click at [760, 374] on tr "F3. Single leg stand RIGHT leg 22 secs" at bounding box center [802, 385] width 616 height 45
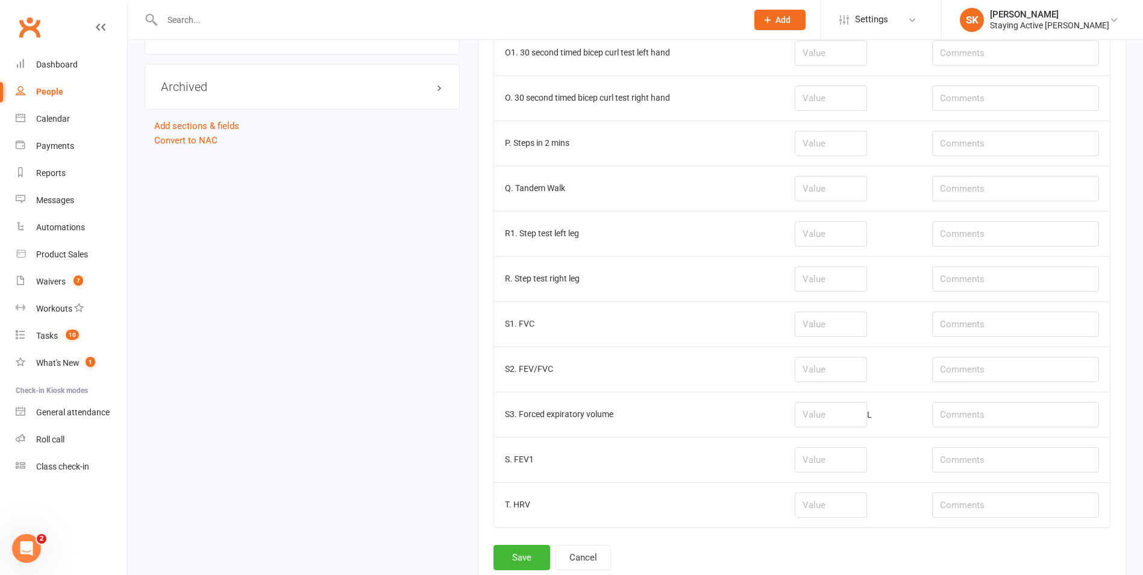
scroll to position [1598, 0]
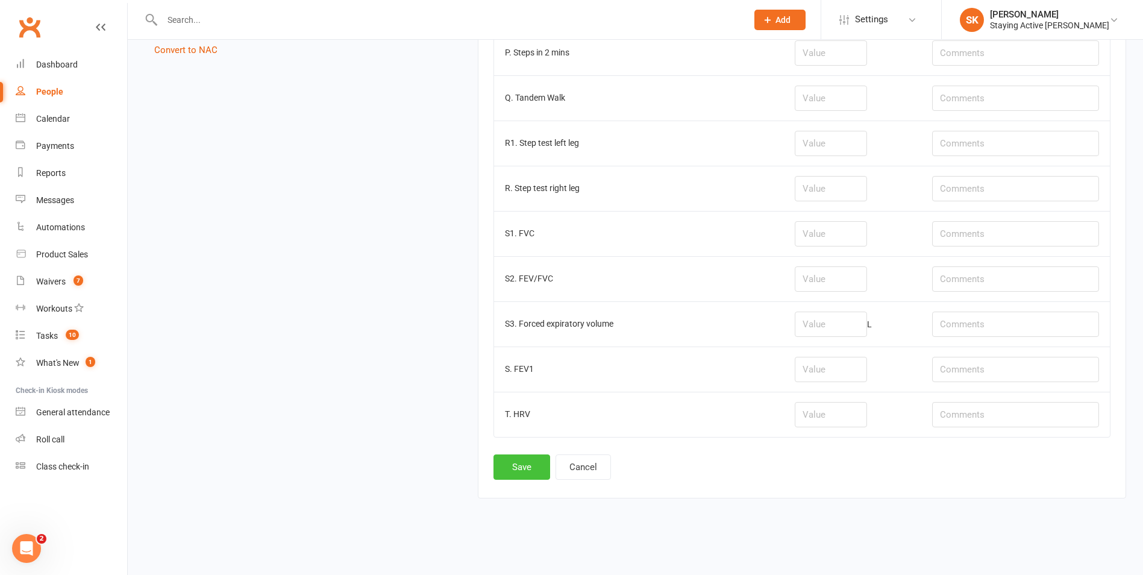
click at [530, 475] on button "Save" at bounding box center [521, 466] width 57 height 25
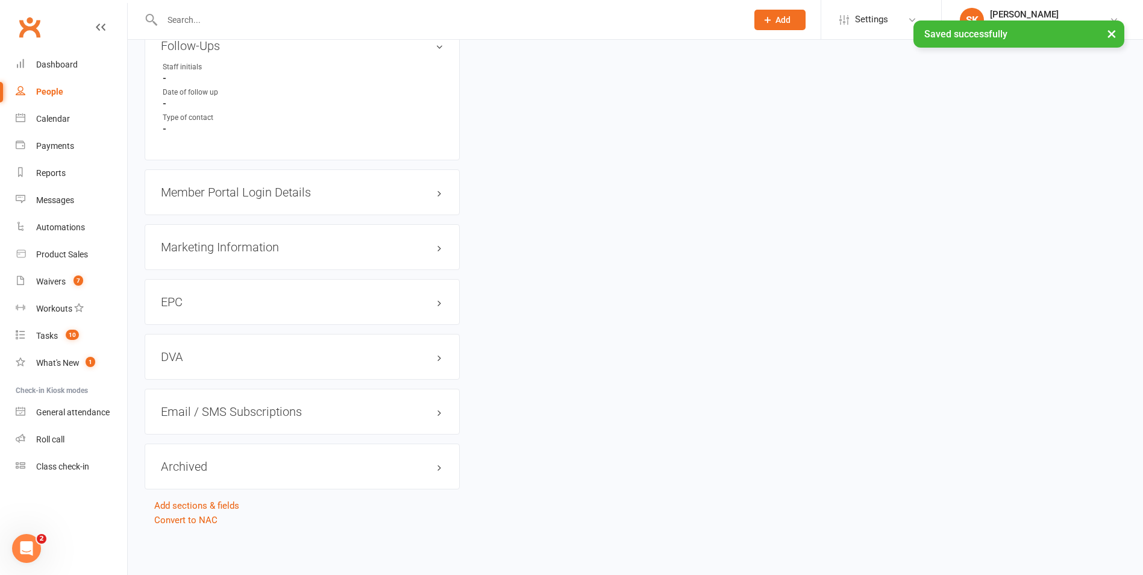
scroll to position [0, 0]
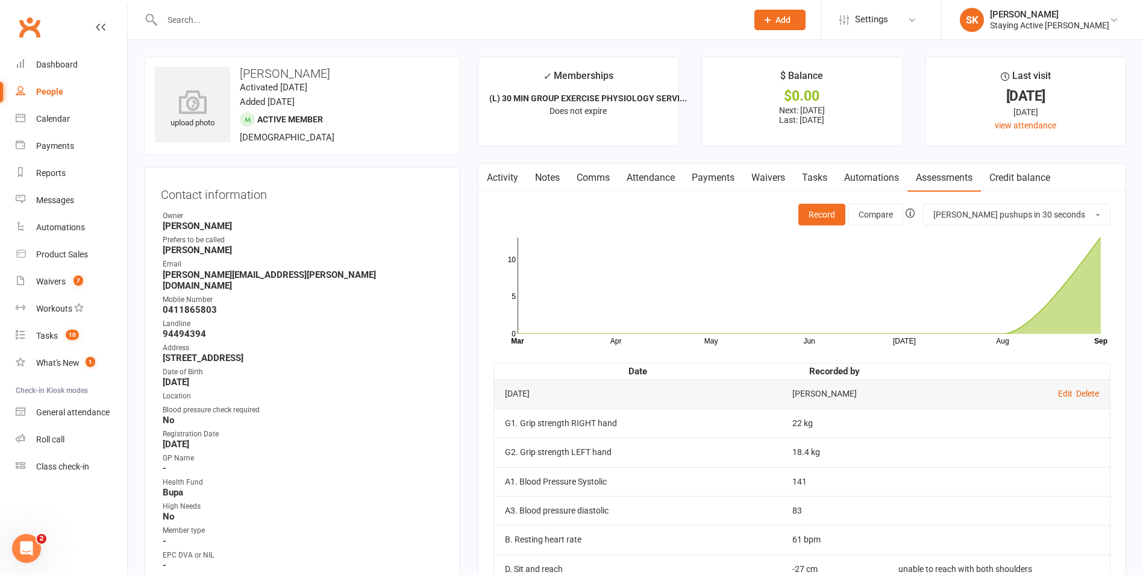
click at [977, 453] on td at bounding box center [998, 451] width 222 height 29
click at [903, 212] on button "Compare" at bounding box center [875, 215] width 55 height 22
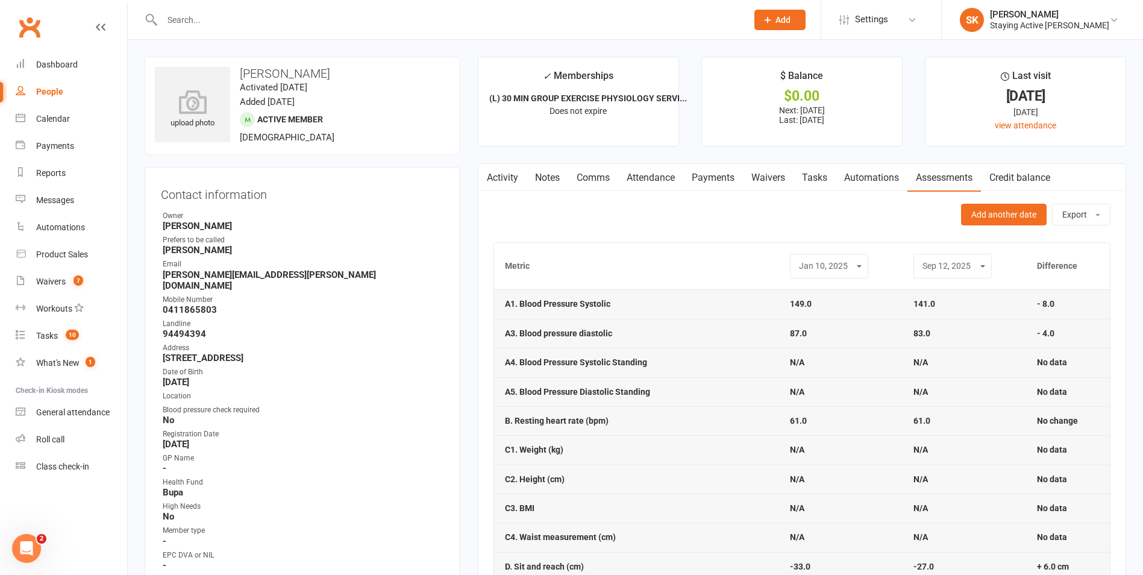
click at [828, 268] on select "Feb 11, 2015 Aug 12, 2015 Sep 28, 2016 Mar 27, 2017 Sep 29, 2017 Apr 13, 2018 N…" at bounding box center [829, 266] width 63 height 14
select select "9"
click at [798, 259] on select "Feb 11, 2015 Aug 12, 2015 Sep 28, 2016 Mar 27, 2017 Sep 29, 2017 Apr 13, 2018 N…" at bounding box center [829, 266] width 63 height 14
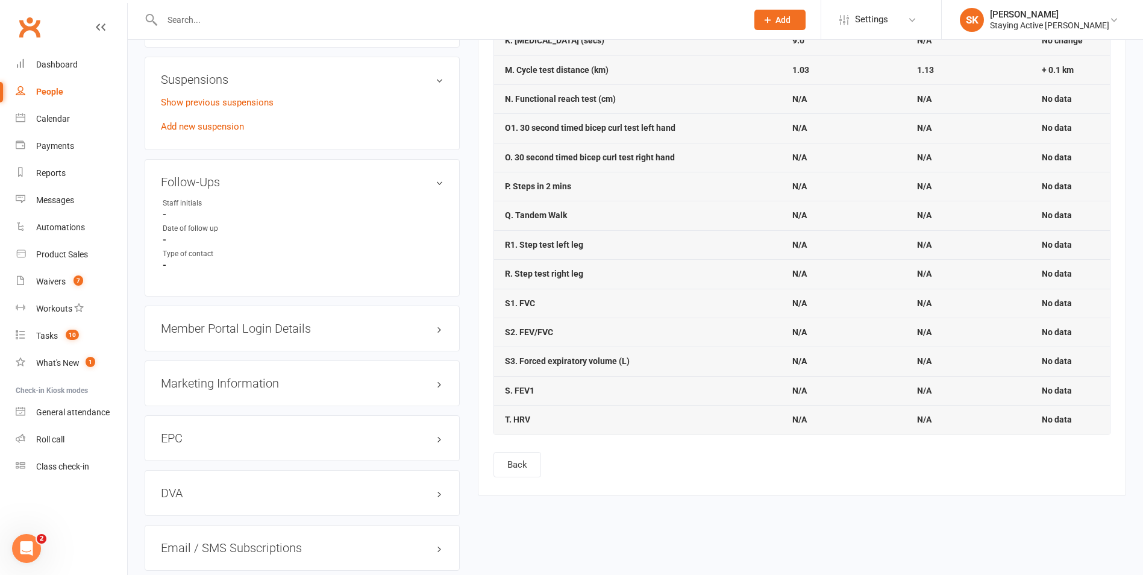
scroll to position [1117, 0]
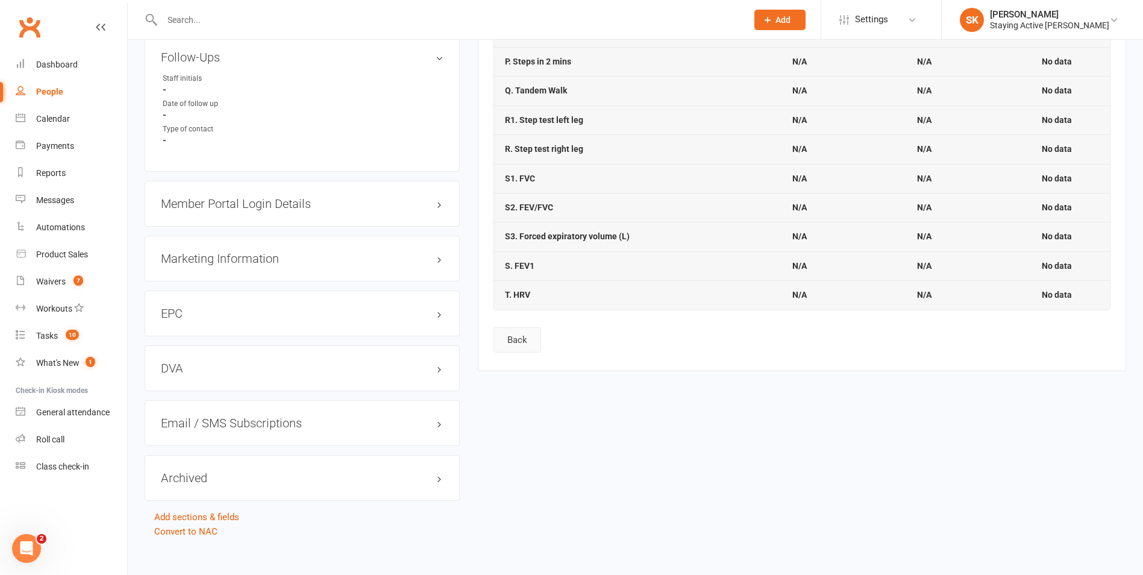
drag, startPoint x: 510, startPoint y: 336, endPoint x: 516, endPoint y: 336, distance: 6.1
click at [516, 336] on button "Back" at bounding box center [517, 339] width 48 height 25
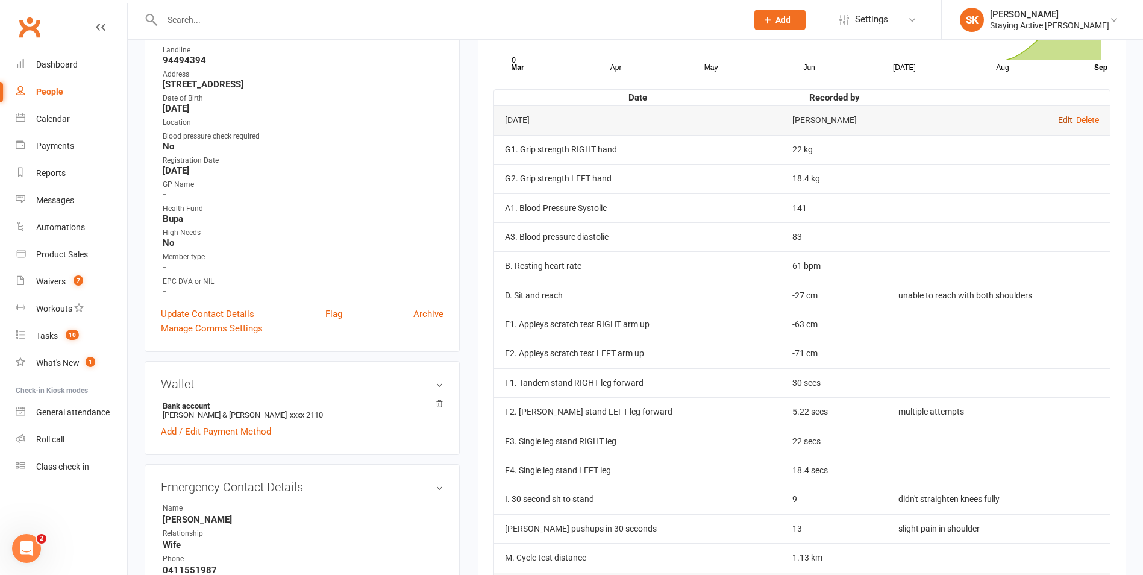
scroll to position [301, 0]
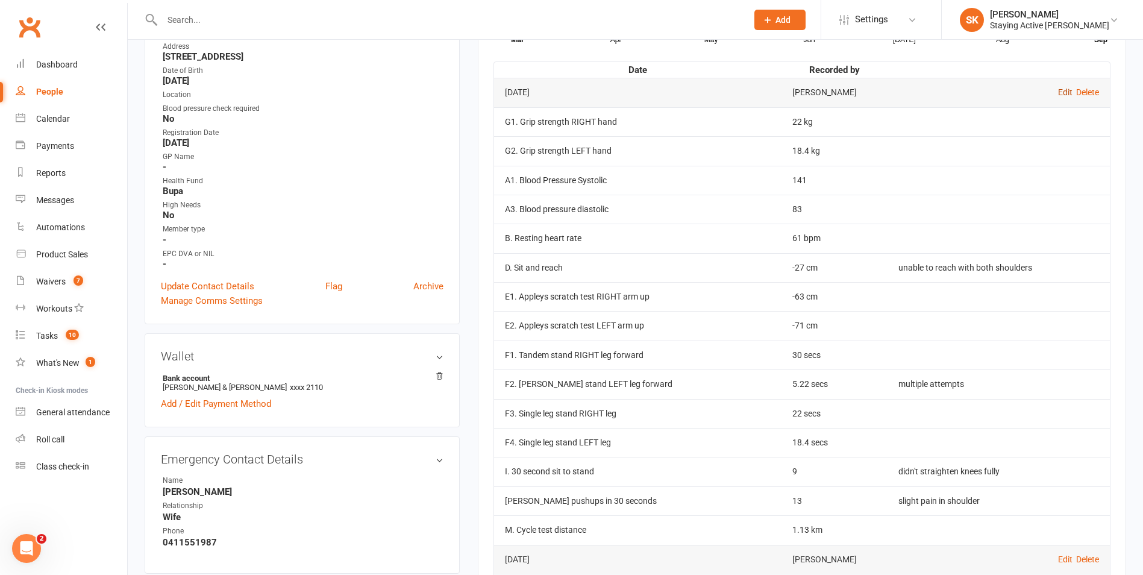
click at [1059, 93] on link "Edit" at bounding box center [1065, 92] width 14 height 10
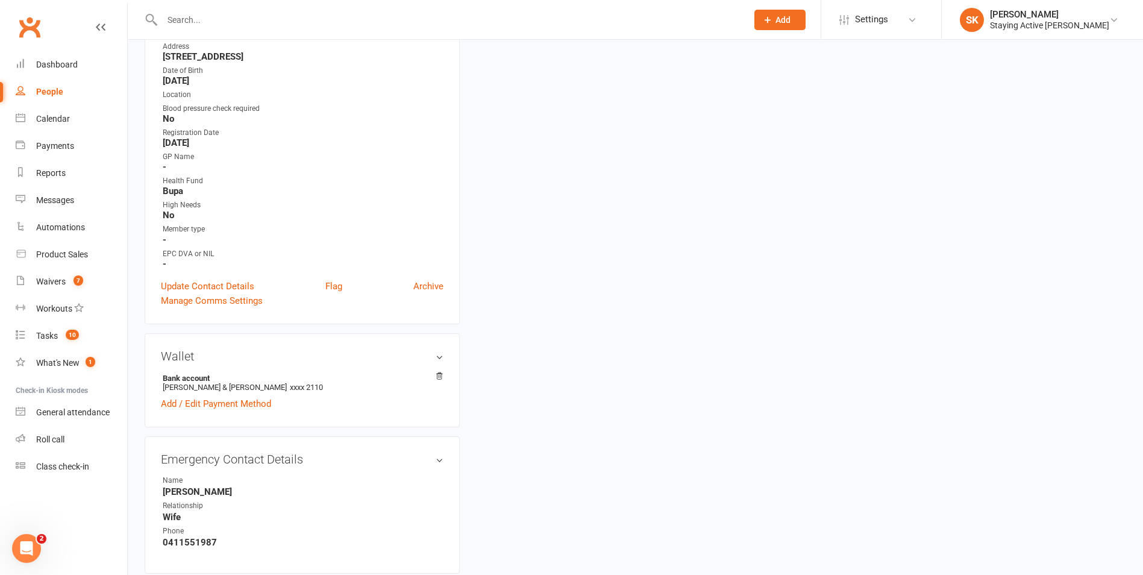
type input "[DATE]"
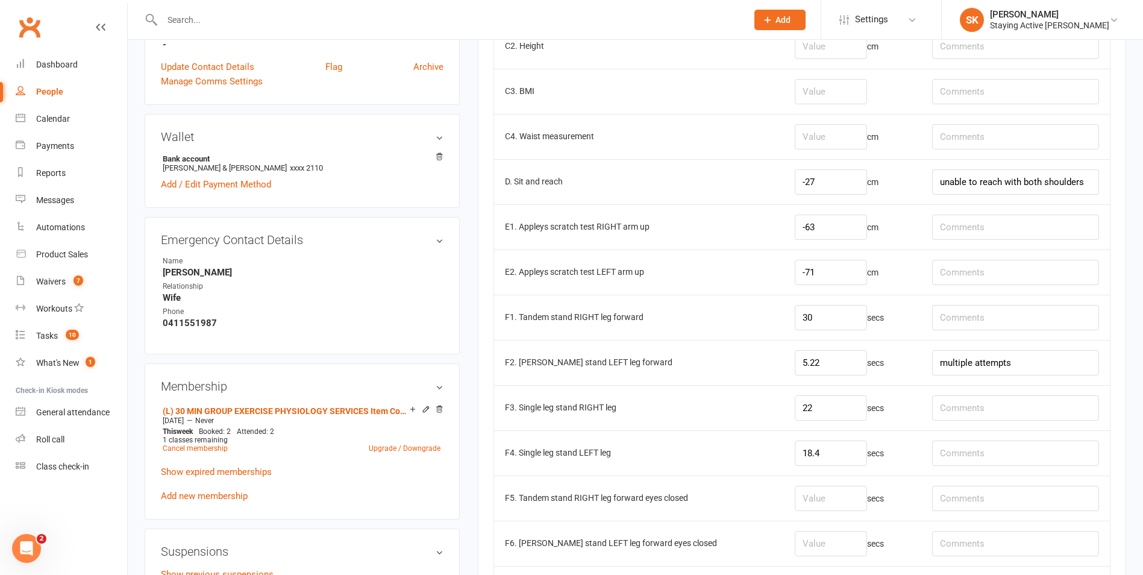
scroll to position [542, 0]
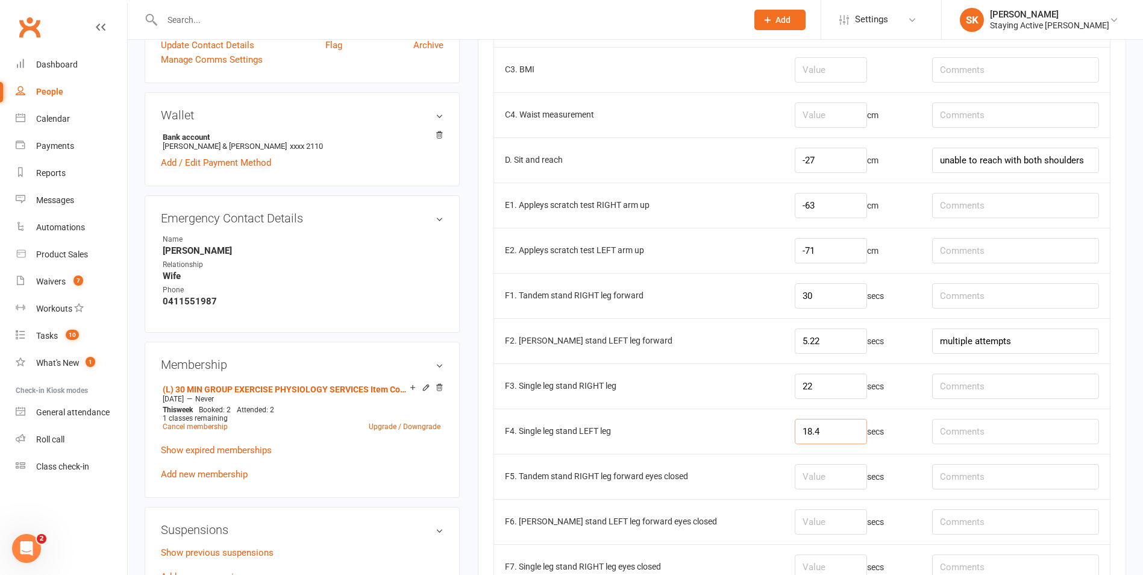
drag, startPoint x: 830, startPoint y: 428, endPoint x: 774, endPoint y: 426, distance: 56.1
click at [784, 425] on td "18.4 secs" at bounding box center [852, 430] width 137 height 45
drag, startPoint x: 808, startPoint y: 384, endPoint x: 757, endPoint y: 421, distance: 62.5
click at [784, 384] on td "22 secs" at bounding box center [852, 385] width 137 height 45
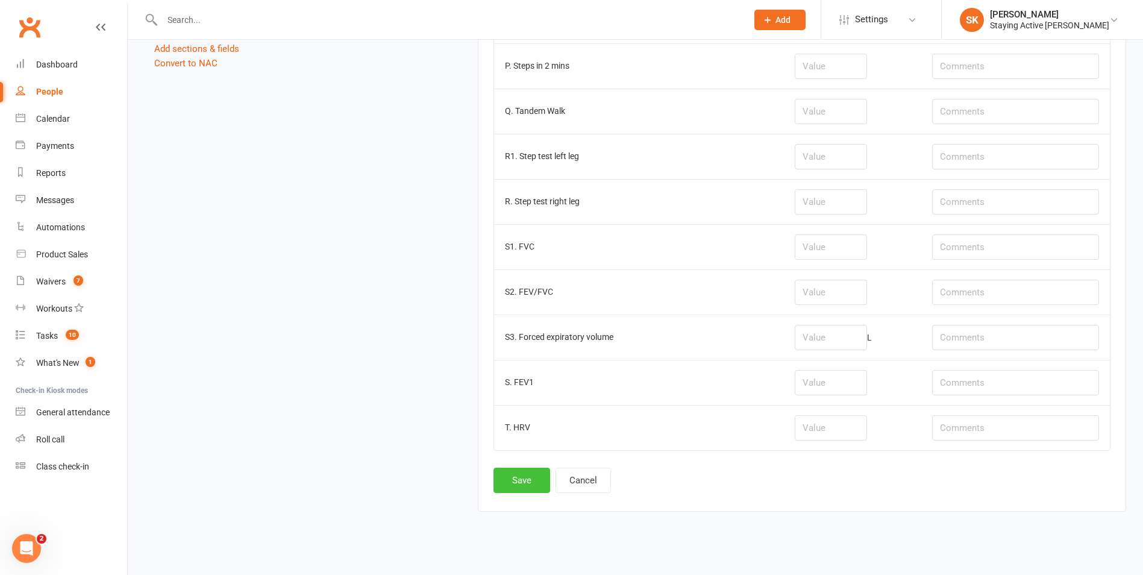
scroll to position [1598, 0]
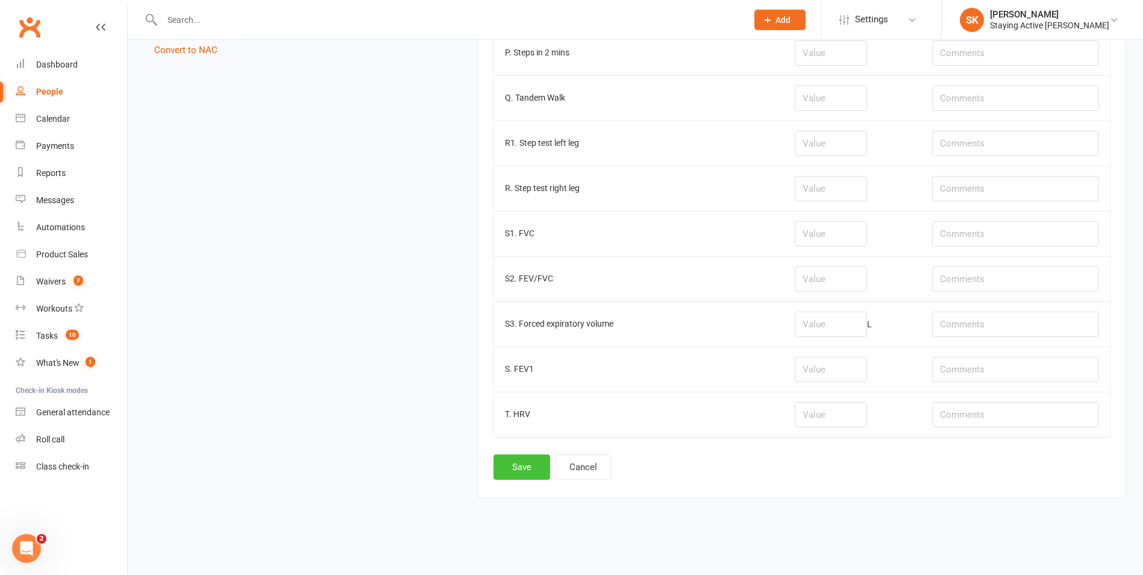
click at [510, 467] on button "Save" at bounding box center [521, 466] width 57 height 25
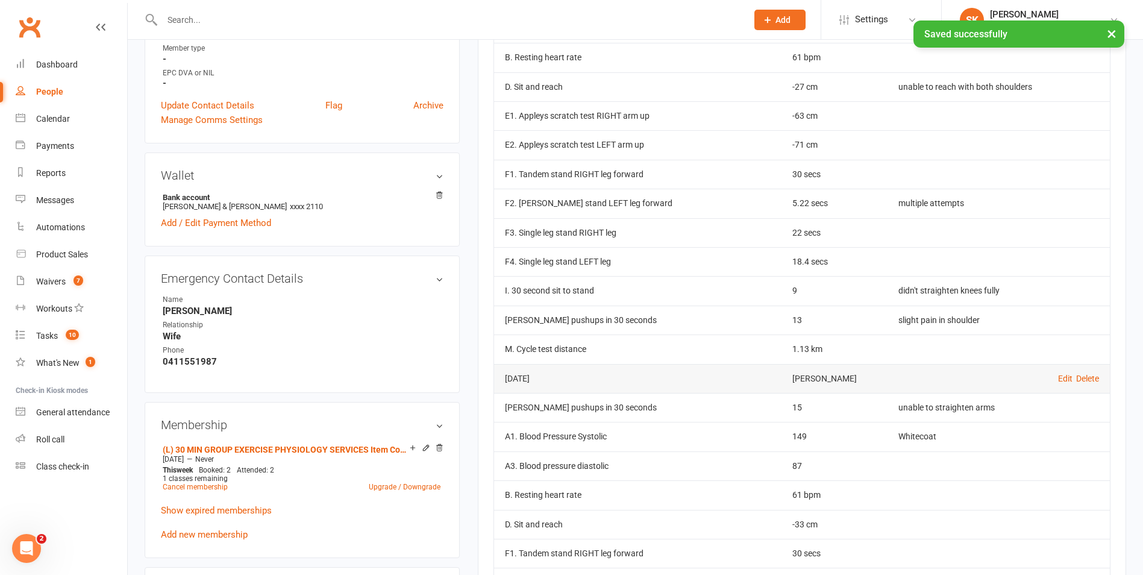
scroll to position [301, 0]
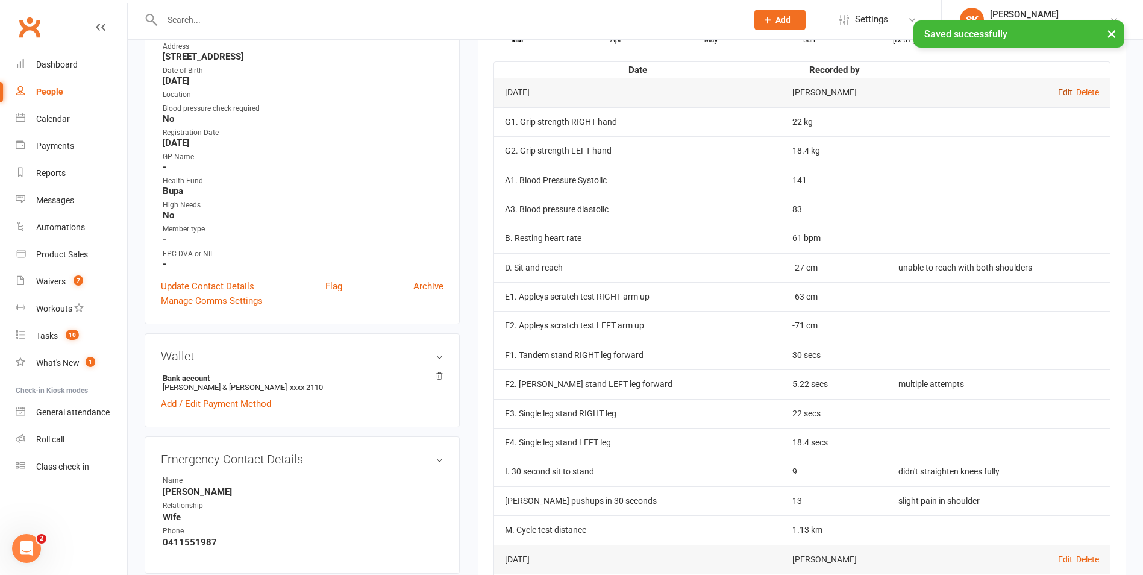
click at [1062, 90] on link "Edit" at bounding box center [1065, 92] width 14 height 10
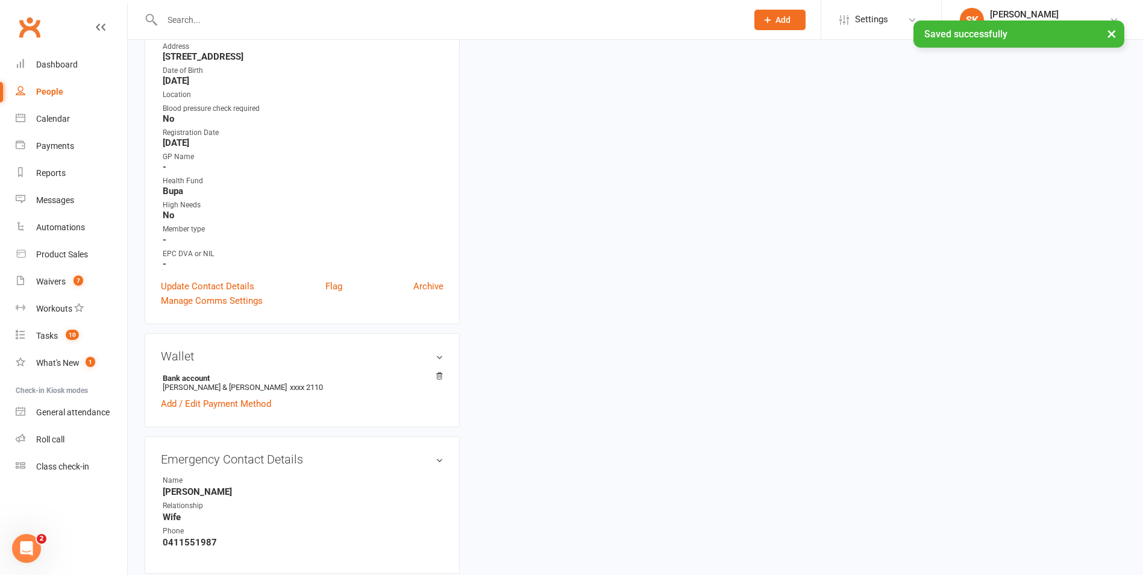
type input "[DATE]"
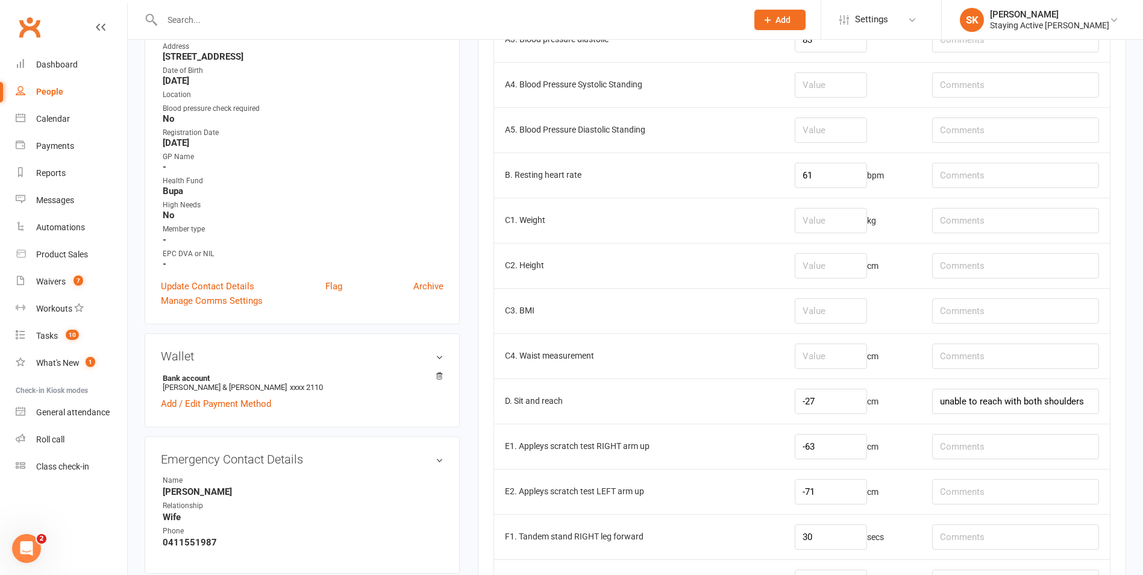
scroll to position [542, 0]
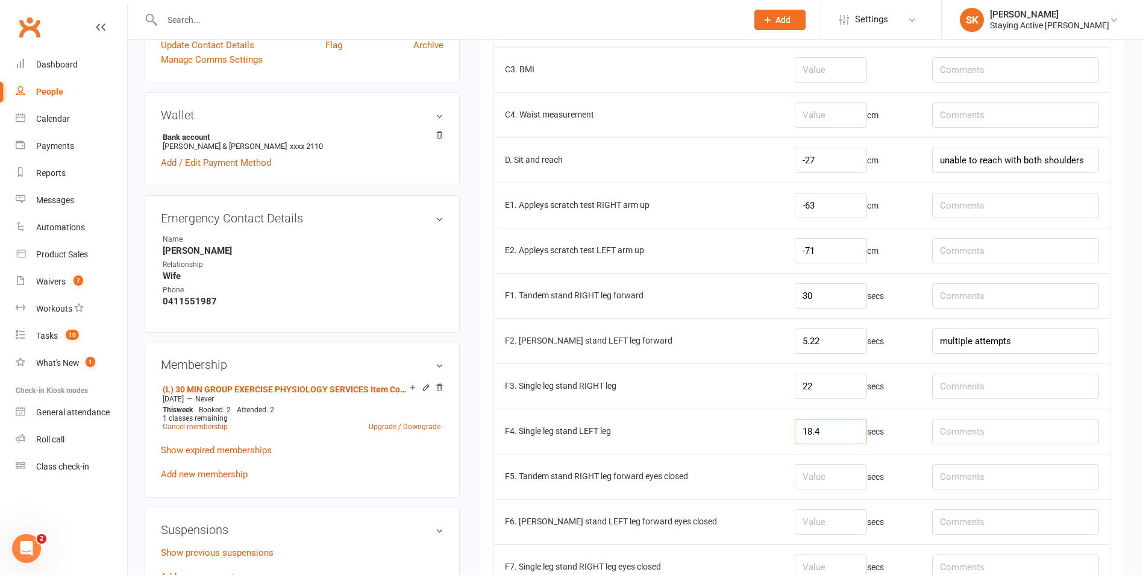
drag, startPoint x: 814, startPoint y: 436, endPoint x: 739, endPoint y: 437, distance: 75.3
click at [740, 438] on tr "F4. Single leg stand LEFT leg 18.4 secs" at bounding box center [802, 430] width 616 height 45
type input "0"
drag, startPoint x: 819, startPoint y: 390, endPoint x: 757, endPoint y: 389, distance: 62.1
click at [757, 389] on tr "F3. Single leg stand RIGHT leg 22 secs" at bounding box center [802, 385] width 616 height 45
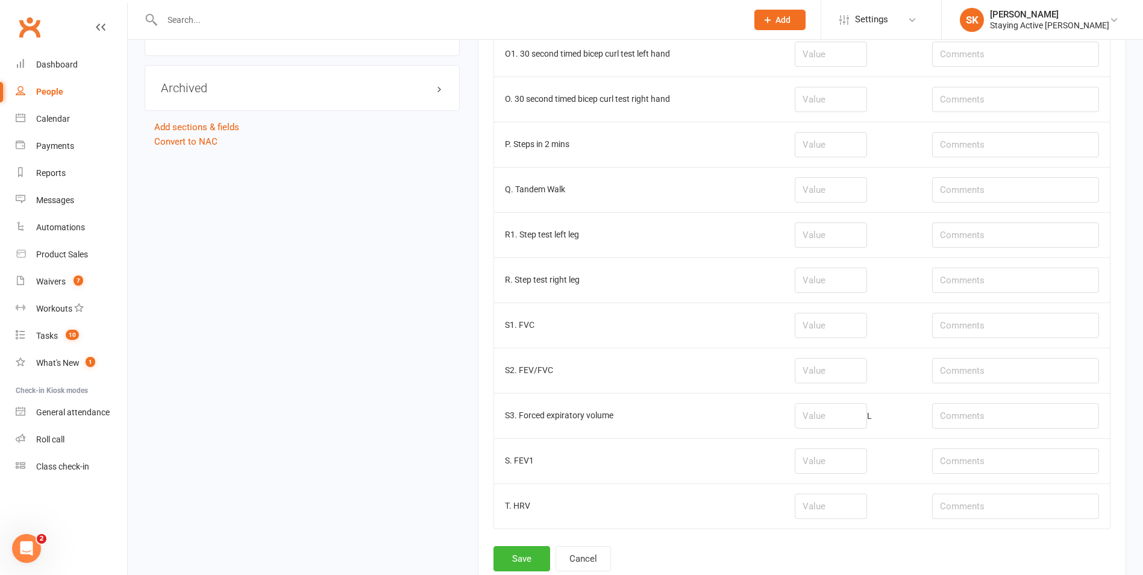
scroll to position [1598, 0]
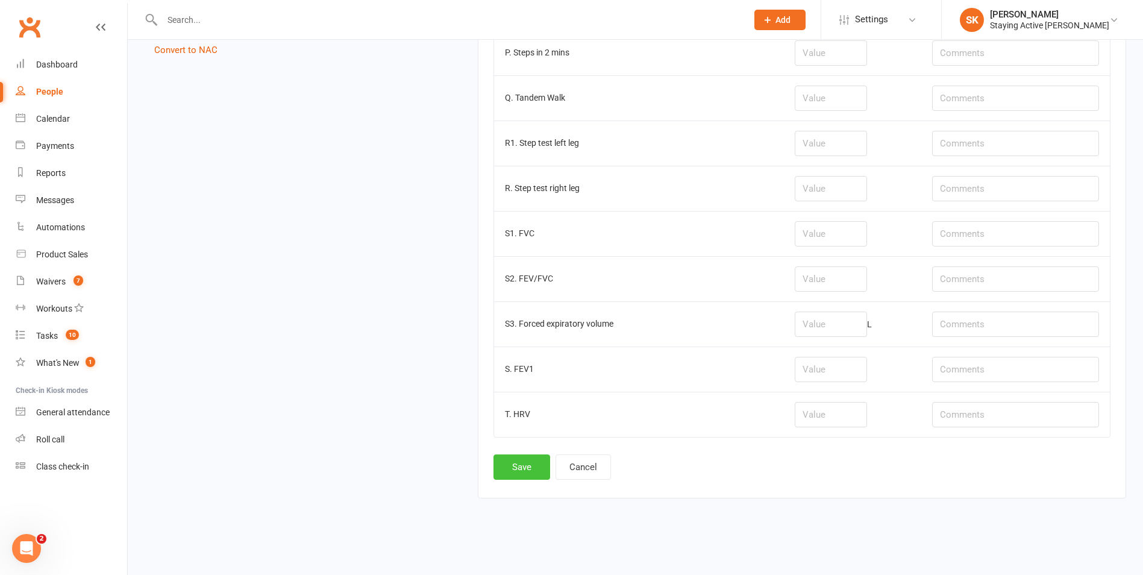
type input "0"
click at [538, 469] on button "Save" at bounding box center [521, 466] width 57 height 25
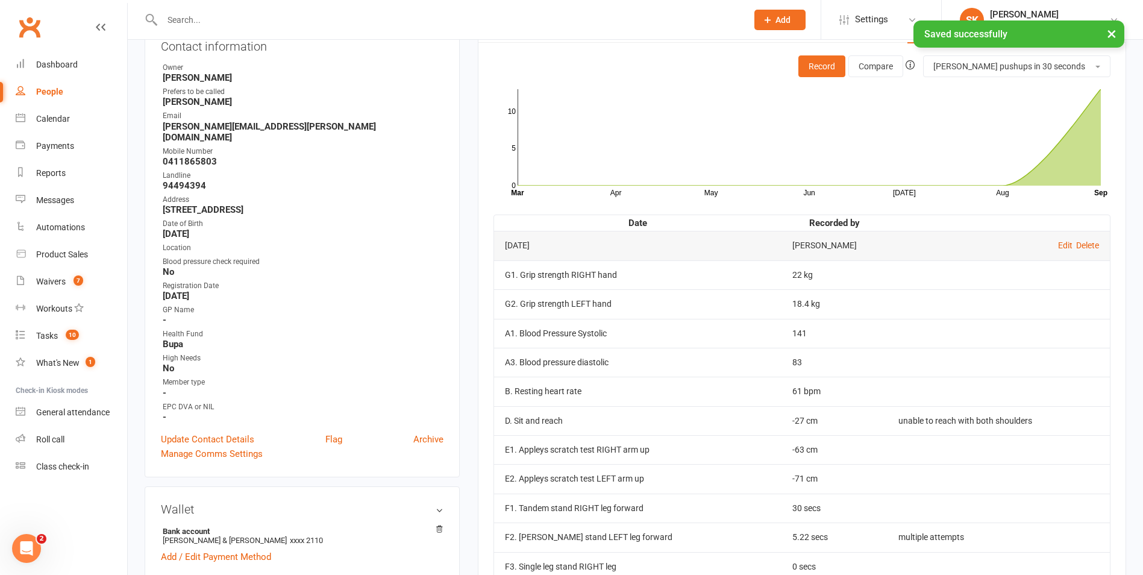
scroll to position [301, 0]
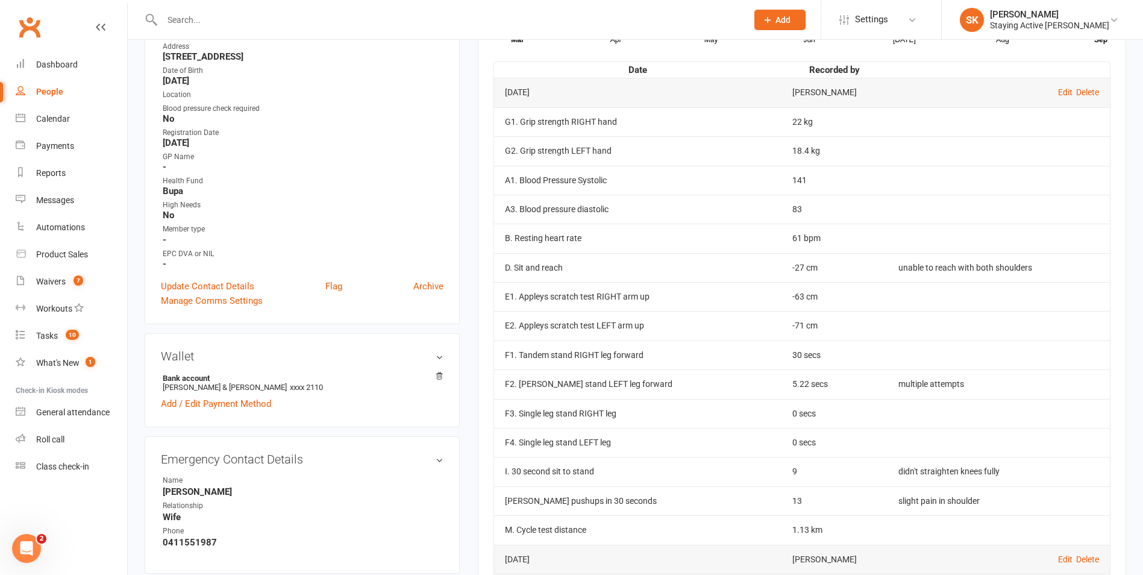
click at [230, 22] on input "text" at bounding box center [448, 19] width 580 height 17
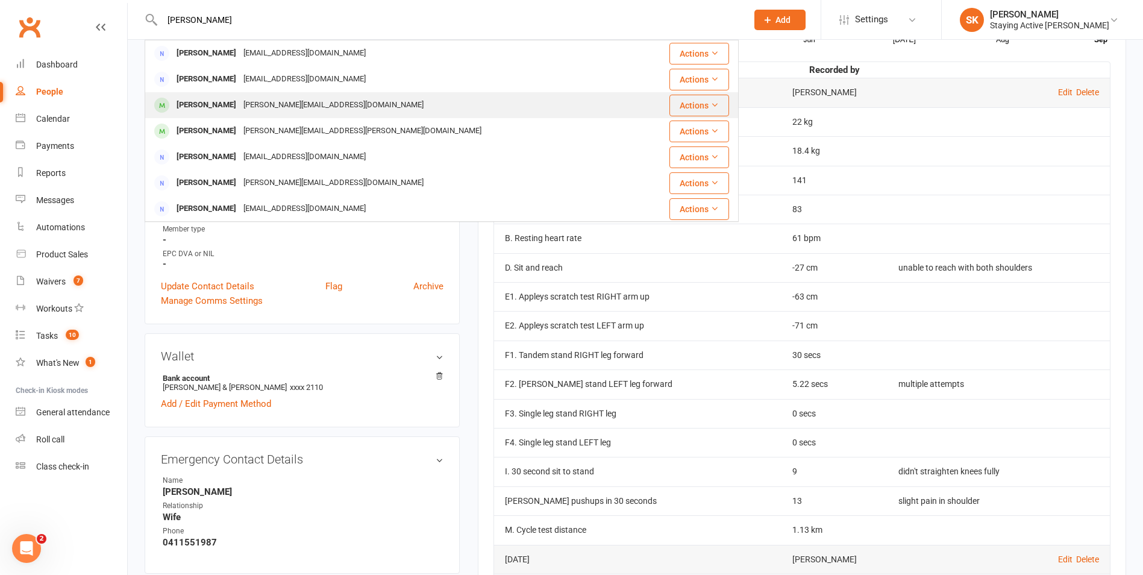
type input "antonia"
click at [304, 96] on div "Antonina Strupitis-Haddrick antonsh@bigpond.com" at bounding box center [398, 105] width 505 height 25
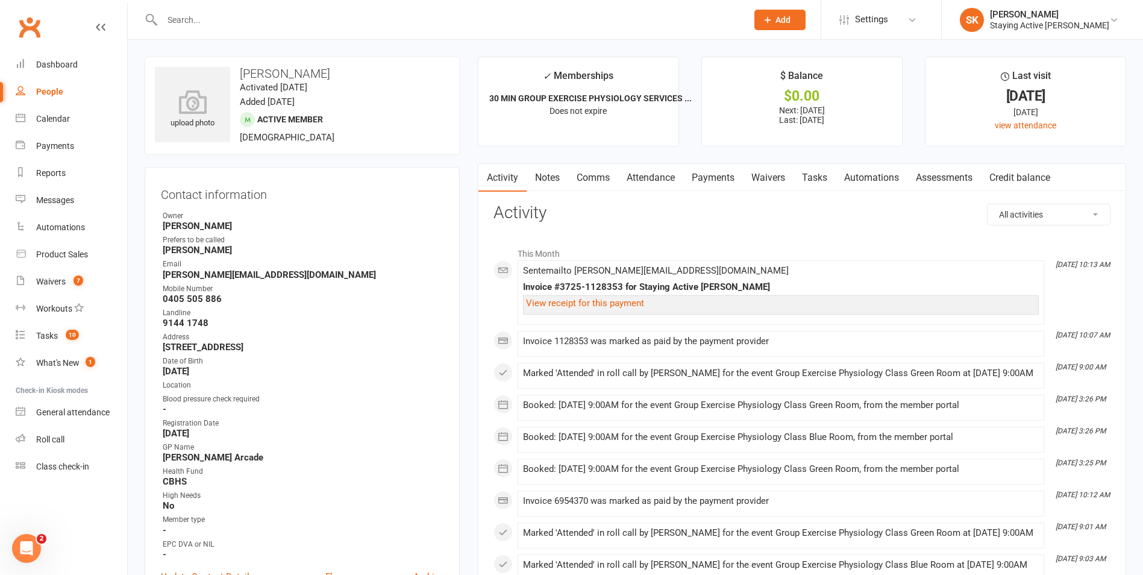
click at [721, 186] on link "Payments" at bounding box center [713, 178] width 60 height 28
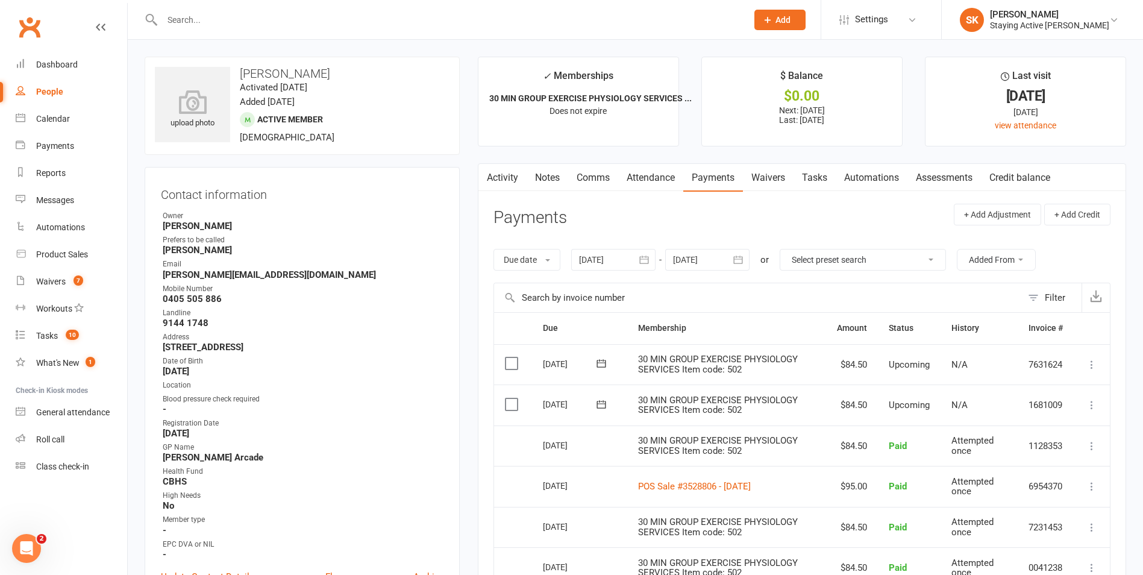
click at [295, 20] on input "text" at bounding box center [448, 19] width 580 height 17
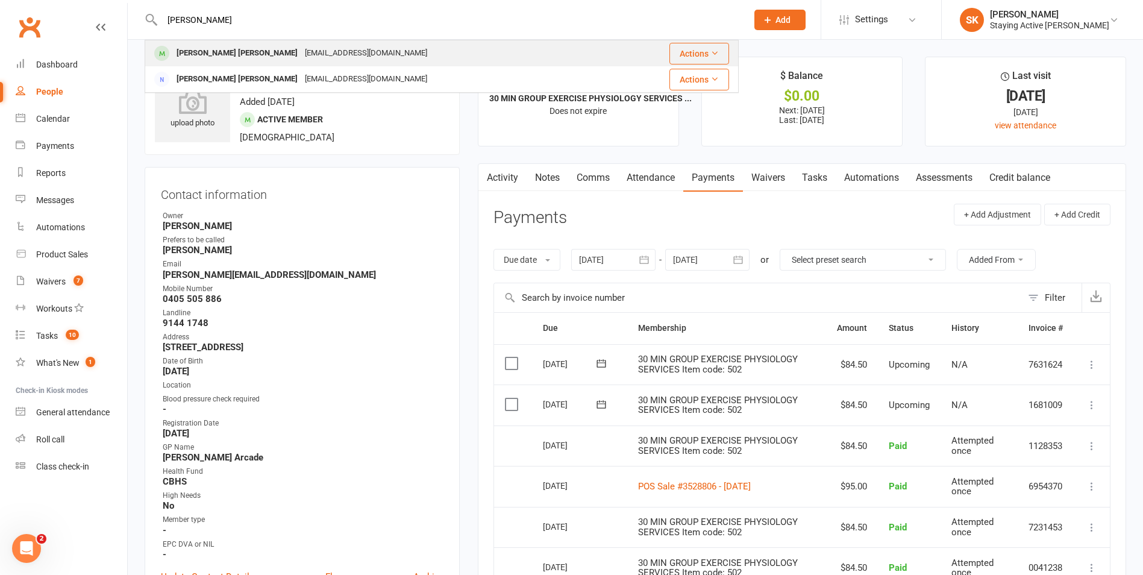
type input "yoon"
click at [301, 49] on div "yoonfatt56@hotmail.com" at bounding box center [366, 53] width 130 height 17
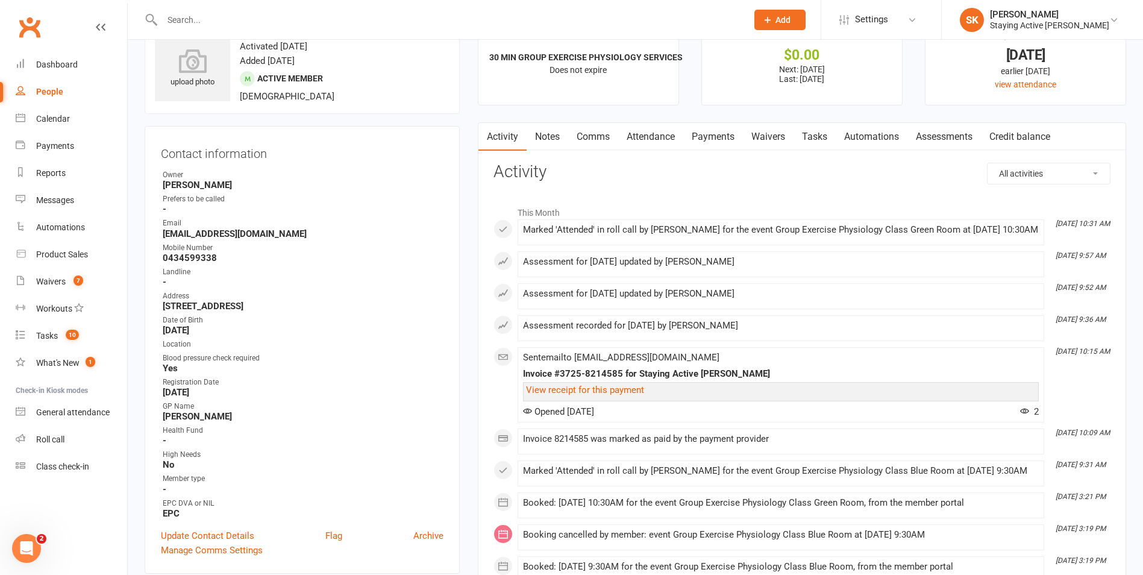
scroll to position [60, 0]
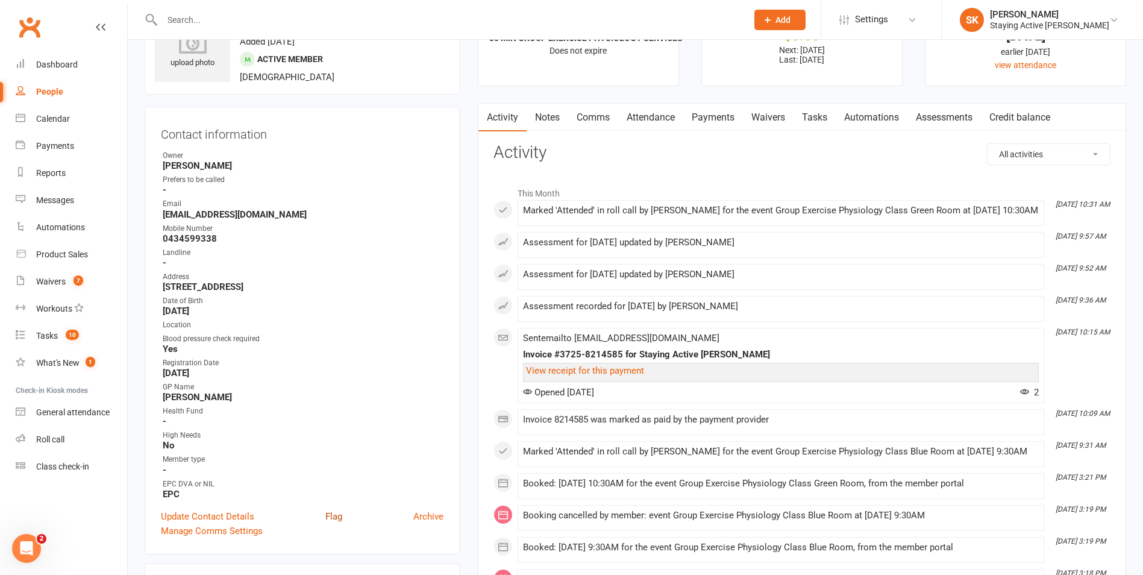
click at [330, 517] on link "Flag" at bounding box center [333, 516] width 17 height 14
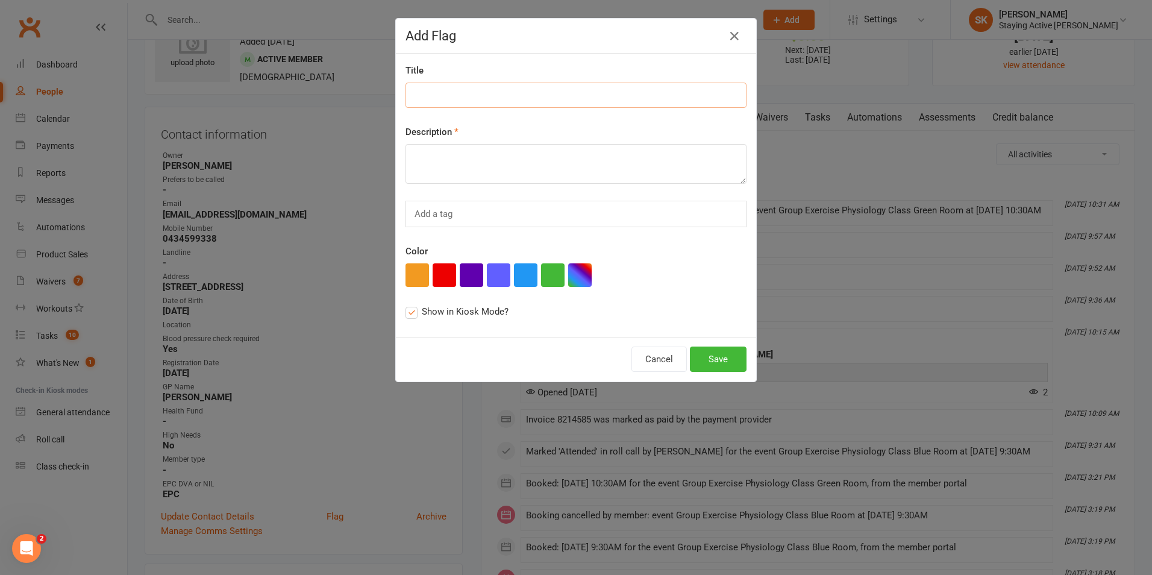
click at [460, 95] on input at bounding box center [575, 95] width 341 height 25
type input "Check in"
drag, startPoint x: 478, startPoint y: 164, endPoint x: 476, endPoint y: 148, distance: 16.4
click at [477, 155] on textarea at bounding box center [575, 164] width 341 height 40
type textarea "B"
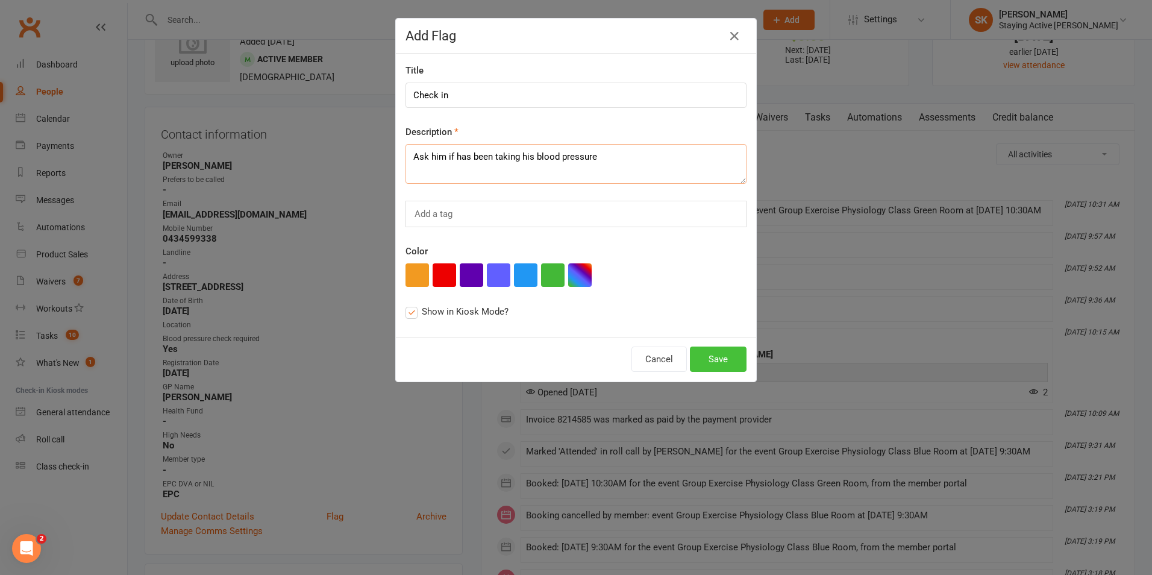
type textarea "Ask him if has been taking his blood pressure"
click at [720, 364] on button "Save" at bounding box center [718, 358] width 57 height 25
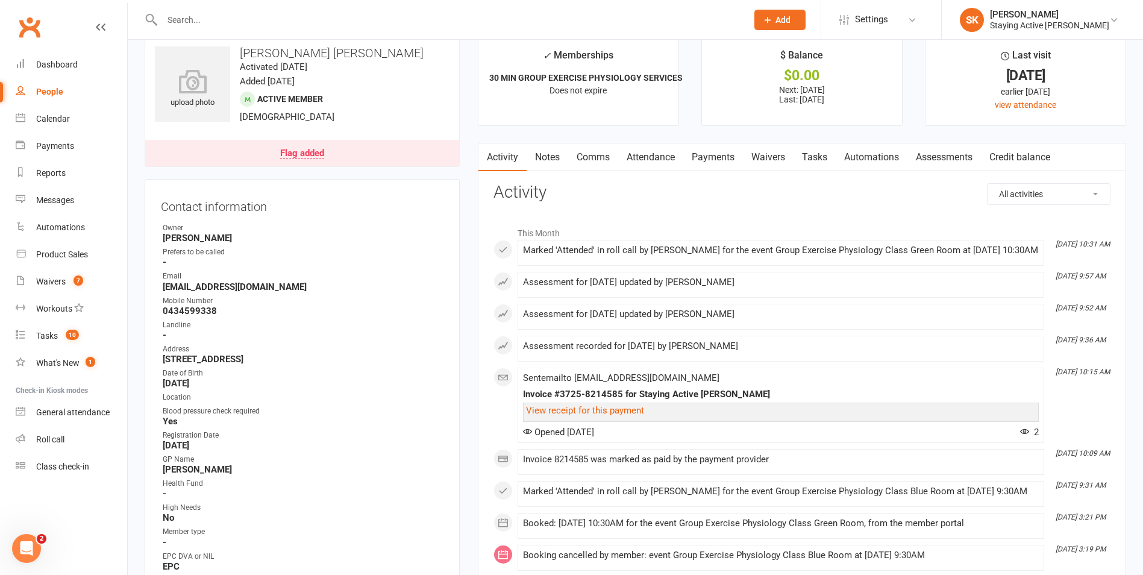
scroll to position [0, 0]
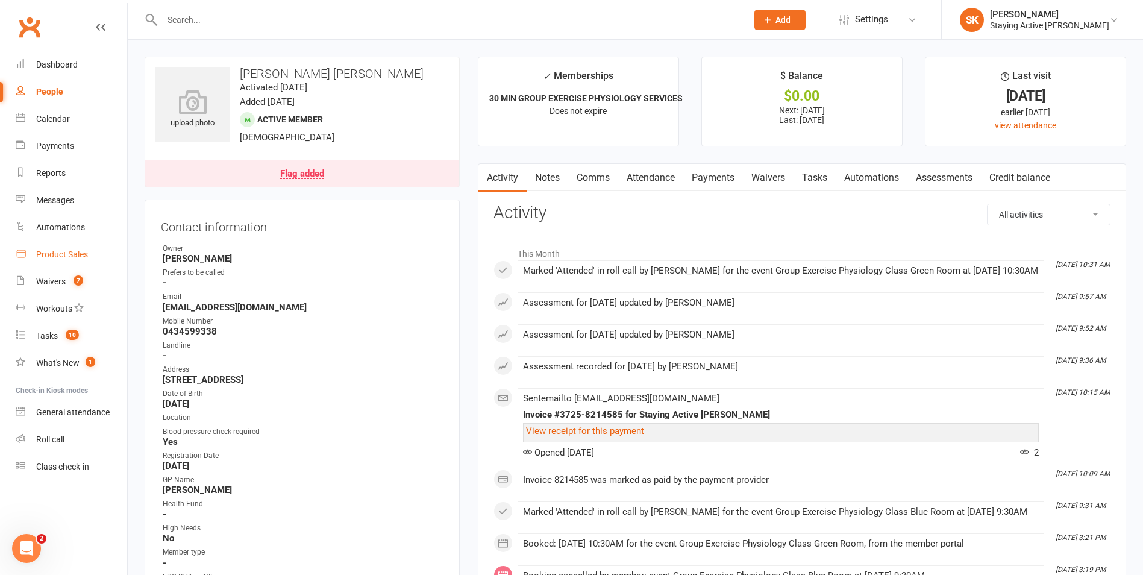
click at [68, 258] on div "Product Sales" at bounding box center [62, 254] width 52 height 10
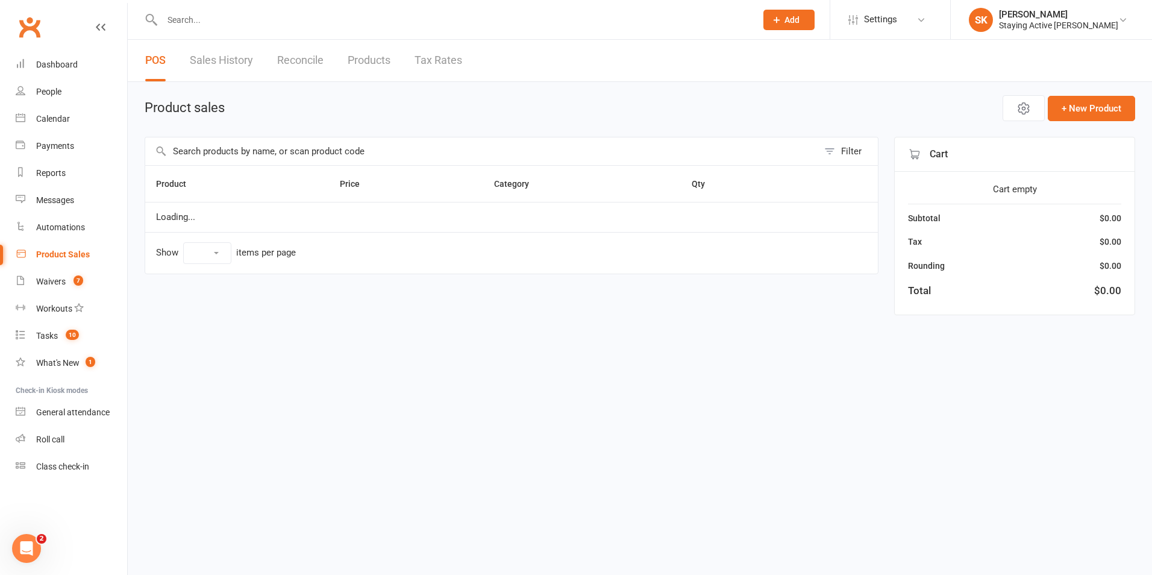
select select "100"
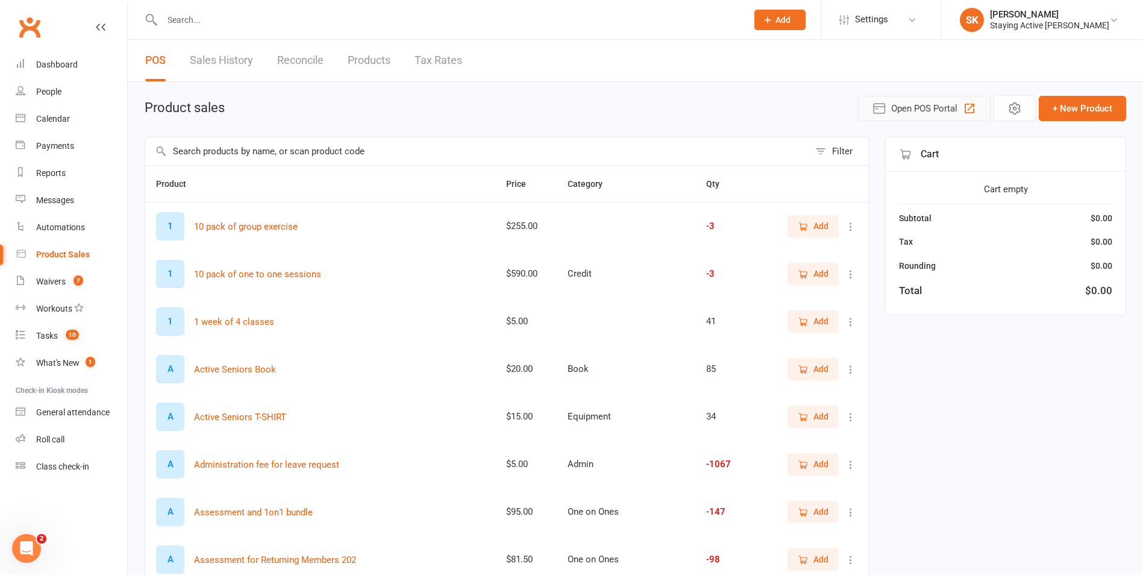
click at [927, 114] on span "Open POS Portal" at bounding box center [924, 108] width 66 height 14
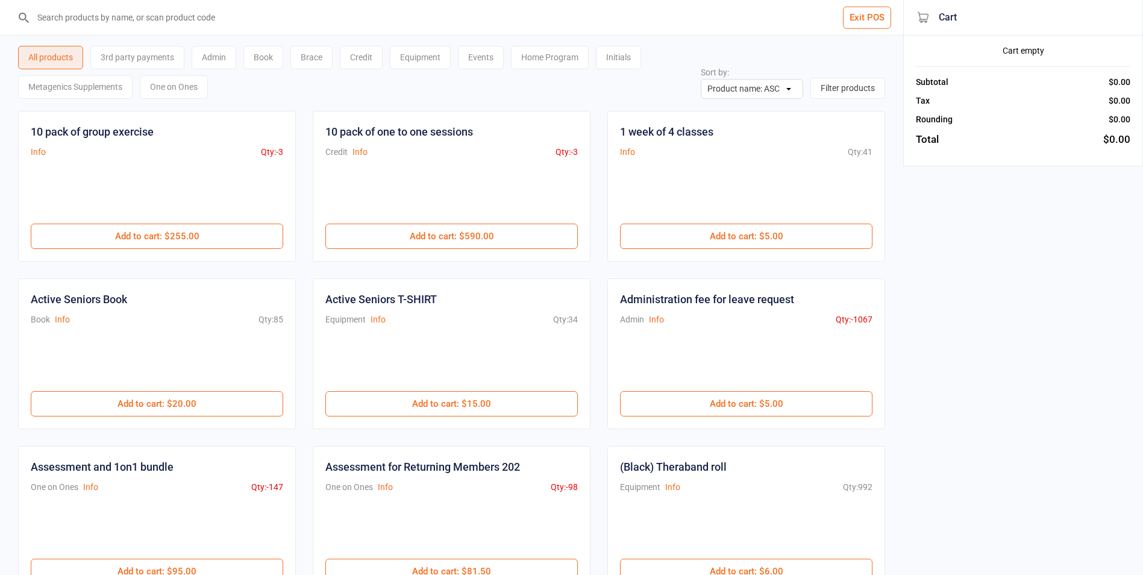
click at [208, 93] on div "One on Ones" at bounding box center [174, 86] width 68 height 23
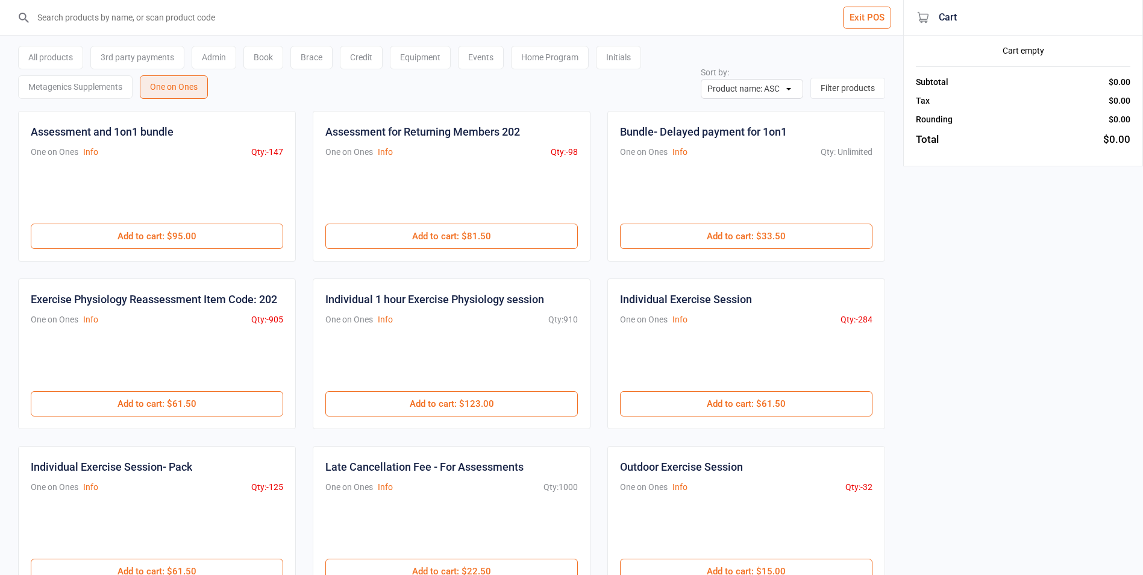
click at [198, 387] on div at bounding box center [157, 362] width 252 height 58
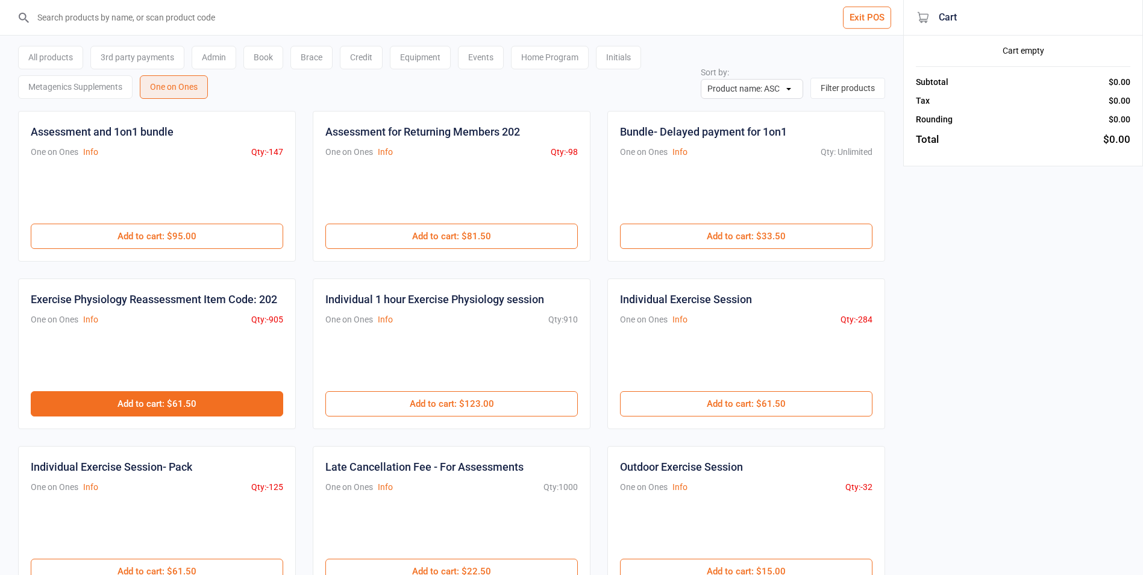
click at [201, 409] on button "Add to cart : $61.50" at bounding box center [157, 403] width 252 height 25
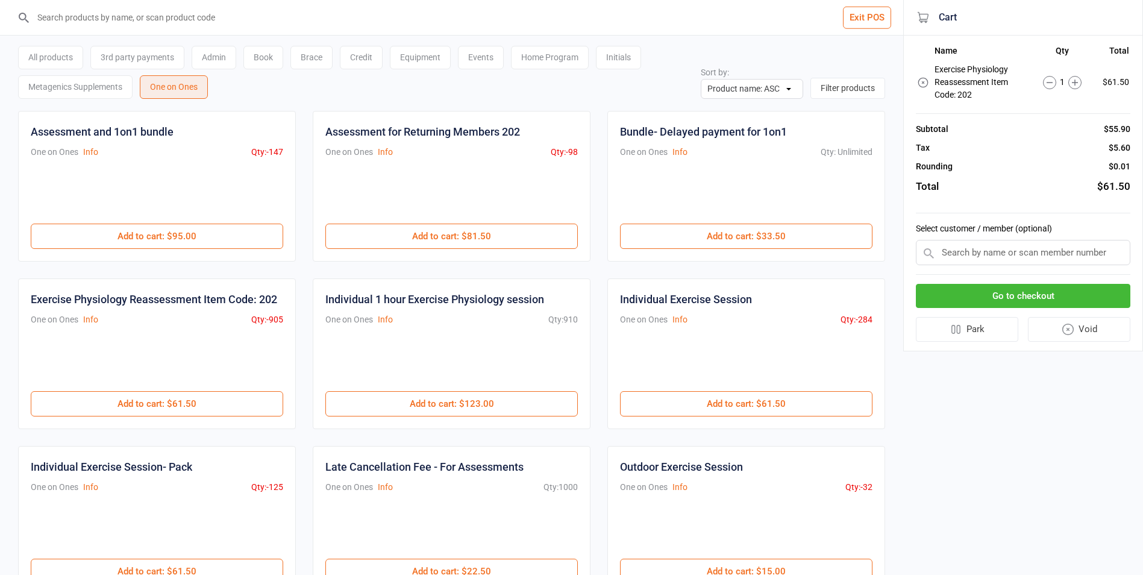
click at [1036, 257] on input "text" at bounding box center [1023, 252] width 214 height 25
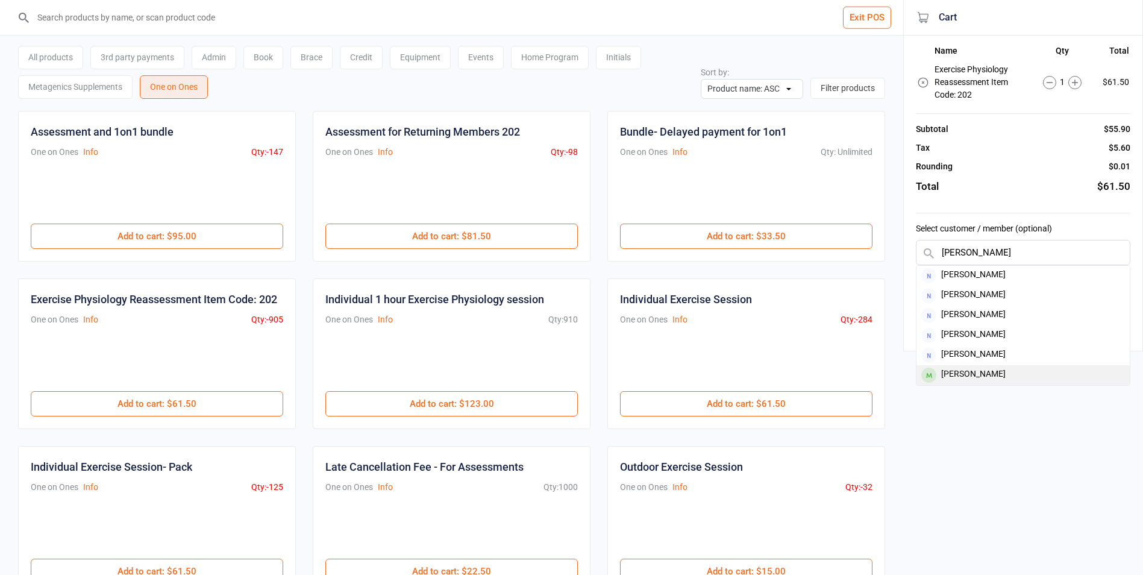
type input "ron m"
drag, startPoint x: 990, startPoint y: 378, endPoint x: 990, endPoint y: 371, distance: 6.7
click at [990, 371] on div "Ron Mansfield" at bounding box center [1022, 375] width 213 height 20
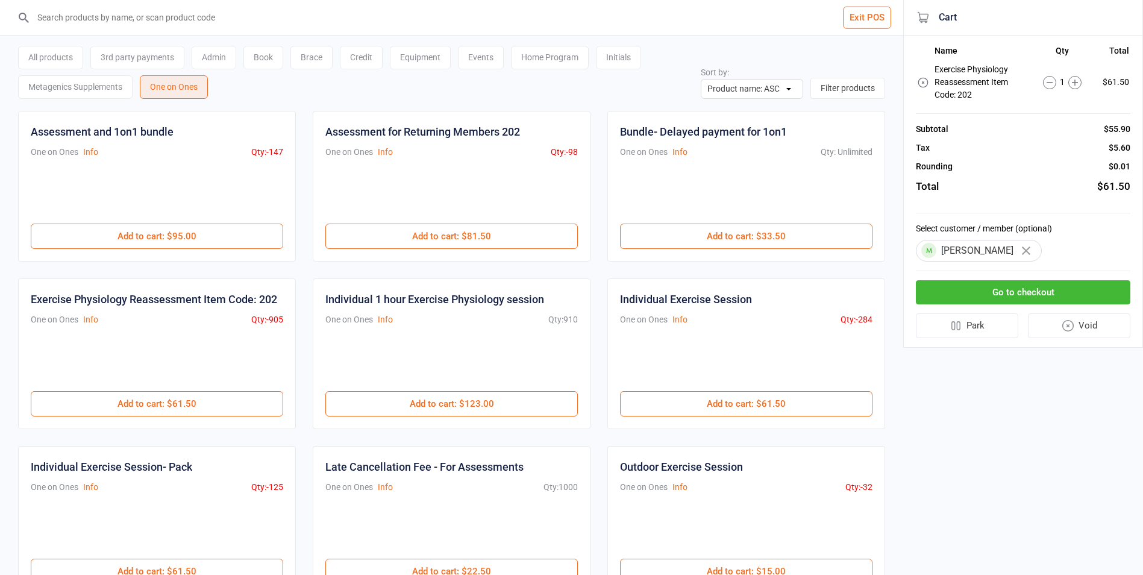
click at [1032, 298] on button "Go to checkout" at bounding box center [1023, 292] width 214 height 25
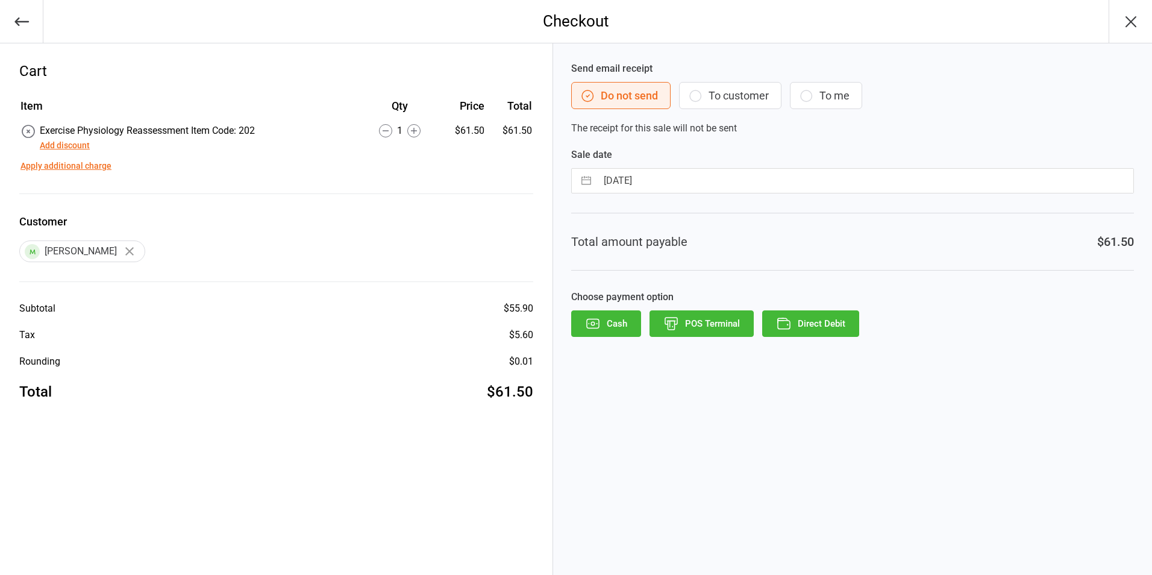
click at [842, 320] on button "Direct Debit" at bounding box center [810, 323] width 97 height 27
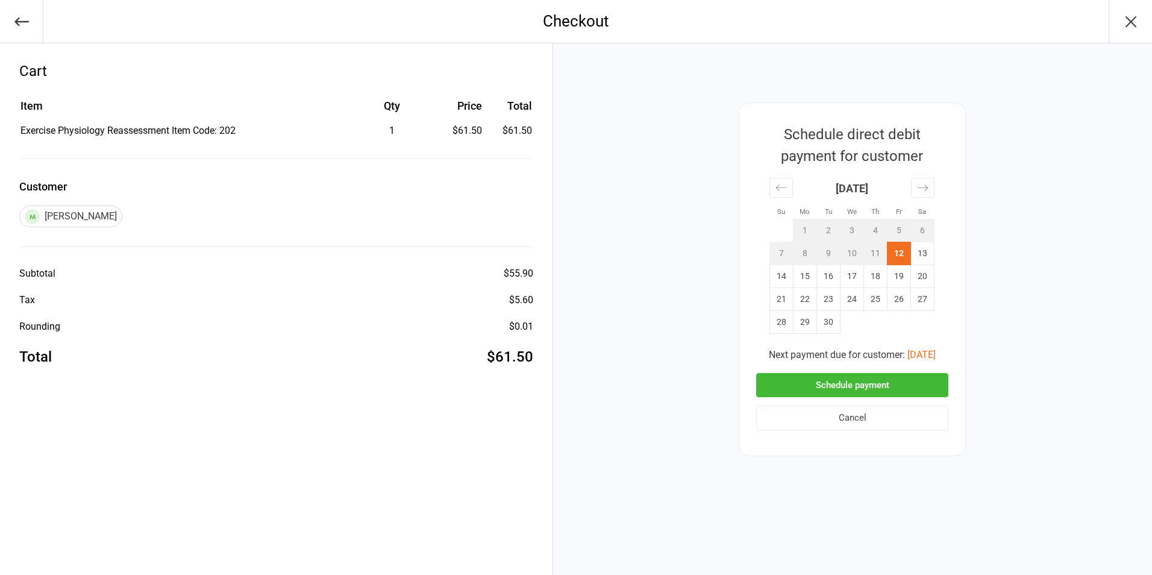
click at [896, 378] on button "Schedule payment" at bounding box center [852, 385] width 192 height 25
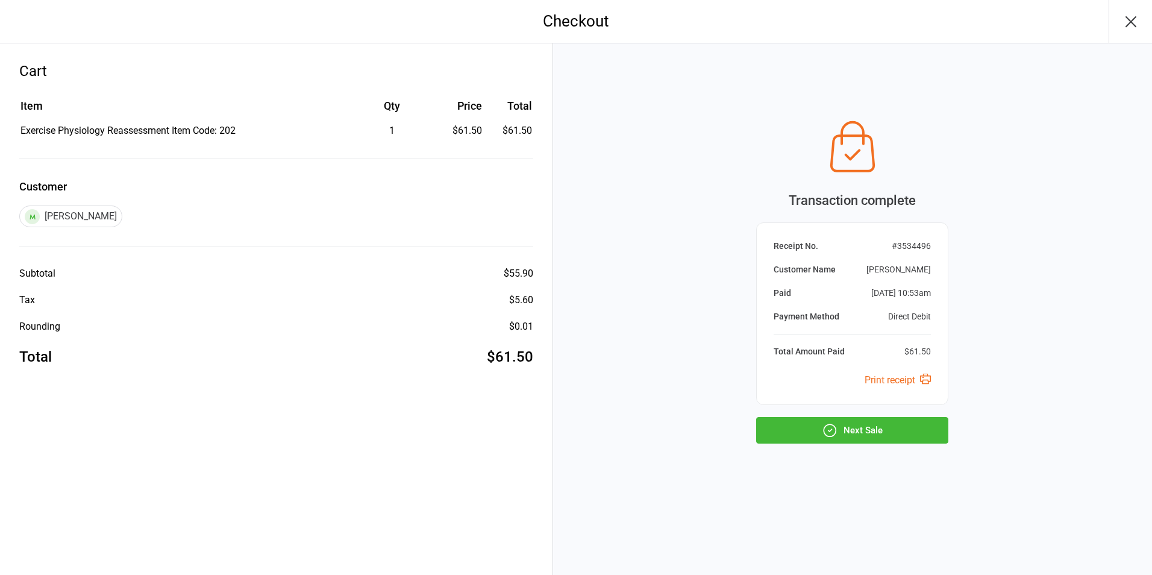
click at [915, 436] on button "Next Sale" at bounding box center [852, 430] width 192 height 27
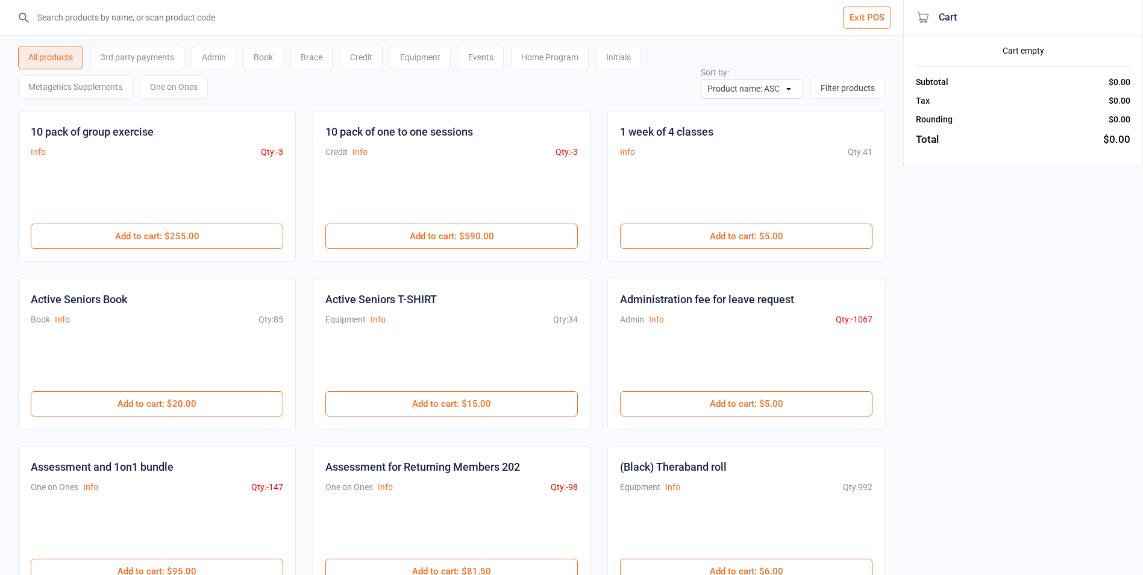
click at [875, 22] on button "Exit POS" at bounding box center [867, 18] width 48 height 22
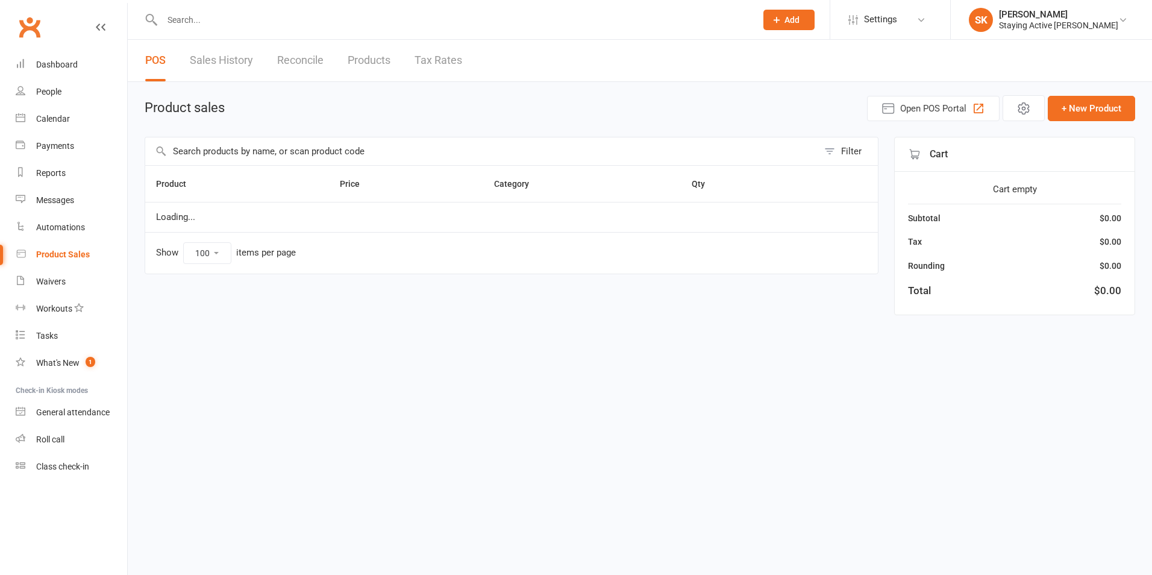
select select "100"
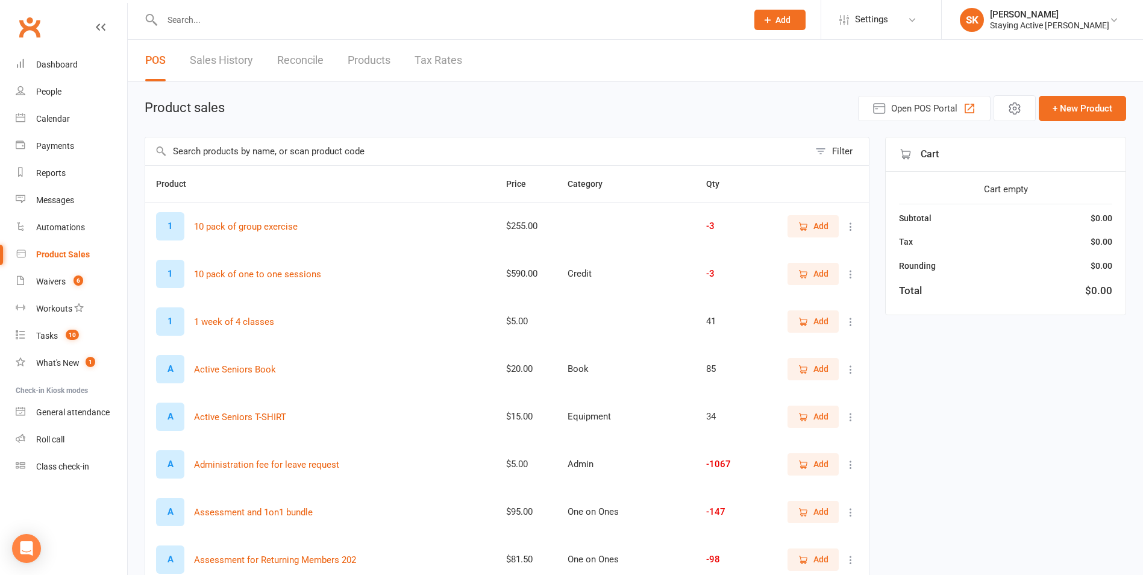
click at [356, 14] on input "text" at bounding box center [448, 19] width 580 height 17
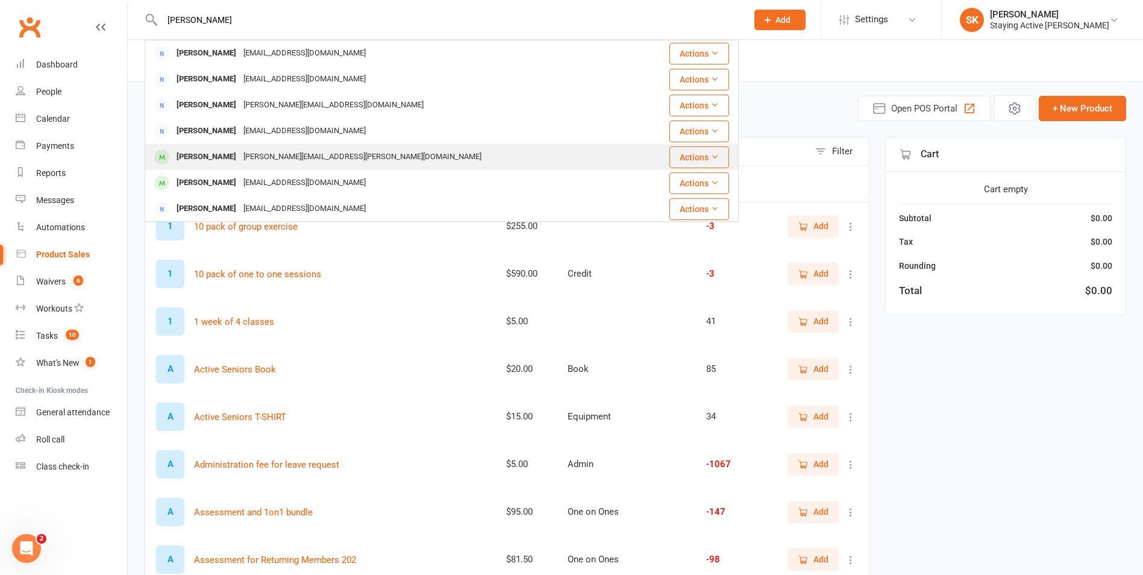
type input "ron"
click at [248, 163] on div "jenny@mansfield-family.com" at bounding box center [362, 156] width 245 height 17
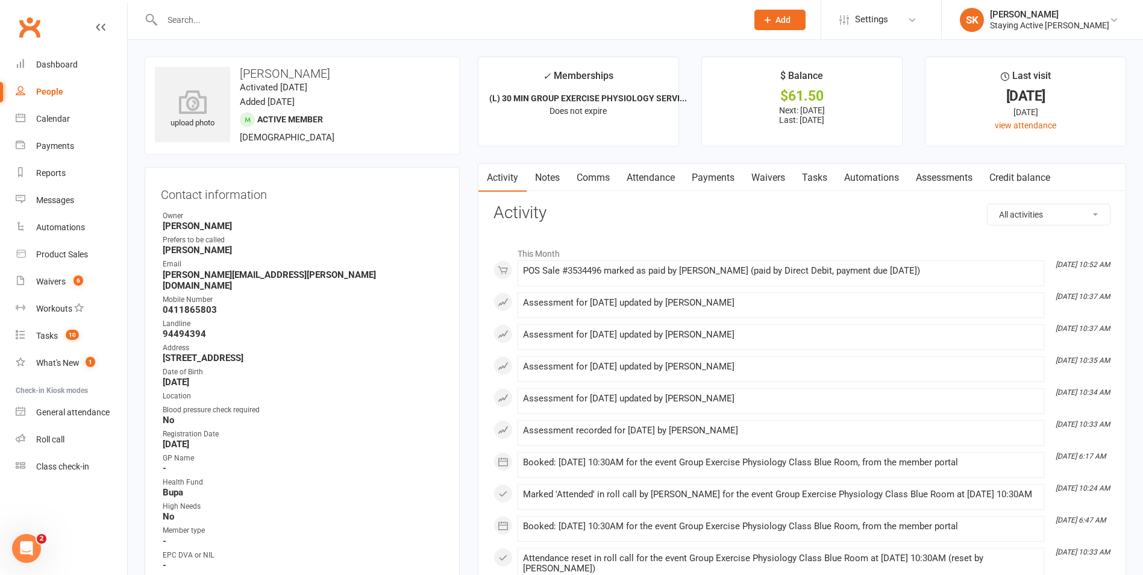
click at [710, 175] on link "Payments" at bounding box center [713, 178] width 60 height 28
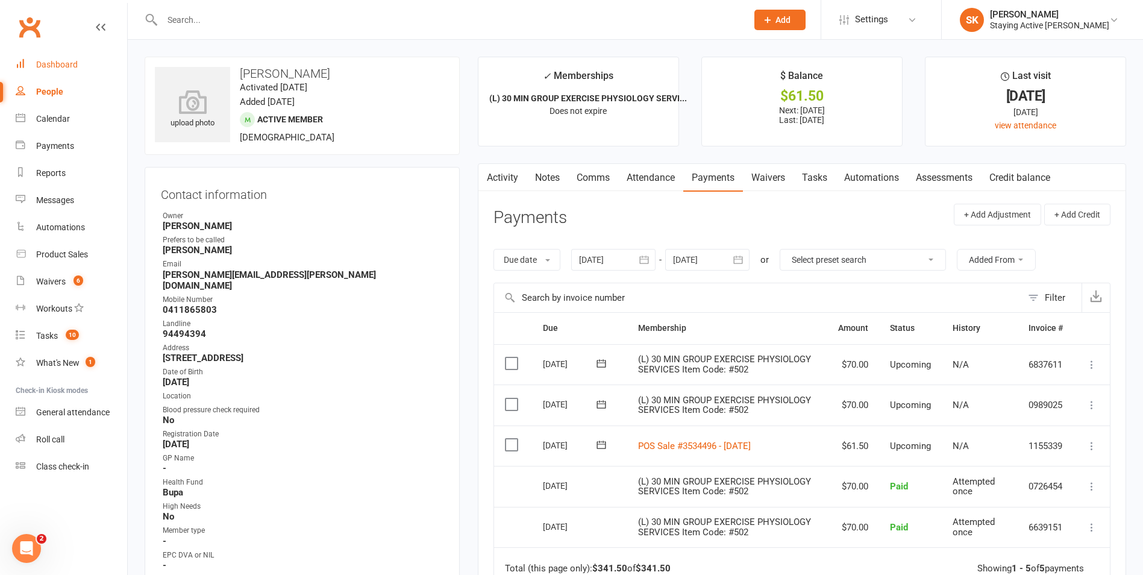
drag, startPoint x: 77, startPoint y: 66, endPoint x: 88, endPoint y: 66, distance: 10.8
click at [77, 66] on link "Dashboard" at bounding box center [71, 64] width 111 height 27
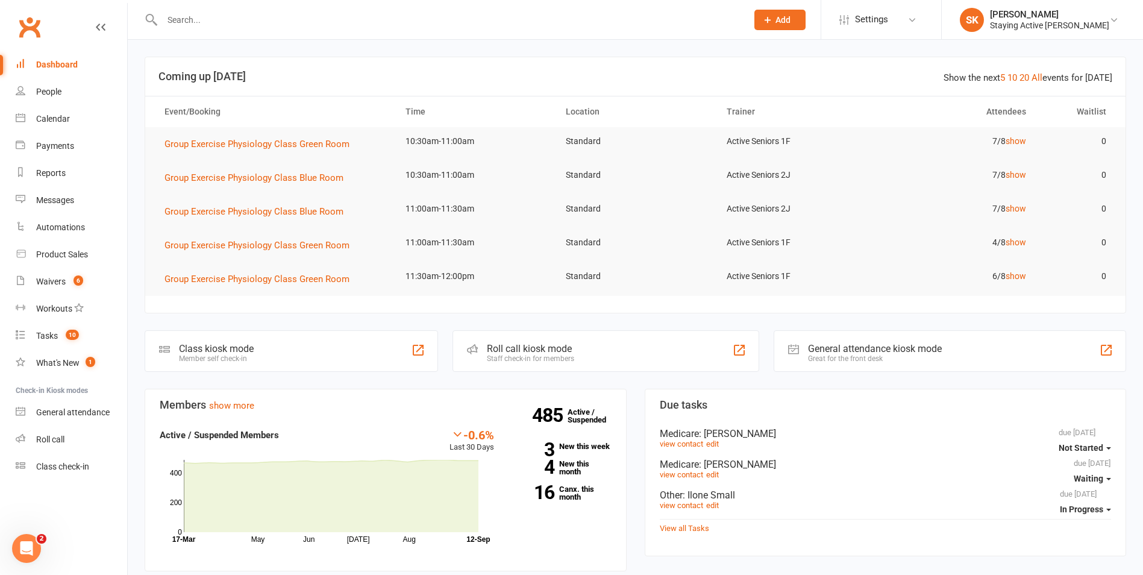
click at [431, 23] on input "text" at bounding box center [448, 19] width 580 height 17
click at [308, 14] on input "text" at bounding box center [448, 19] width 580 height 17
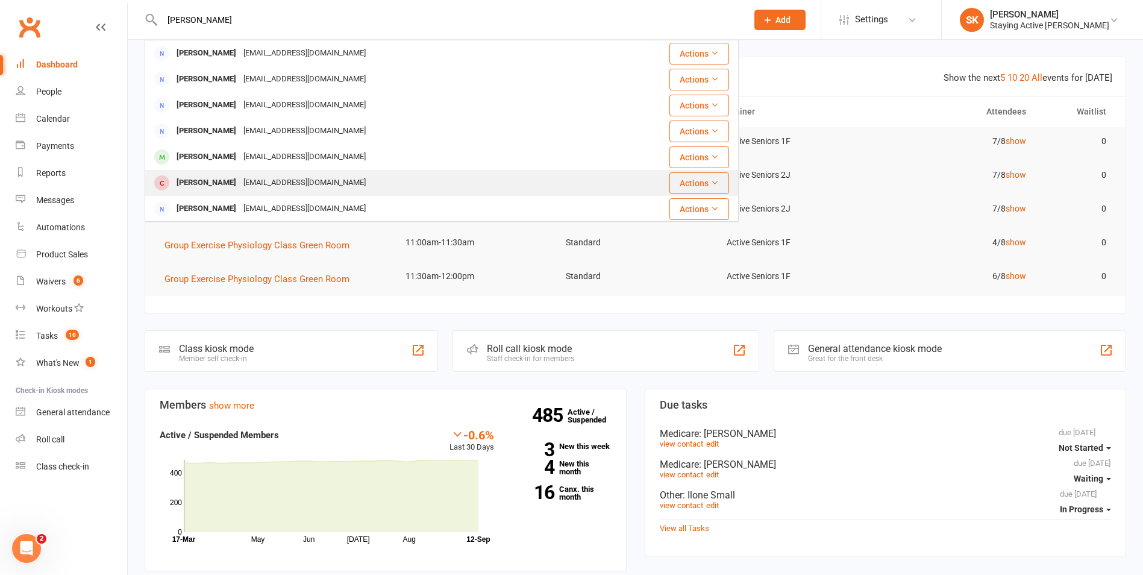
type input "philip wil"
click at [378, 189] on div "Phil Wilson philthewill@yahoo.com.au" at bounding box center [384, 182] width 477 height 25
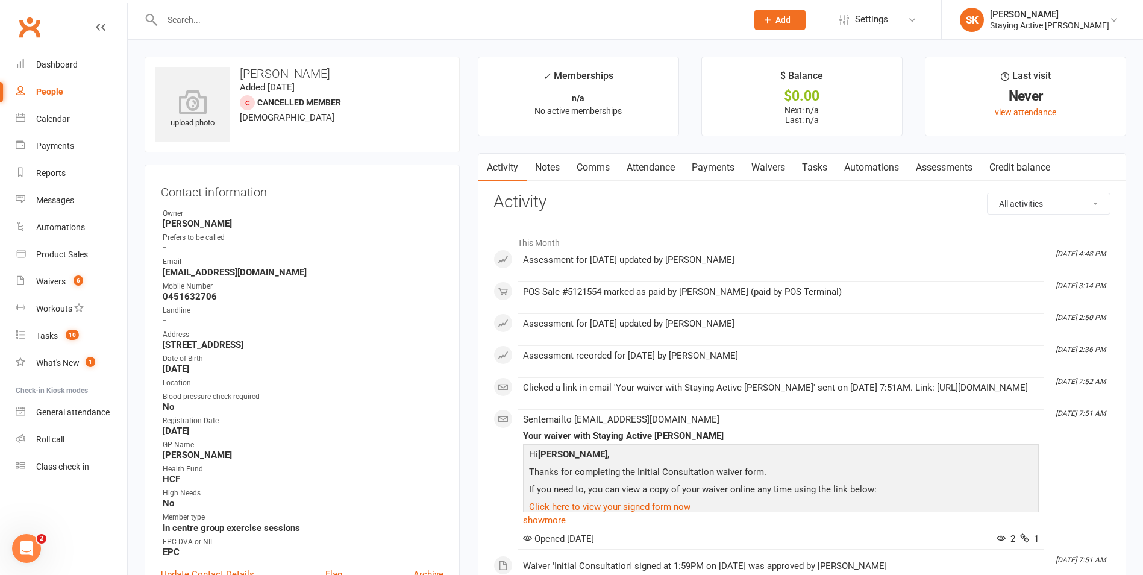
click at [948, 169] on link "Assessments" at bounding box center [943, 168] width 73 height 28
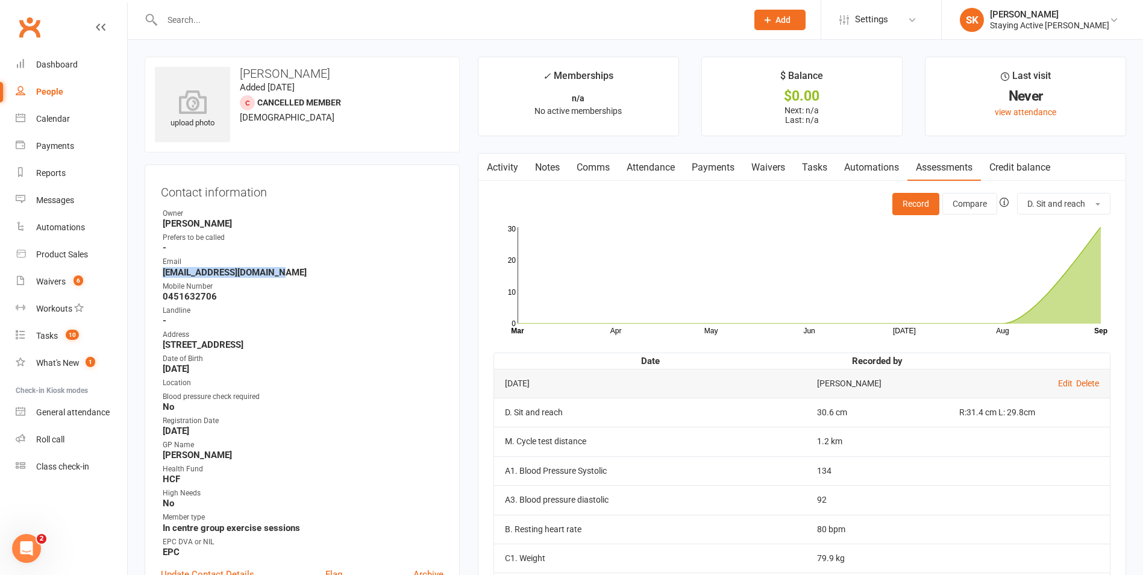
drag, startPoint x: 161, startPoint y: 274, endPoint x: 284, endPoint y: 272, distance: 122.9
click at [284, 272] on li "Email philthewill@yahoo.com.au" at bounding box center [302, 266] width 283 height 21
drag, startPoint x: 284, startPoint y: 272, endPoint x: 243, endPoint y: 272, distance: 40.4
copy strong "philthewill@yahoo.com.au"
click at [52, 61] on div "Dashboard" at bounding box center [57, 65] width 42 height 10
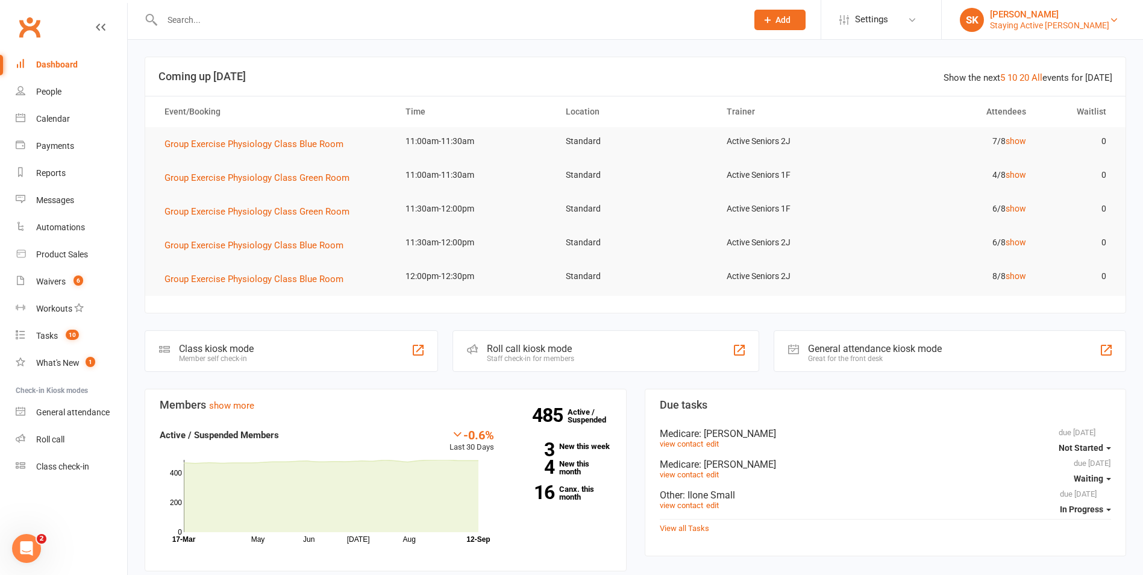
click at [1065, 28] on div "Staying Active Gordon" at bounding box center [1049, 25] width 119 height 11
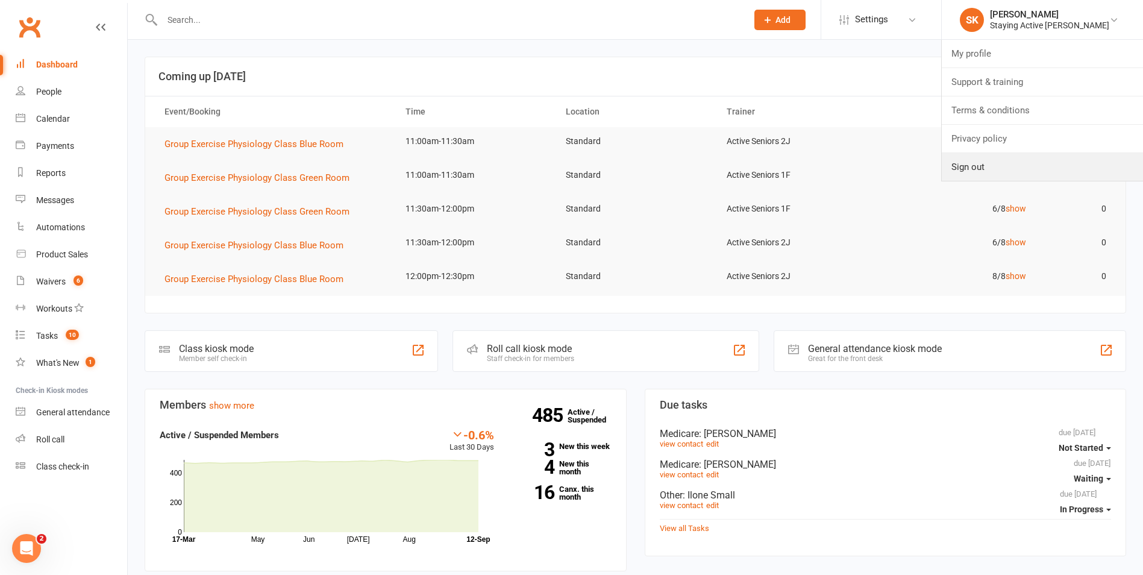
click at [1042, 170] on link "Sign out" at bounding box center [1042, 167] width 201 height 28
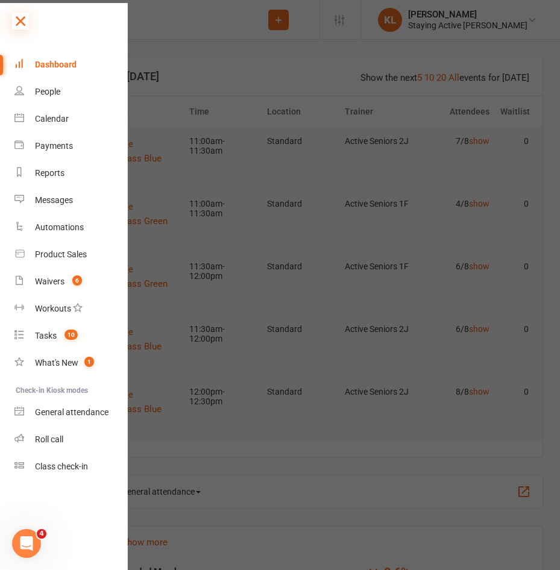
click at [27, 21] on icon at bounding box center [20, 21] width 17 height 17
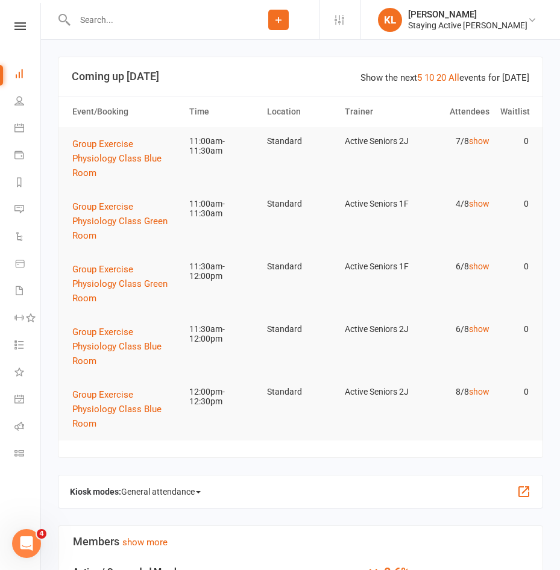
click at [166, 27] on input "text" at bounding box center [154, 19] width 166 height 17
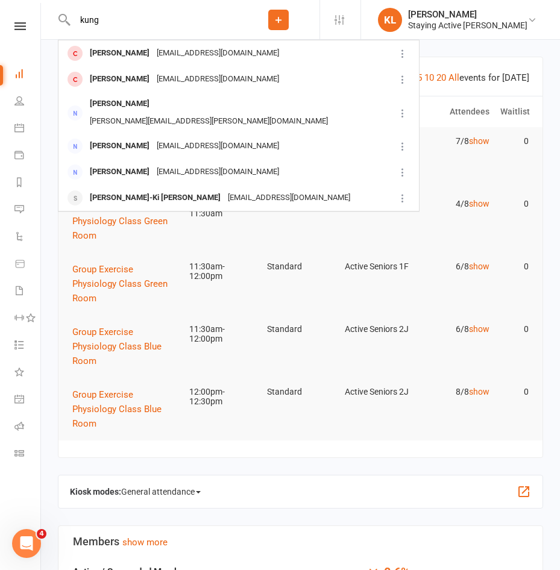
type input "kung"
click at [94, 60] on div "[PERSON_NAME]" at bounding box center [119, 53] width 67 height 17
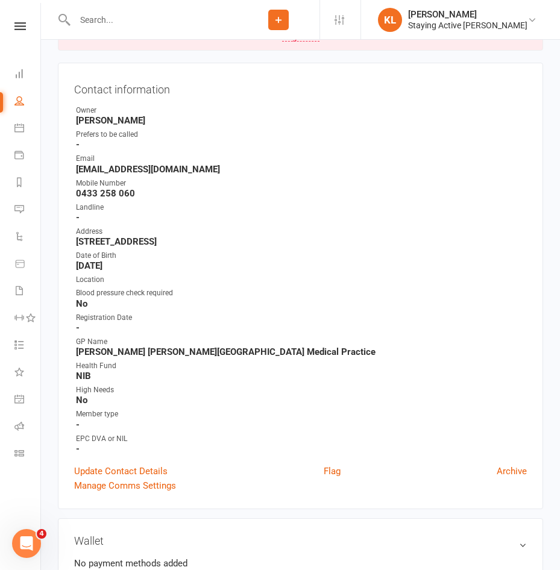
scroll to position [120, 0]
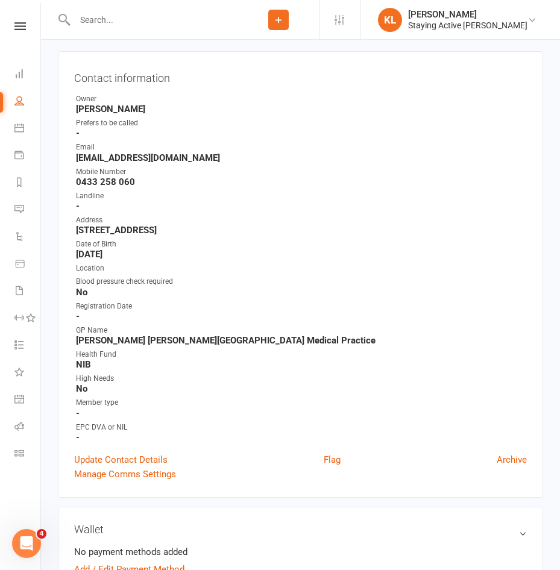
drag, startPoint x: 383, startPoint y: 304, endPoint x: 375, endPoint y: 316, distance: 14.1
click at [383, 304] on div "Registration Date" at bounding box center [301, 306] width 451 height 11
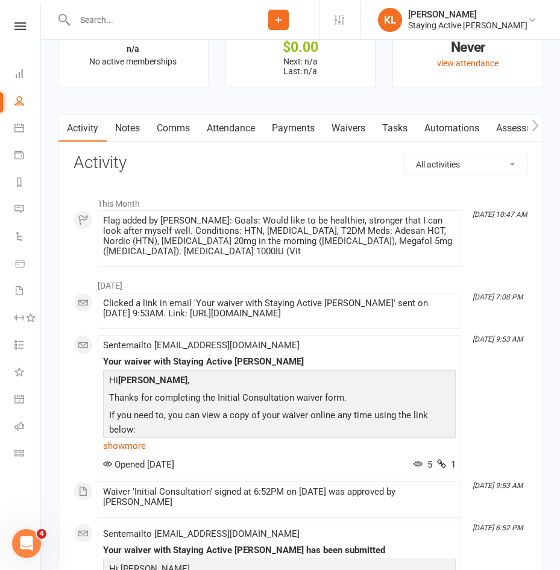
scroll to position [1506, 0]
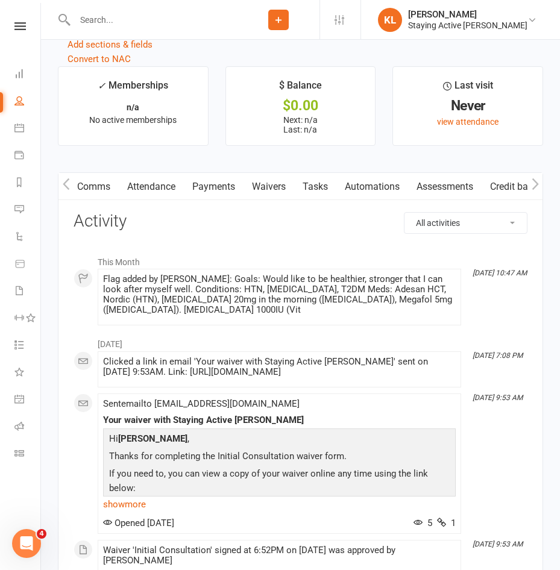
drag, startPoint x: 416, startPoint y: 193, endPoint x: 334, endPoint y: 194, distance: 81.3
click at [336, 194] on link "Automations" at bounding box center [372, 187] width 72 height 28
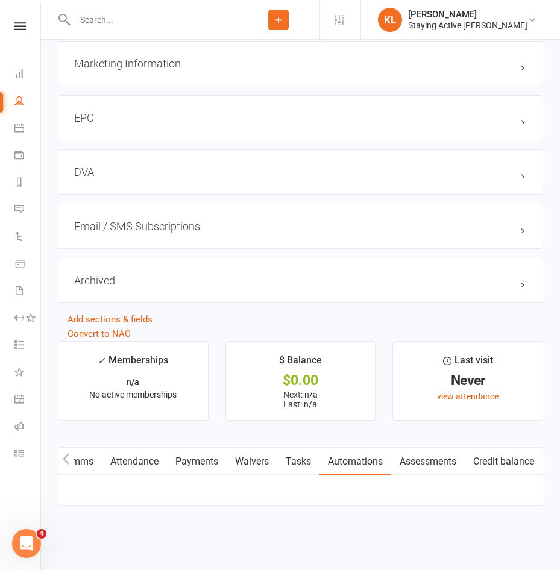
scroll to position [1378, 0]
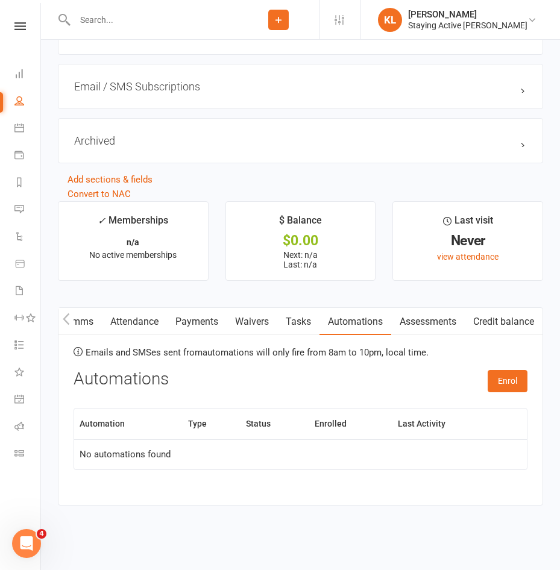
click at [446, 313] on link "Assessments" at bounding box center [427, 322] width 73 height 28
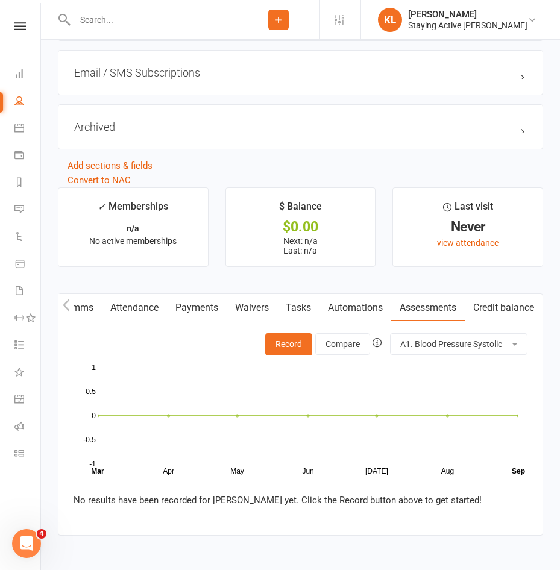
scroll to position [1422, 0]
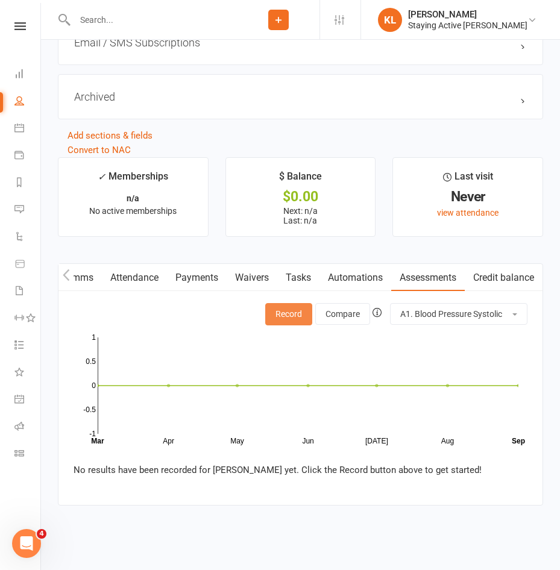
click at [276, 318] on button "Record" at bounding box center [288, 314] width 47 height 22
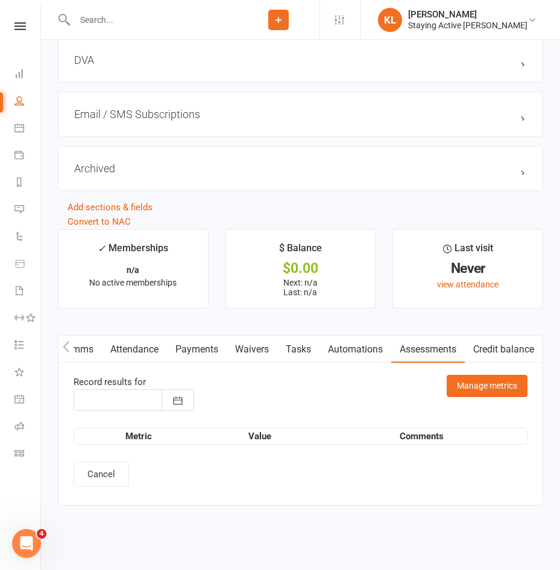
type input "[DATE]"
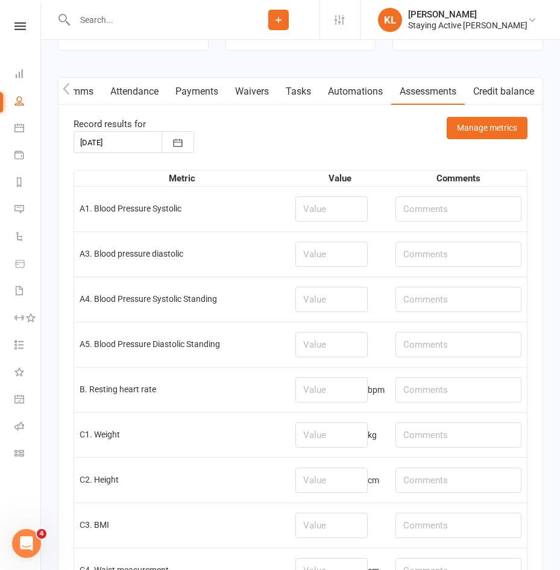
scroll to position [1602, 0]
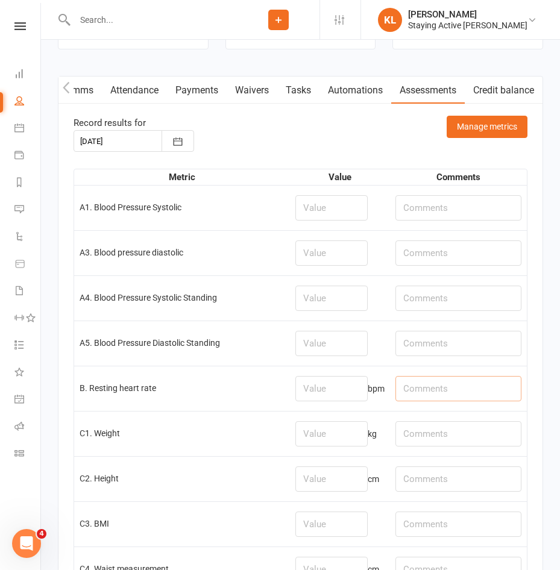
drag, startPoint x: 424, startPoint y: 390, endPoint x: 443, endPoint y: 392, distance: 19.3
click at [431, 392] on input "text" at bounding box center [458, 388] width 126 height 25
type input "SaO2: 97"
click at [307, 219] on input "number" at bounding box center [331, 207] width 72 height 25
type input "132"
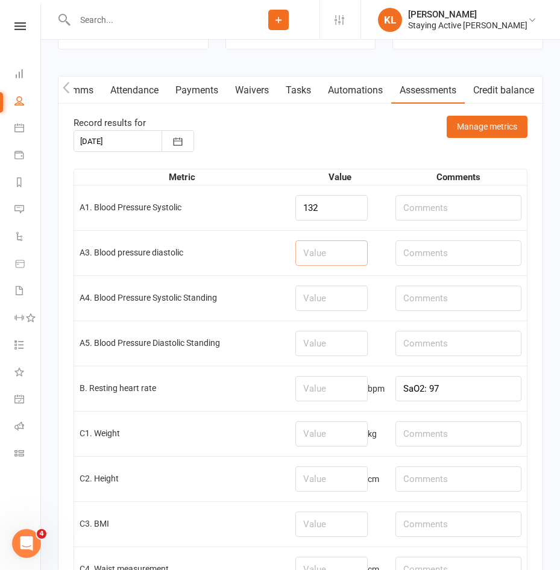
click at [319, 263] on input "number" at bounding box center [331, 252] width 72 height 25
type input "75"
click at [322, 398] on input "number" at bounding box center [331, 388] width 72 height 25
type input "93"
click at [308, 429] on input "number" at bounding box center [331, 433] width 72 height 25
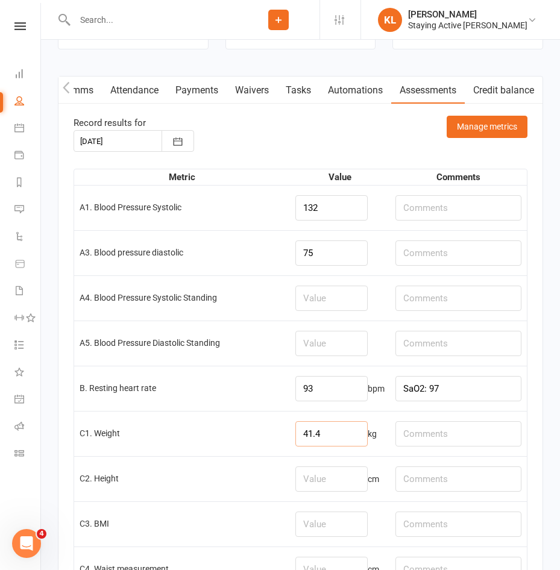
type input "41.4"
click at [320, 488] on input "number" at bounding box center [331, 478] width 72 height 25
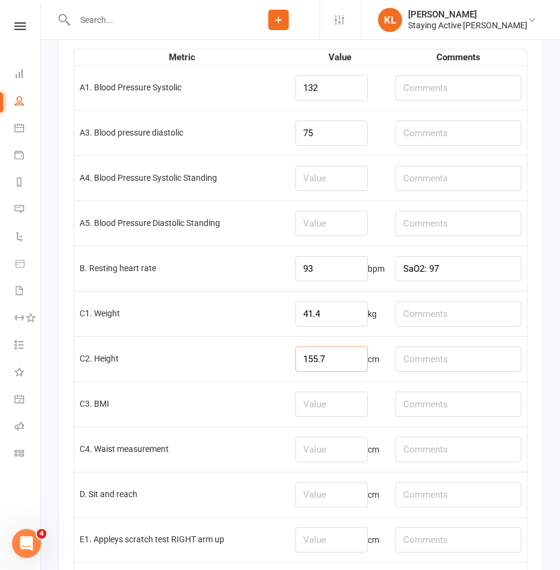
scroll to position [1723, 0]
type input "155.7"
drag, startPoint x: 301, startPoint y: 462, endPoint x: 304, endPoint y: 457, distance: 6.2
click at [301, 461] on input "number" at bounding box center [331, 448] width 72 height 25
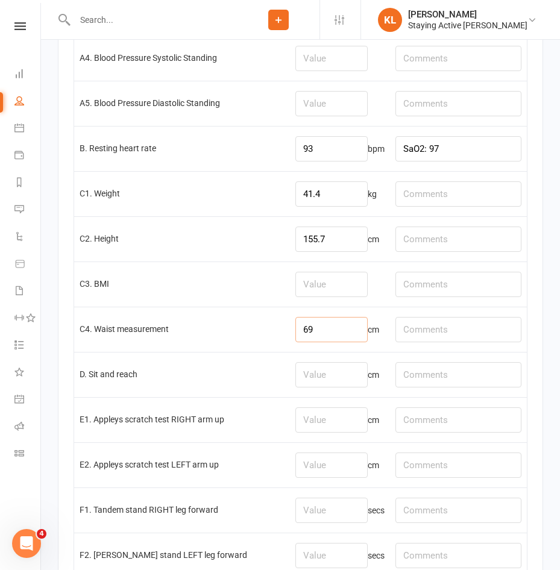
scroll to position [1843, 0]
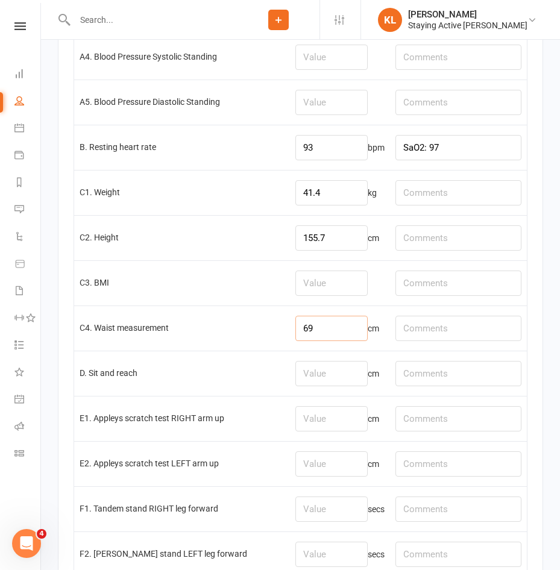
type input "69"
click at [306, 431] on input "number" at bounding box center [331, 418] width 72 height 25
type input "9"
click at [307, 467] on input "number" at bounding box center [331, 463] width 72 height 25
type input "4.5"
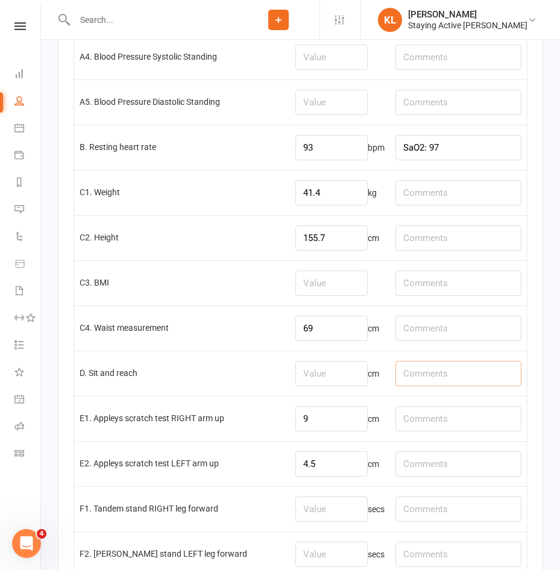
click at [434, 383] on input "text" at bounding box center [458, 373] width 126 height 25
type input "L: -20, R: -14"
click at [295, 372] on input "number" at bounding box center [331, 373] width 72 height 25
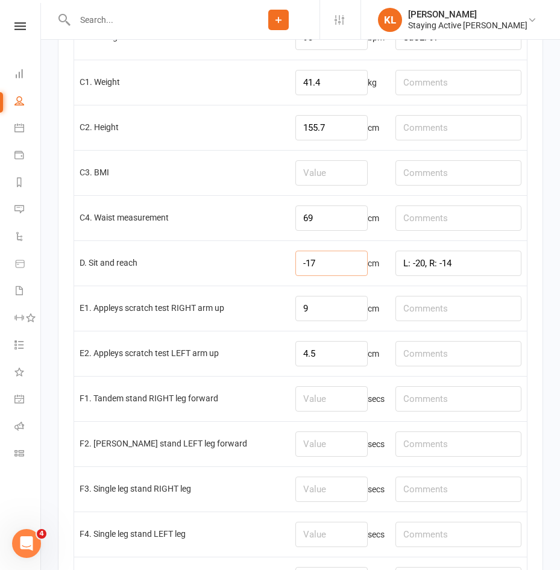
scroll to position [1964, 0]
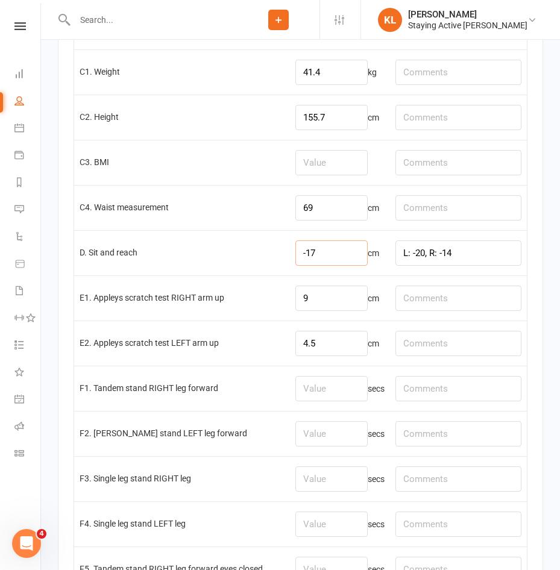
type input "-17"
drag, startPoint x: 310, startPoint y: 448, endPoint x: 310, endPoint y: 442, distance: 6.1
click at [310, 446] on input "number" at bounding box center [331, 433] width 72 height 25
type input "30"
click at [295, 397] on input "number" at bounding box center [331, 388] width 72 height 25
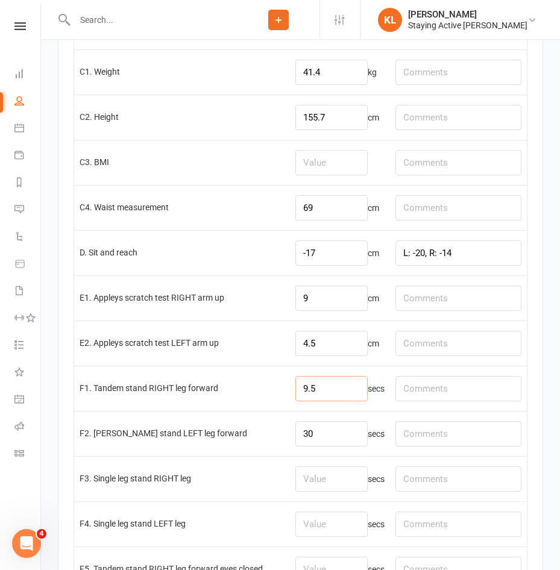
type input "9.5"
click at [295, 483] on input "number" at bounding box center [331, 478] width 72 height 25
type input "8"
click at [307, 525] on input "number" at bounding box center [331, 523] width 72 height 25
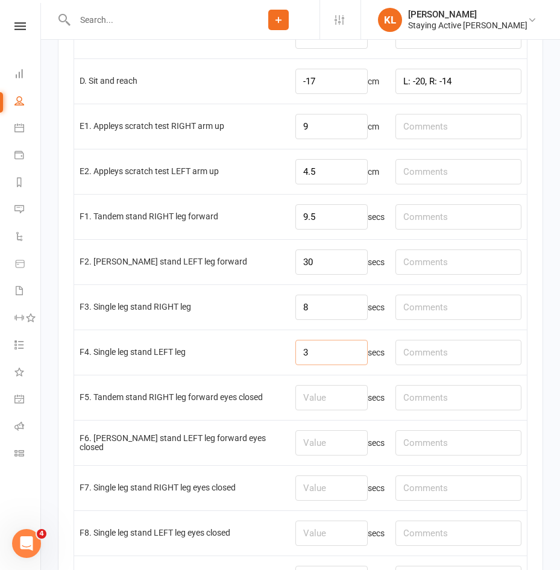
scroll to position [2205, 0]
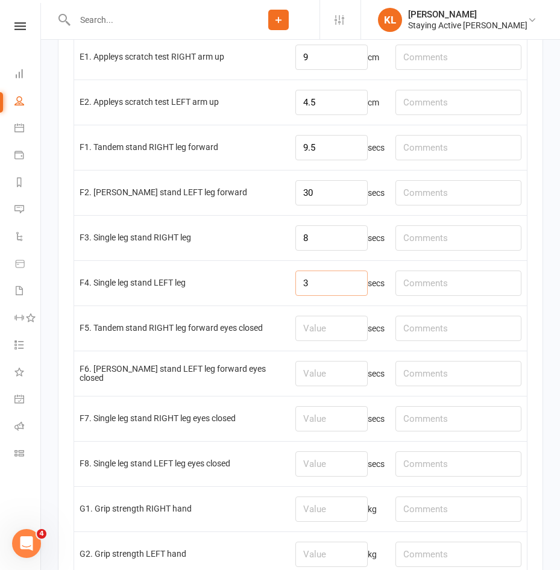
type input "3"
click at [326, 517] on input "number" at bounding box center [331, 508] width 72 height 25
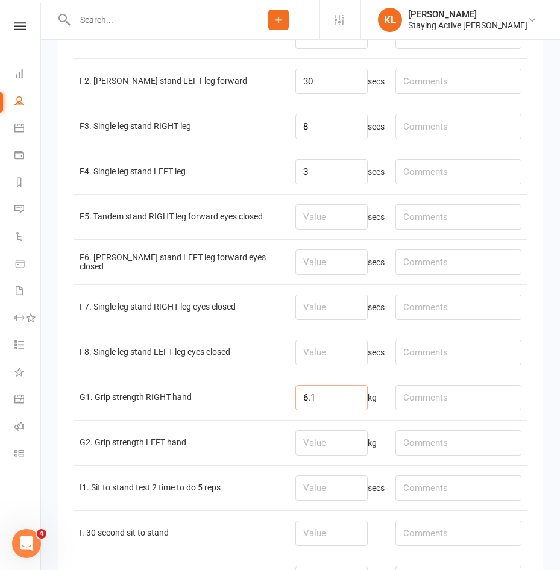
scroll to position [2325, 0]
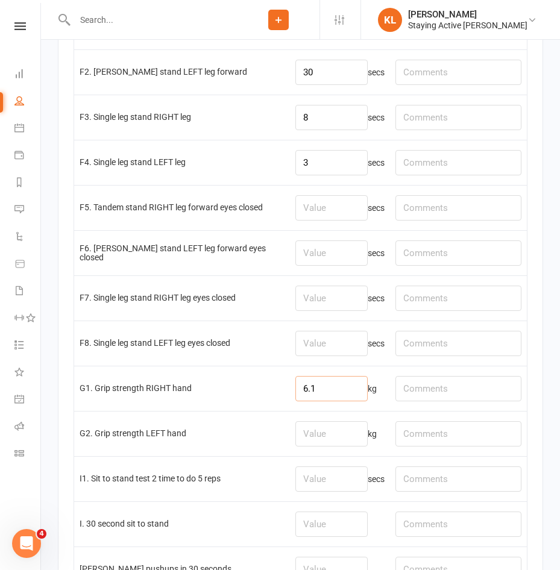
type input "6.1"
click at [298, 436] on input "number" at bounding box center [331, 433] width 72 height 25
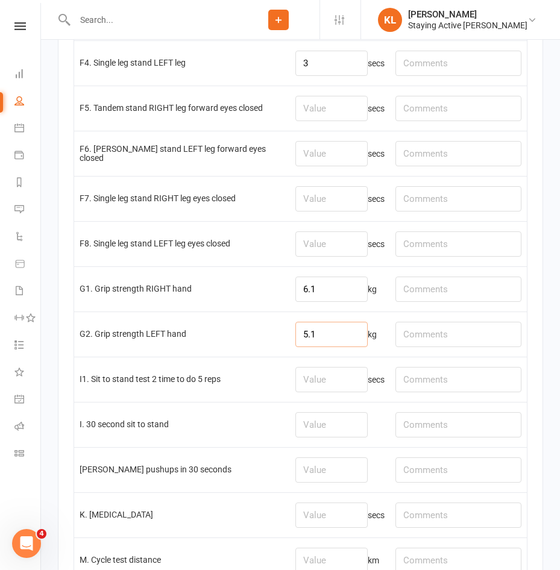
scroll to position [2446, 0]
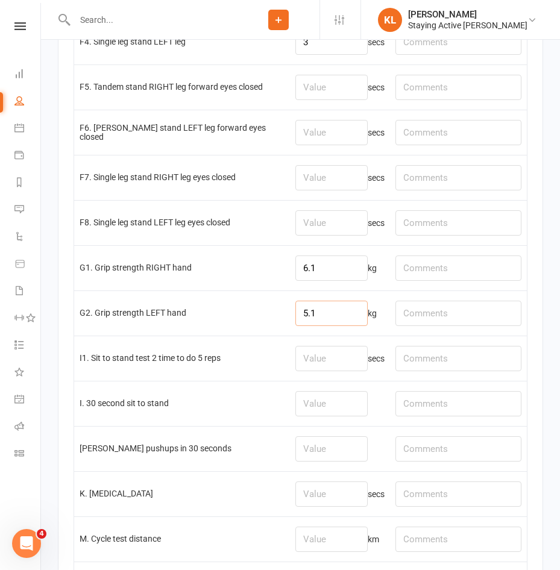
type input "5.1"
click at [297, 501] on input "number" at bounding box center [331, 493] width 72 height 25
type input "8.31"
click at [314, 455] on input "number" at bounding box center [331, 448] width 72 height 25
click at [301, 407] on input "number" at bounding box center [331, 403] width 72 height 25
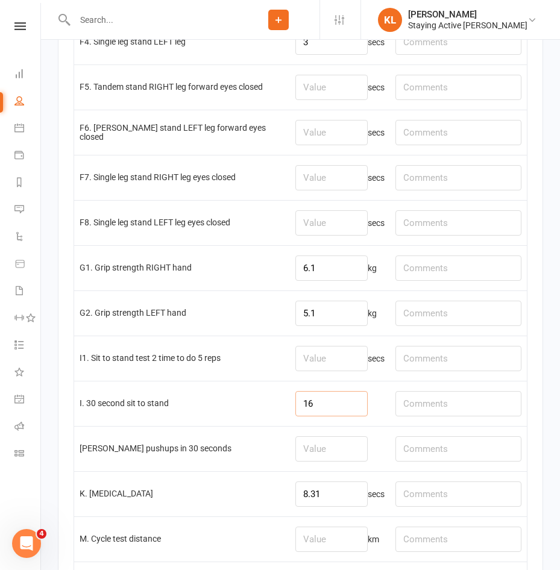
type input "16"
click at [416, 412] on input "text" at bounding box center [458, 403] width 126 height 25
type input "Con ave knees"
click at [313, 455] on input "number" at bounding box center [331, 448] width 72 height 25
type input "10"
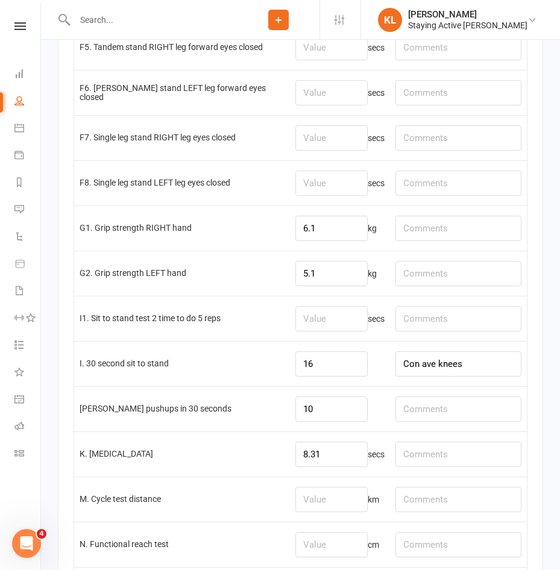
scroll to position [2506, 0]
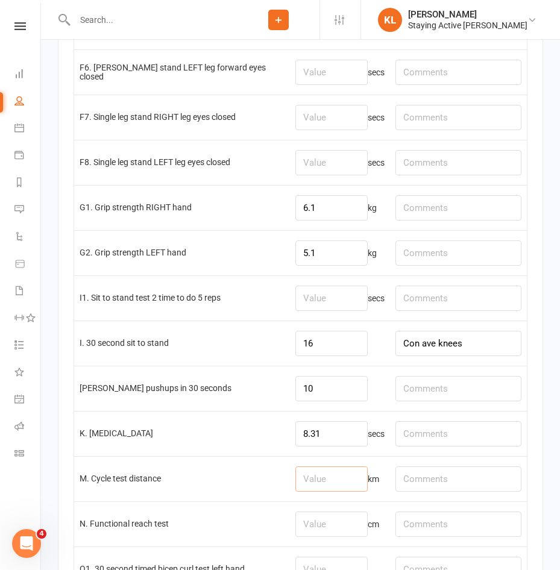
click at [302, 486] on input "number" at bounding box center [331, 478] width 72 height 25
type input "0.69"
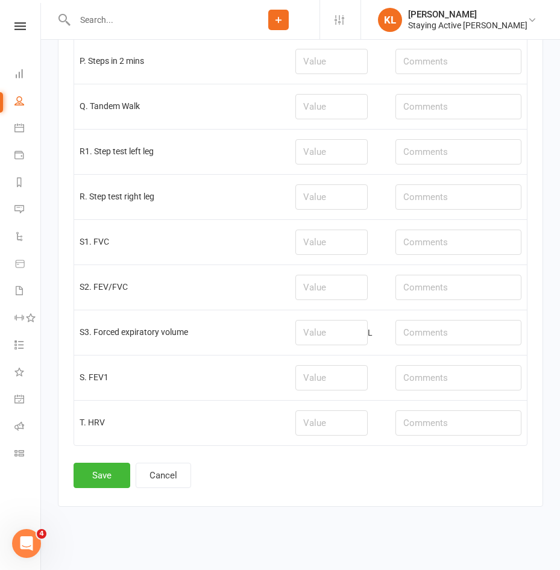
scroll to position [3112, 0]
click at [94, 462] on button "Save" at bounding box center [101, 473] width 57 height 25
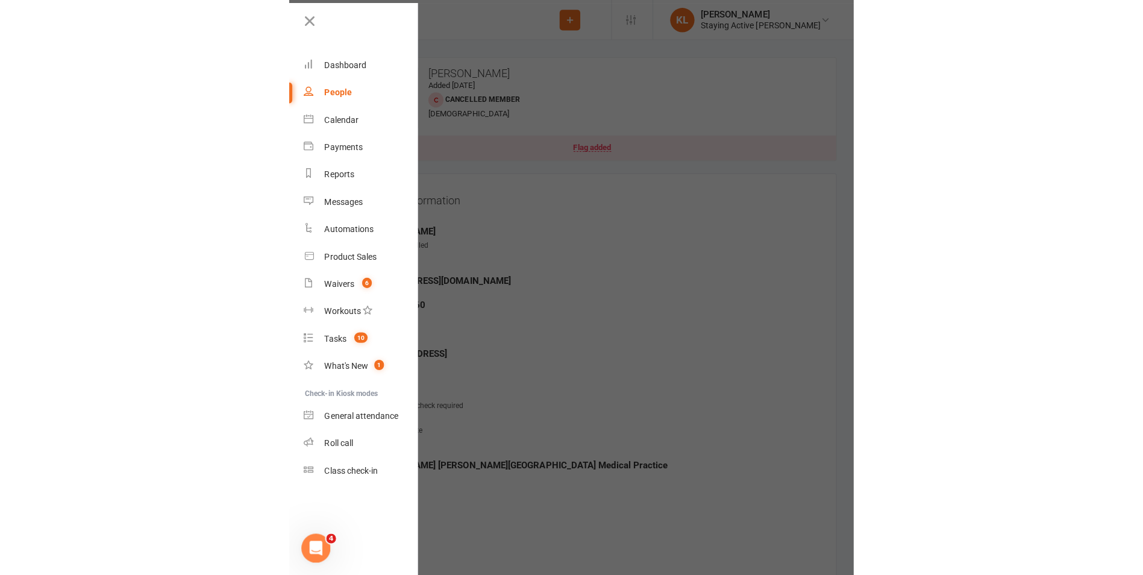
scroll to position [0, 0]
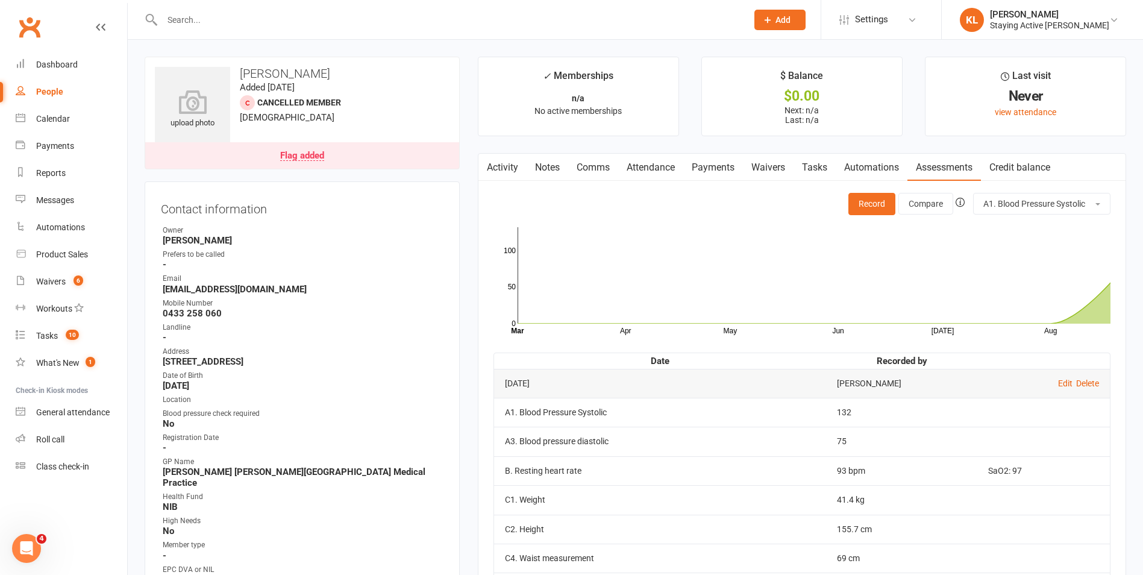
drag, startPoint x: 431, startPoint y: 19, endPoint x: 429, endPoint y: 12, distance: 7.6
click at [431, 19] on input "text" at bounding box center [448, 19] width 580 height 17
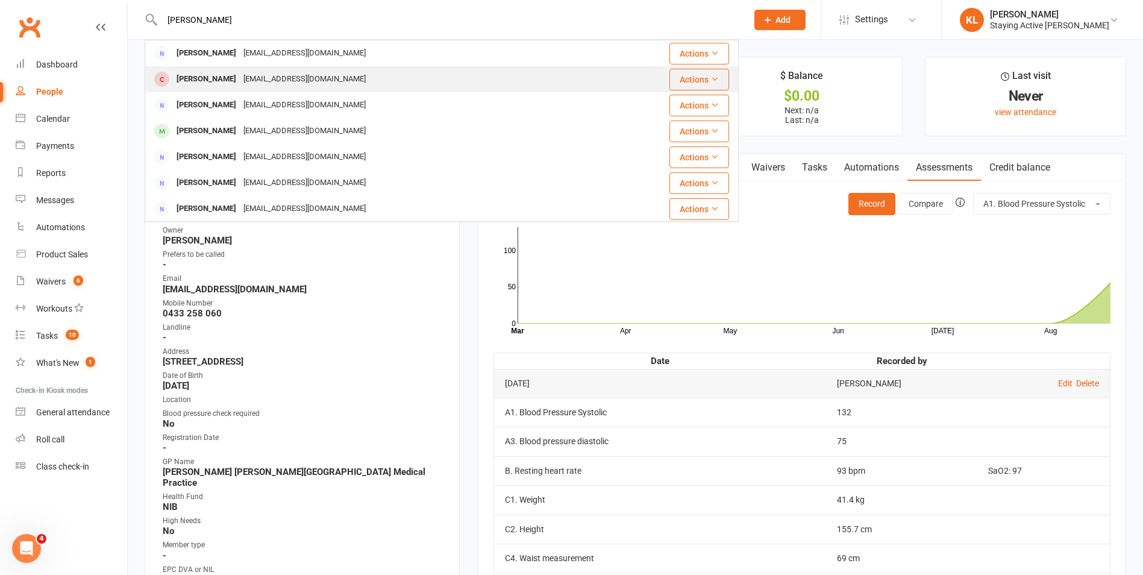
type input "kay s"
click at [313, 85] on div "kstraito@bigpond.net.au" at bounding box center [305, 78] width 130 height 17
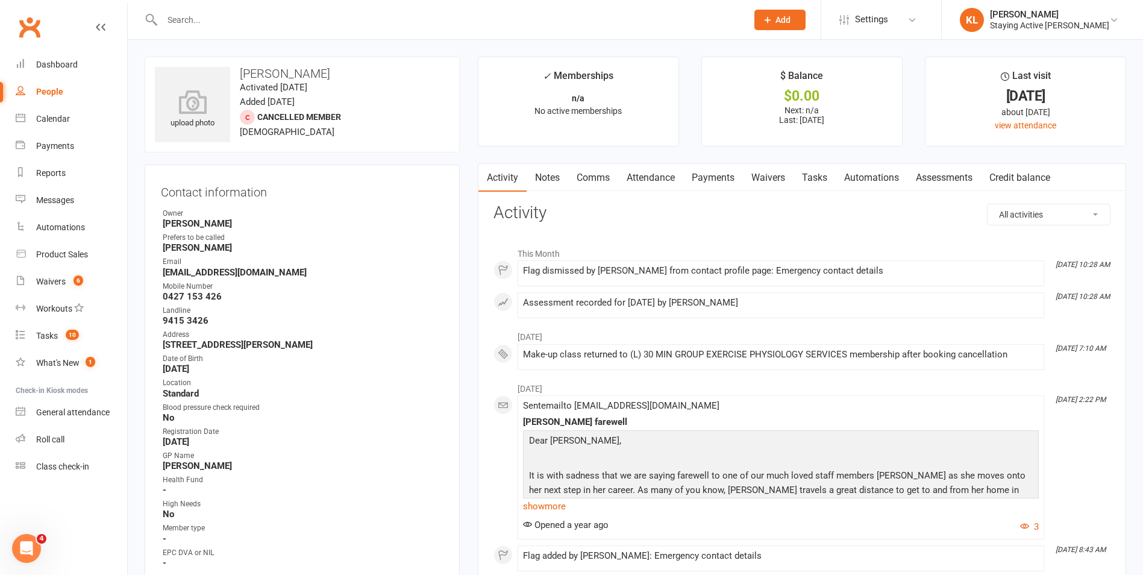
click at [962, 171] on link "Assessments" at bounding box center [943, 178] width 73 height 28
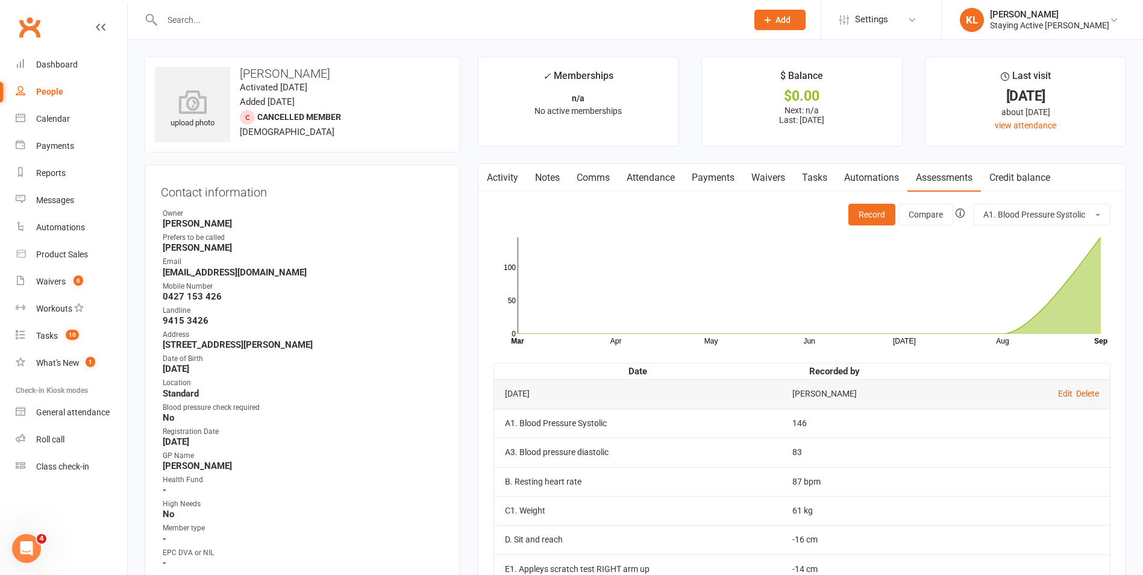
click at [574, 16] on input "text" at bounding box center [448, 19] width 580 height 17
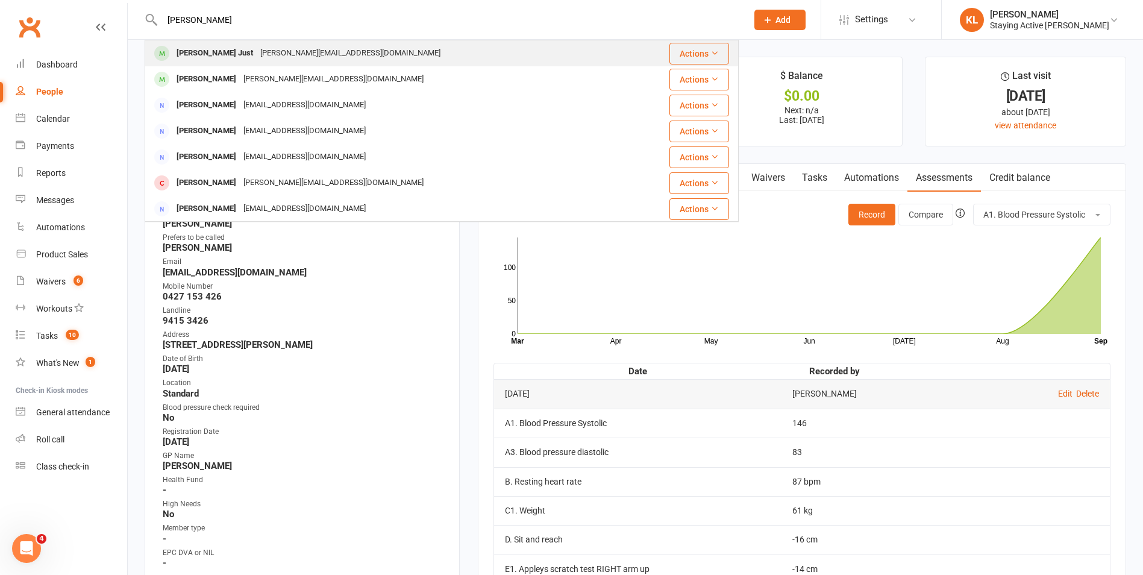
type input "dennice"
click at [268, 52] on div "dennice@bigpond.net.au" at bounding box center [350, 53] width 187 height 17
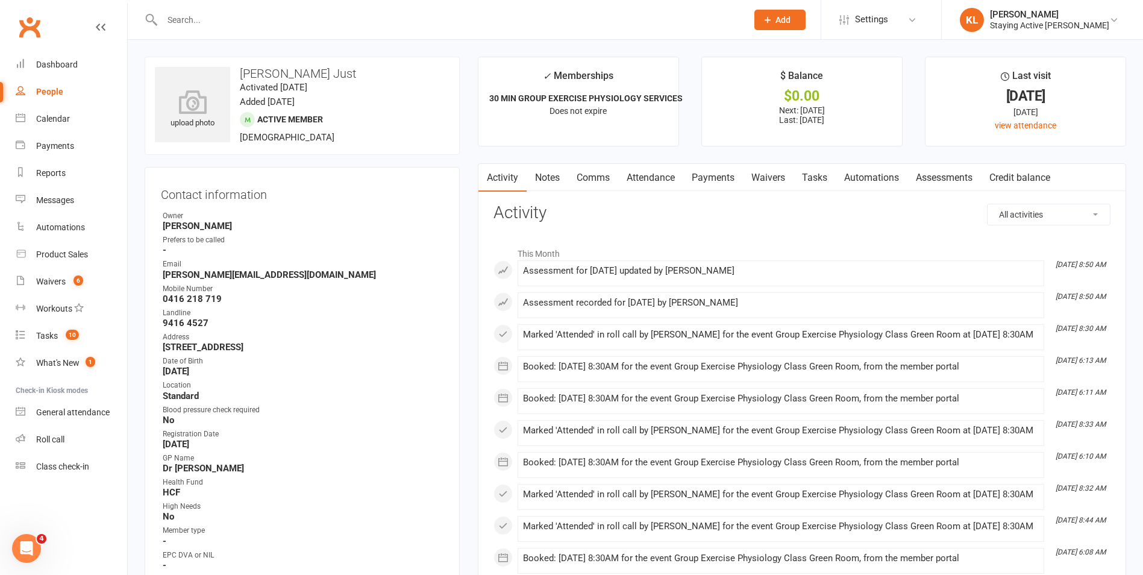
click at [948, 181] on link "Assessments" at bounding box center [943, 178] width 73 height 28
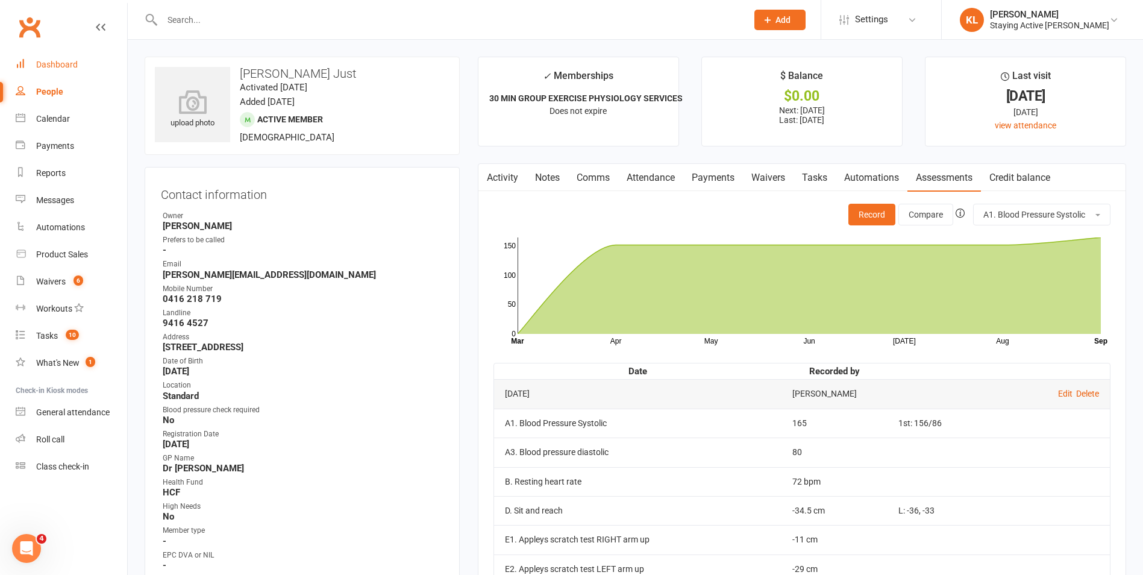
click at [77, 60] on link "Dashboard" at bounding box center [71, 64] width 111 height 27
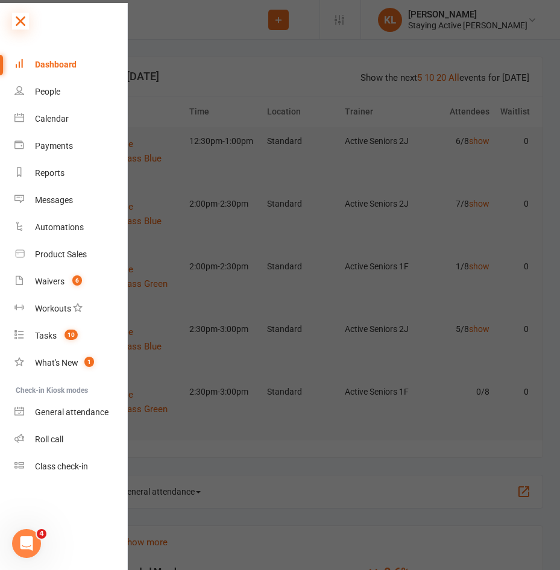
click at [22, 19] on icon at bounding box center [20, 21] width 17 height 17
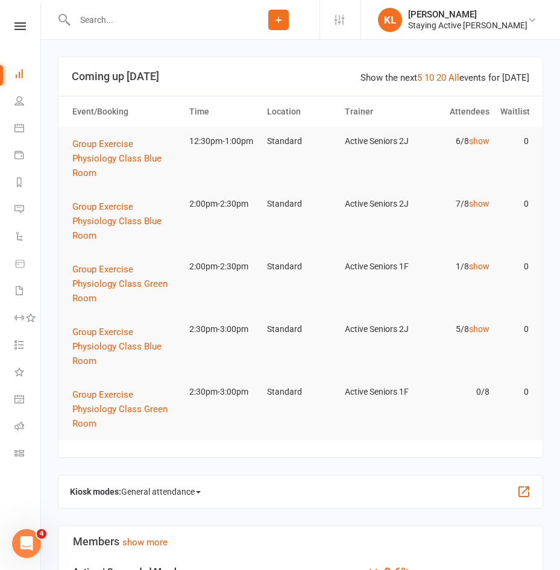
click at [104, 16] on input "text" at bounding box center [154, 19] width 166 height 17
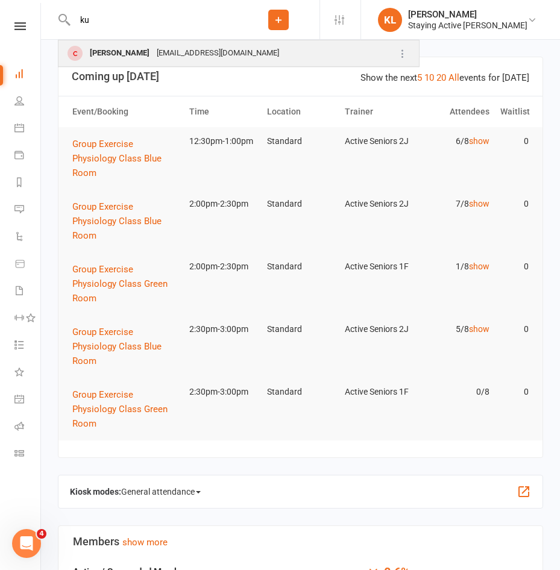
type input "ku"
click at [130, 56] on div "[PERSON_NAME]" at bounding box center [119, 53] width 67 height 17
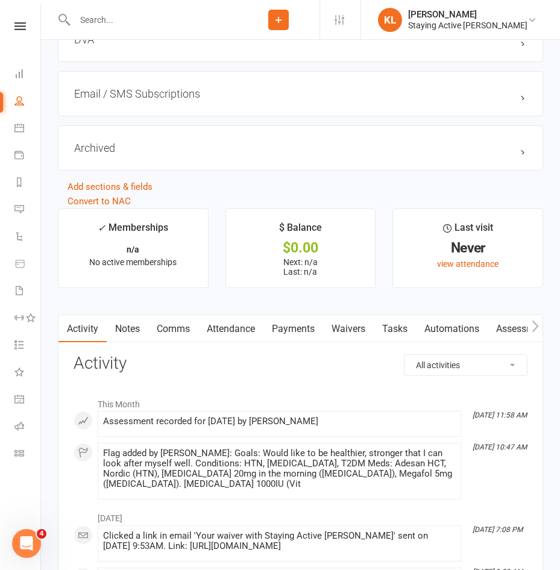
scroll to position [1386, 0]
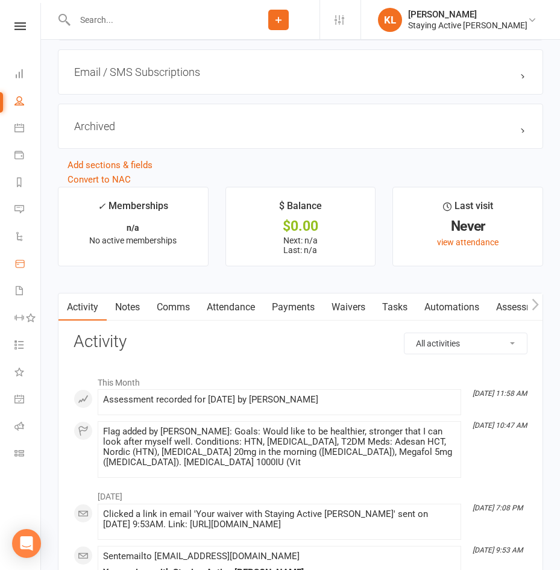
click at [19, 267] on icon at bounding box center [19, 263] width 11 height 11
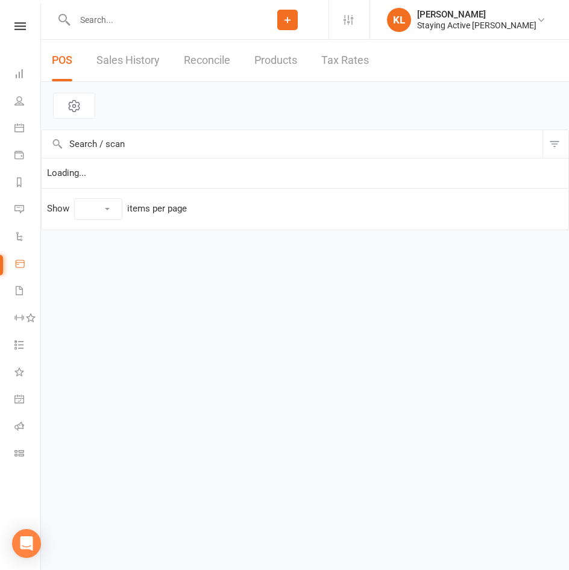
select select "10"
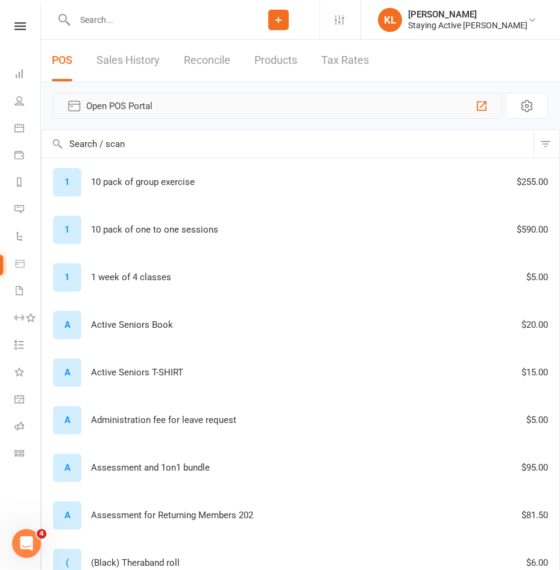
click at [136, 111] on span "Open POS Portal" at bounding box center [277, 106] width 383 height 14
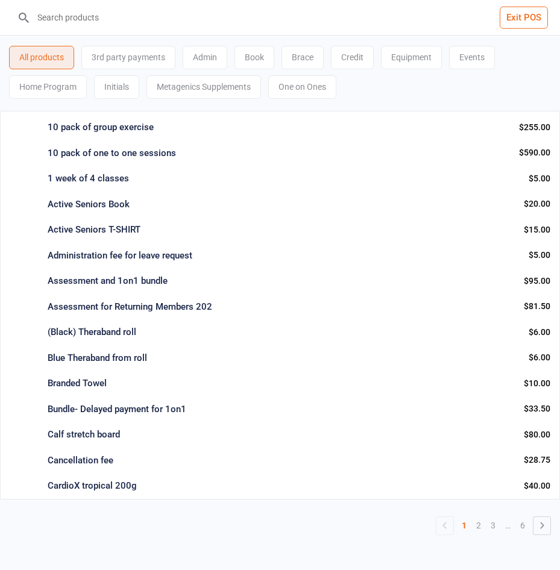
click at [122, 89] on div "Initials" at bounding box center [116, 86] width 45 height 23
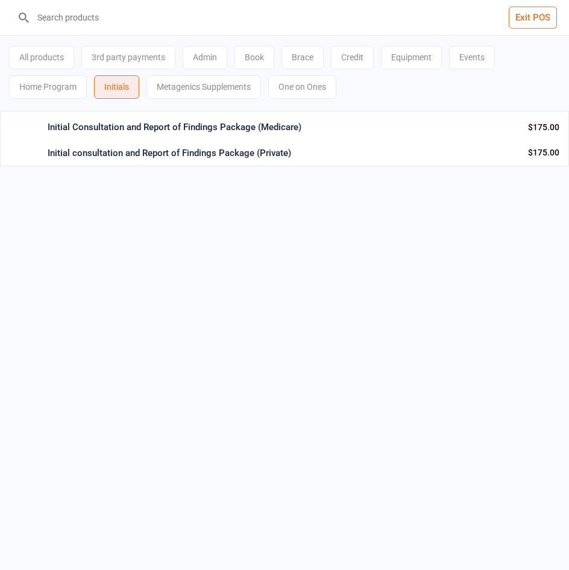
drag, startPoint x: 274, startPoint y: 130, endPoint x: 256, endPoint y: 130, distance: 17.5
click at [256, 130] on div "Initial Consultation and Report of Findings Package (Medicare)" at bounding box center [283, 127] width 471 height 14
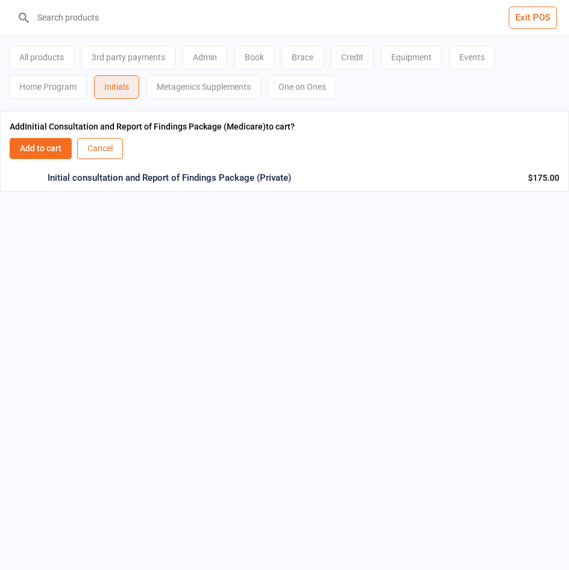
click at [47, 145] on button "Add to cart" at bounding box center [41, 148] width 62 height 21
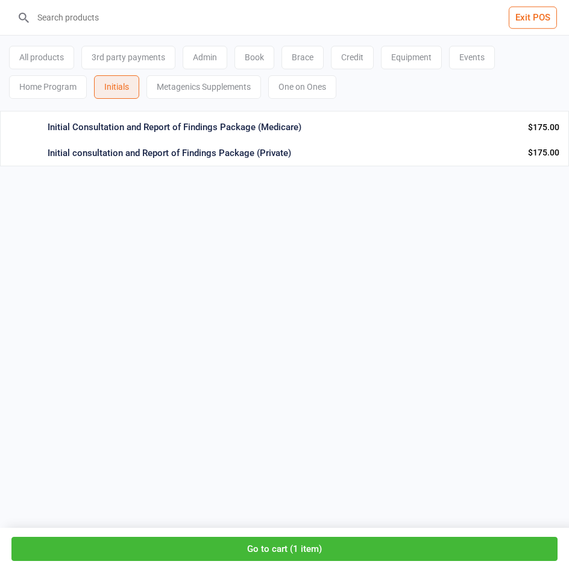
click at [298, 547] on button "Go to cart ( 1 item )" at bounding box center [284, 549] width 546 height 25
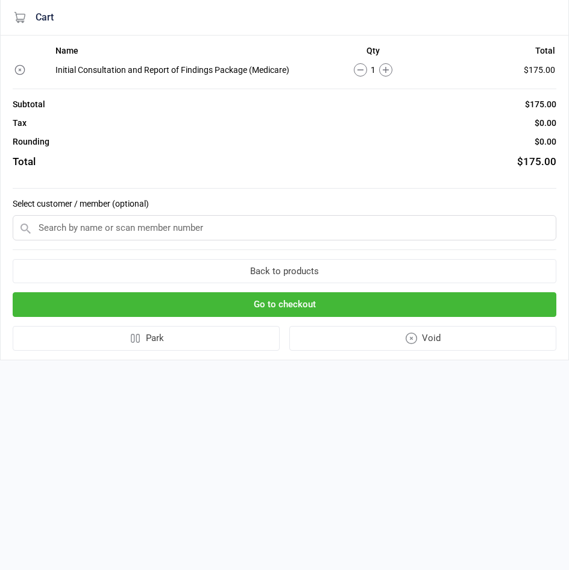
click at [78, 231] on input "text" at bounding box center [284, 227] width 543 height 25
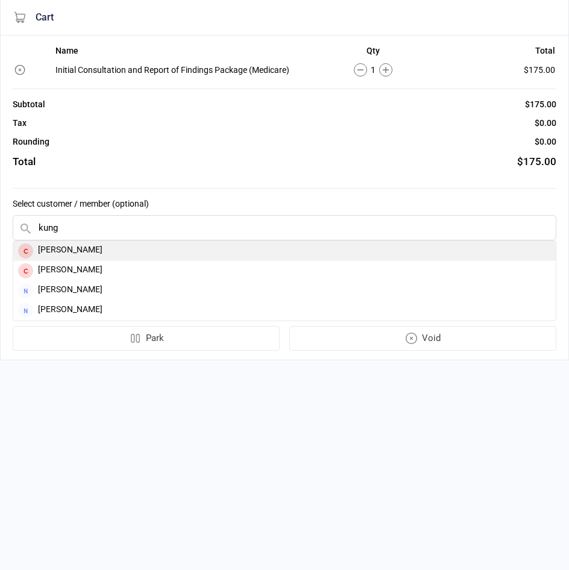
type input "kung"
click at [69, 248] on div "[PERSON_NAME]" at bounding box center [284, 251] width 542 height 20
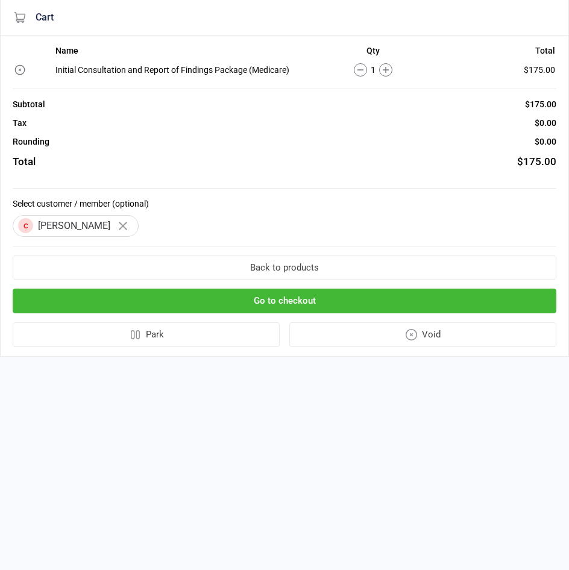
click at [287, 304] on button "Go to checkout" at bounding box center [284, 301] width 543 height 25
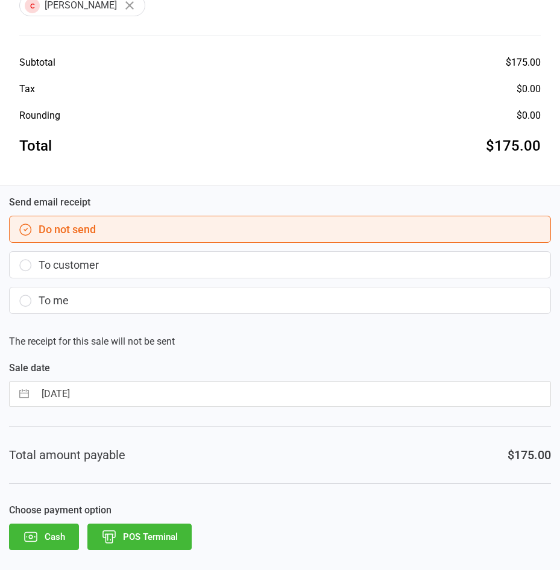
scroll to position [247, 0]
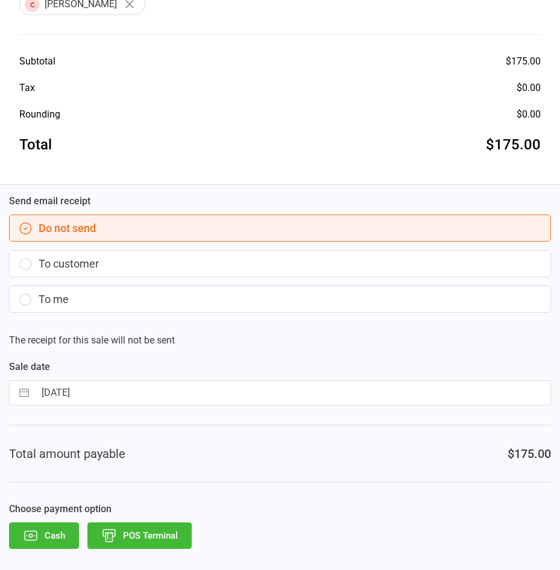
click at [157, 534] on button "POS Terminal" at bounding box center [139, 535] width 104 height 27
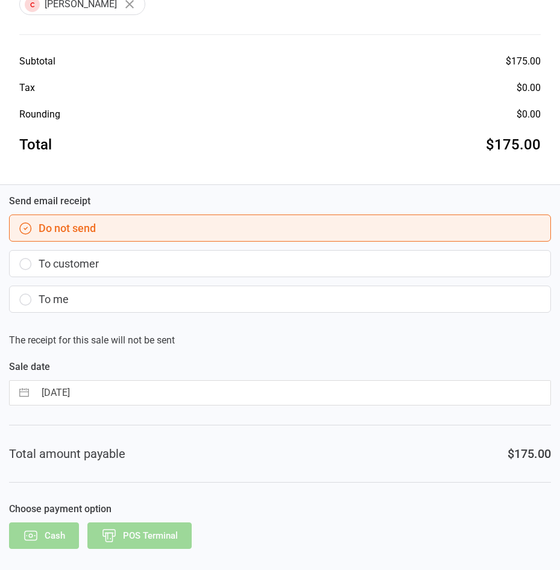
scroll to position [0, 0]
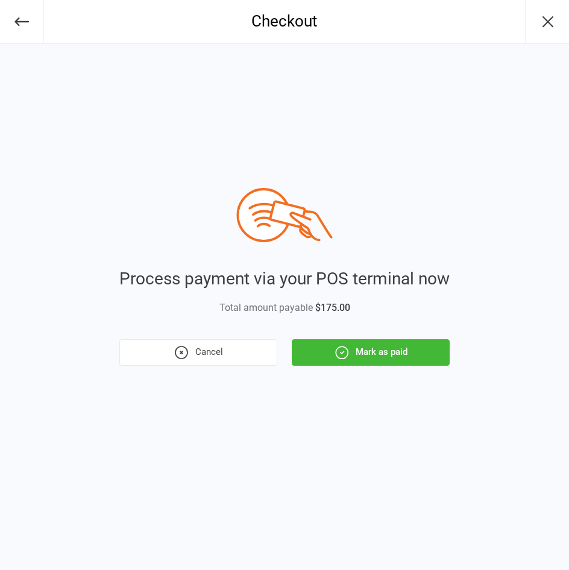
click at [339, 358] on icon "button" at bounding box center [342, 353] width 16 height 16
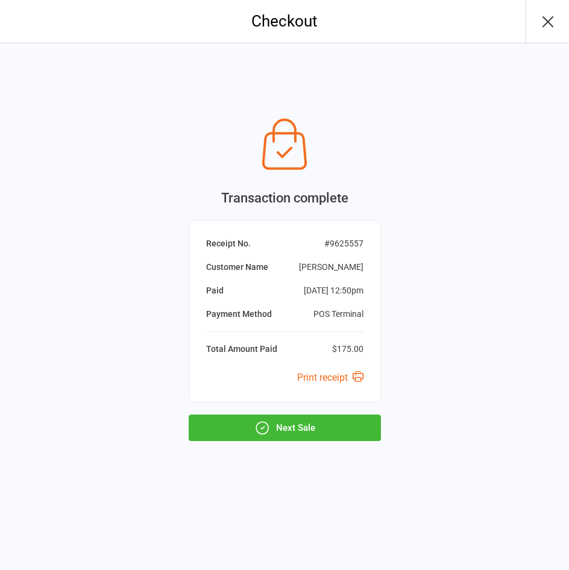
drag, startPoint x: 298, startPoint y: 425, endPoint x: 243, endPoint y: 411, distance: 56.4
click at [298, 425] on button "Next Sale" at bounding box center [285, 427] width 192 height 27
